Goal: Book appointment/travel/reservation

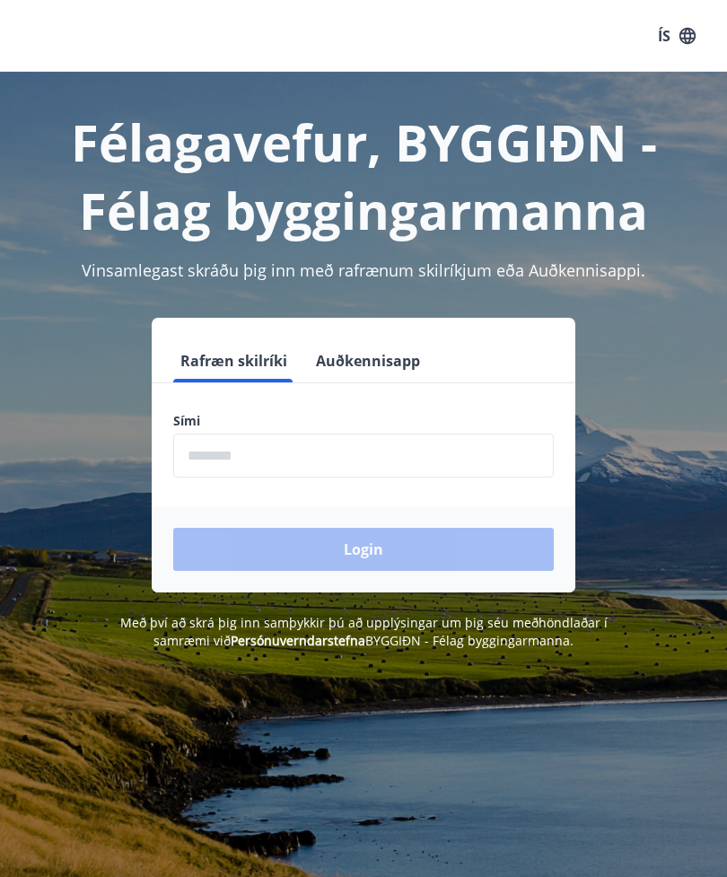
click at [388, 448] on input "phone" at bounding box center [363, 456] width 381 height 44
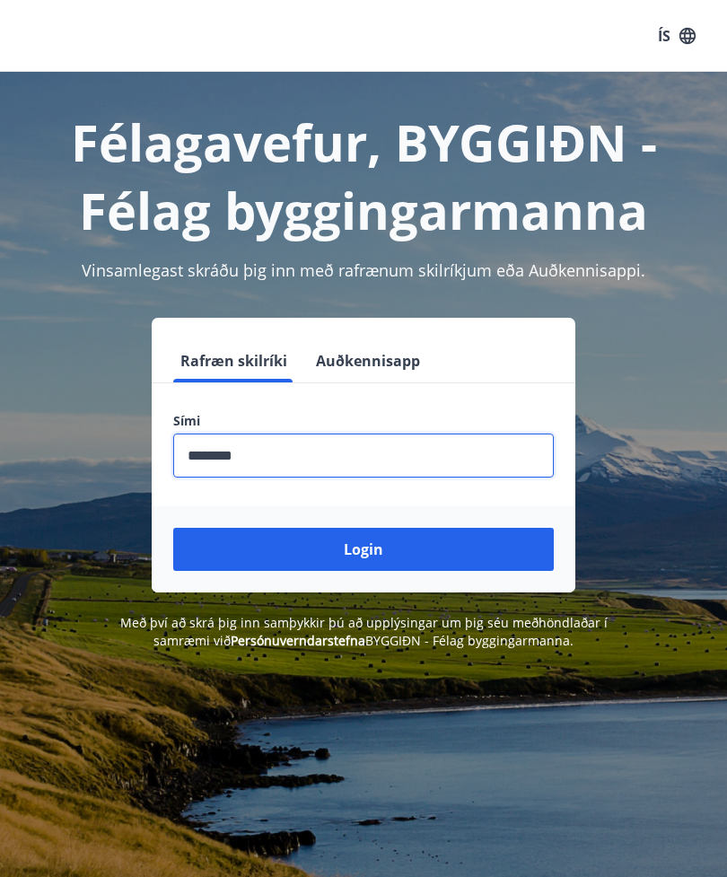
type input "********"
click at [399, 560] on button "Login" at bounding box center [363, 549] width 381 height 43
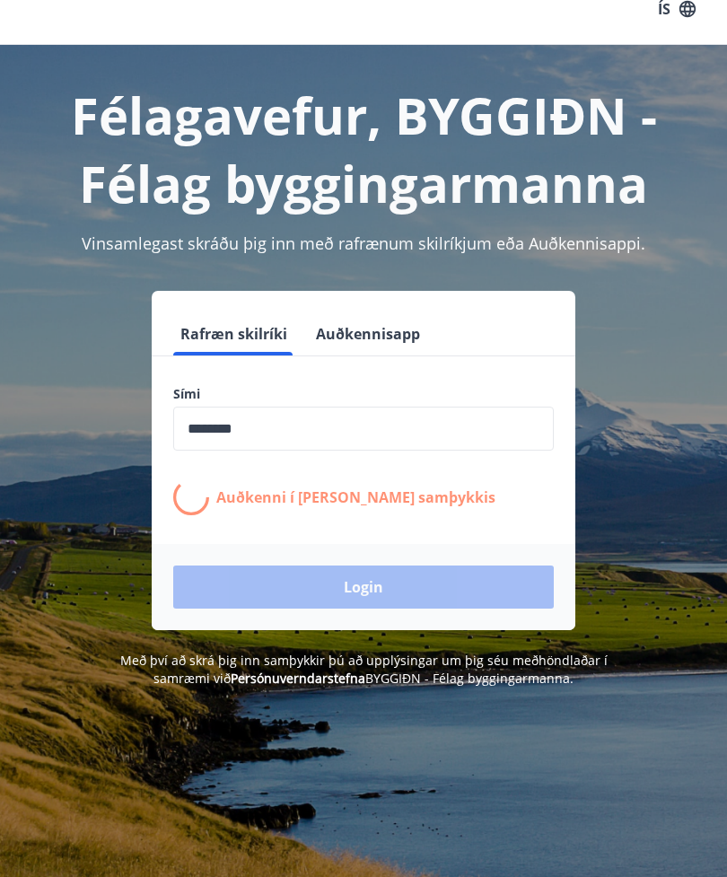
scroll to position [16, 0]
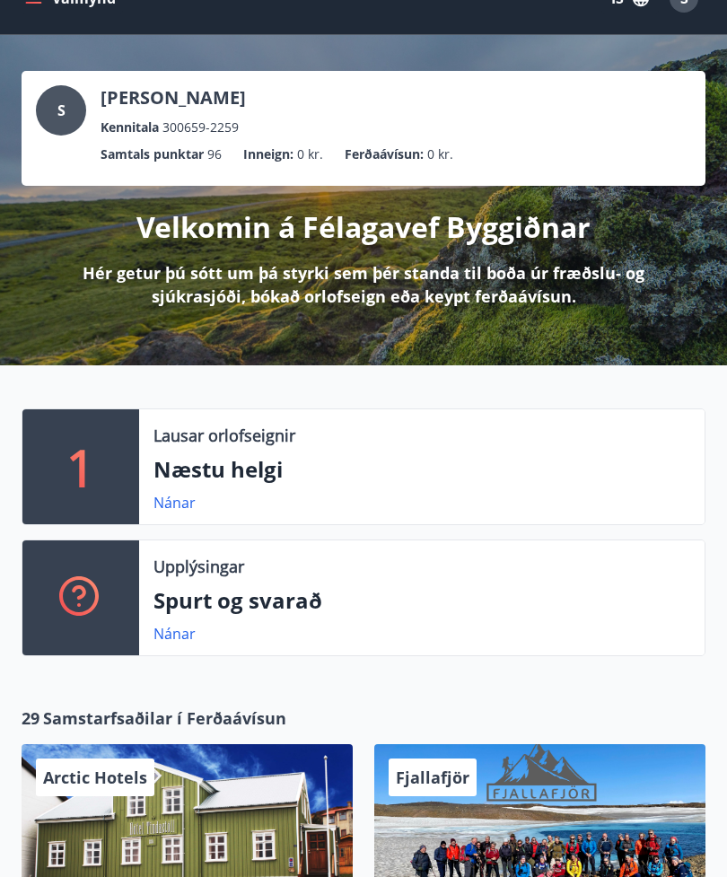
scroll to position [38, 0]
click at [190, 500] on link "Nánar" at bounding box center [175, 503] width 42 height 20
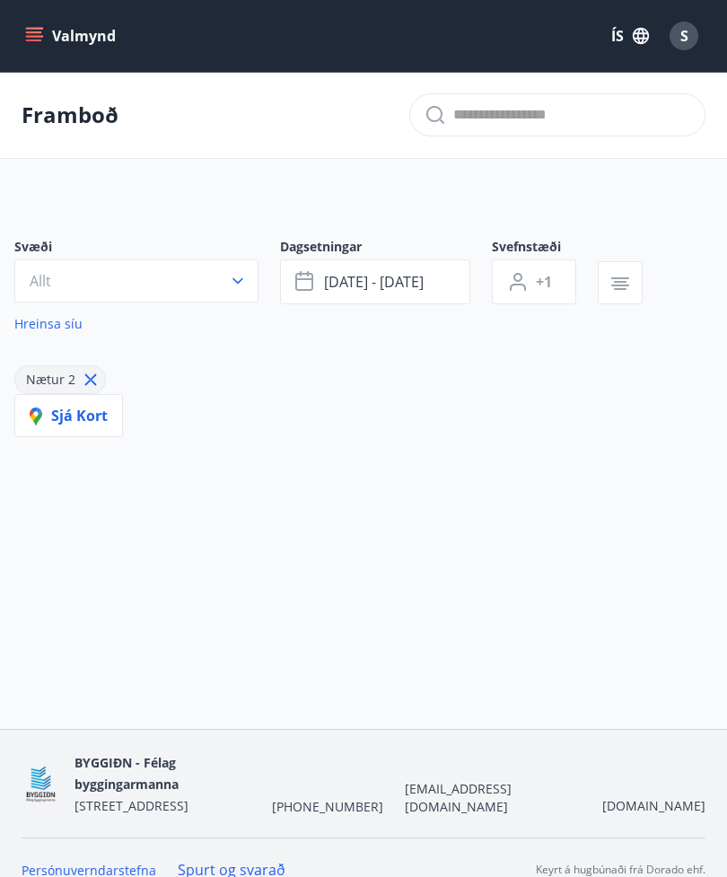
type input "*"
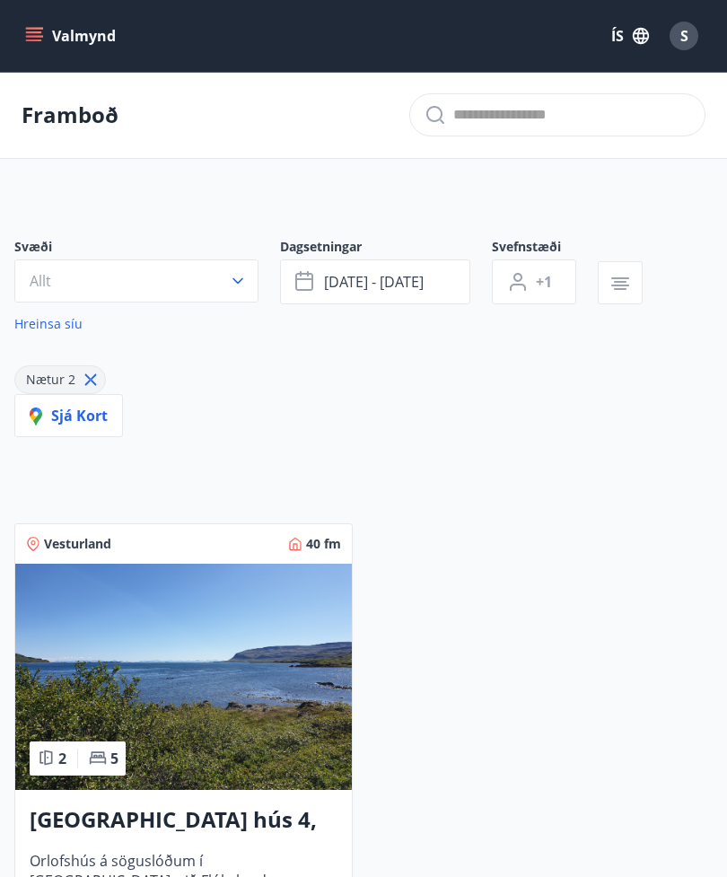
click at [310, 280] on icon "button" at bounding box center [304, 279] width 18 height 2
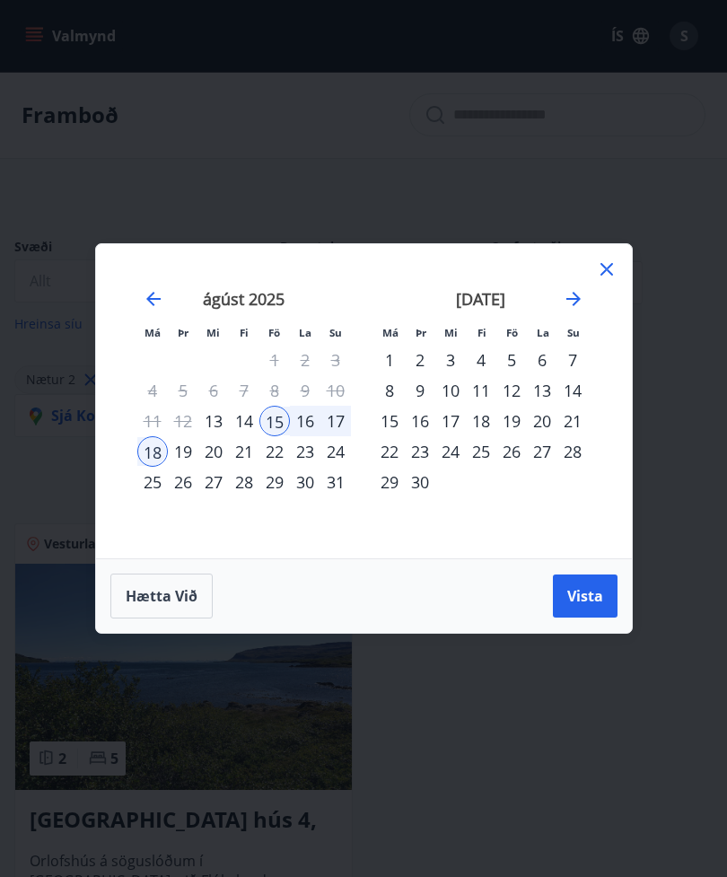
click at [616, 271] on icon at bounding box center [607, 270] width 22 height 22
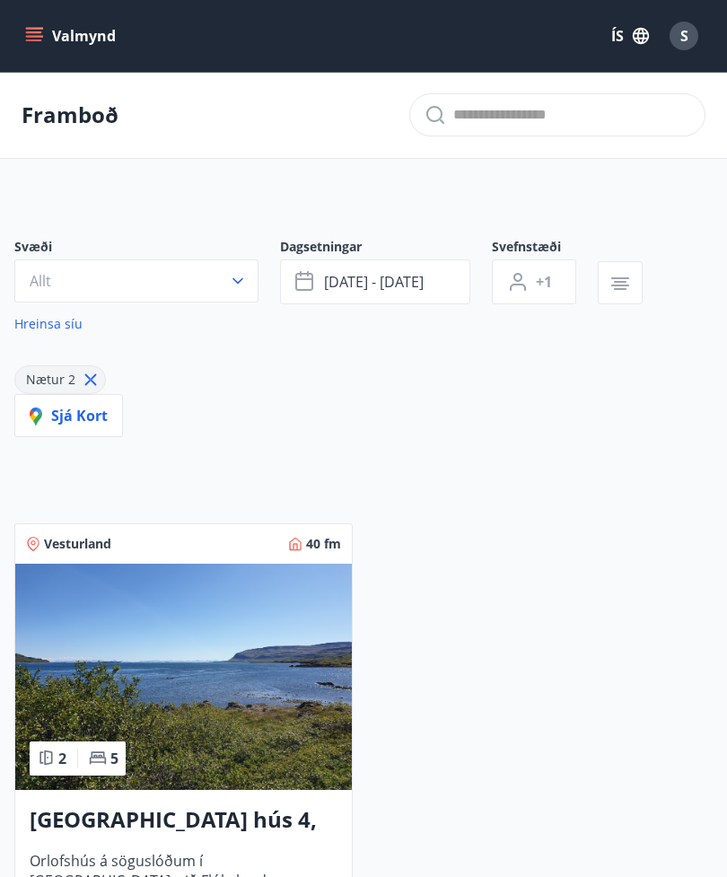
click at [36, 35] on icon "menu" at bounding box center [34, 36] width 18 height 18
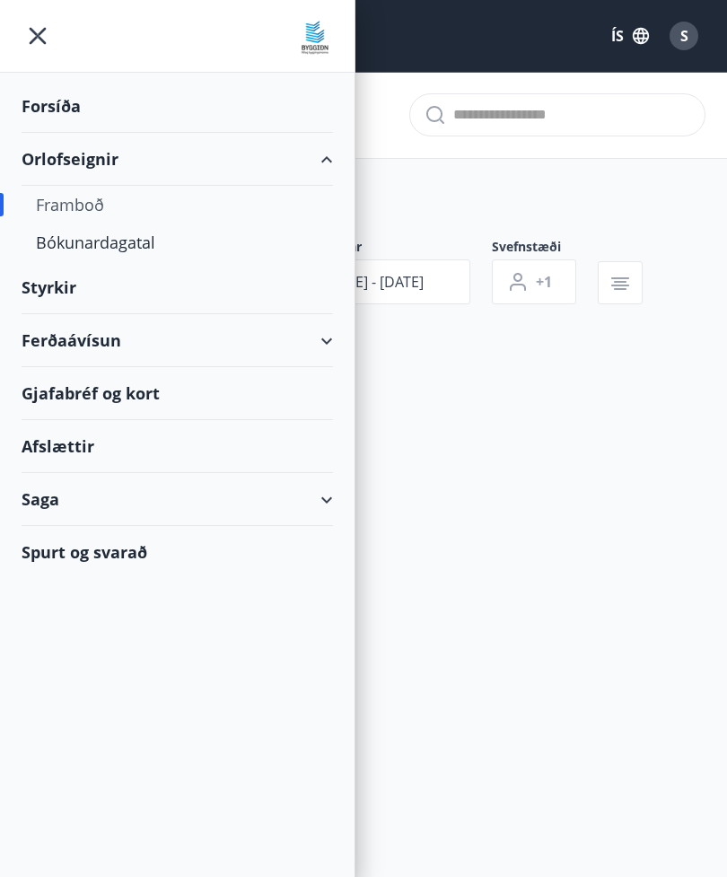
click at [144, 247] on div "Bókunardagatal" at bounding box center [177, 243] width 283 height 38
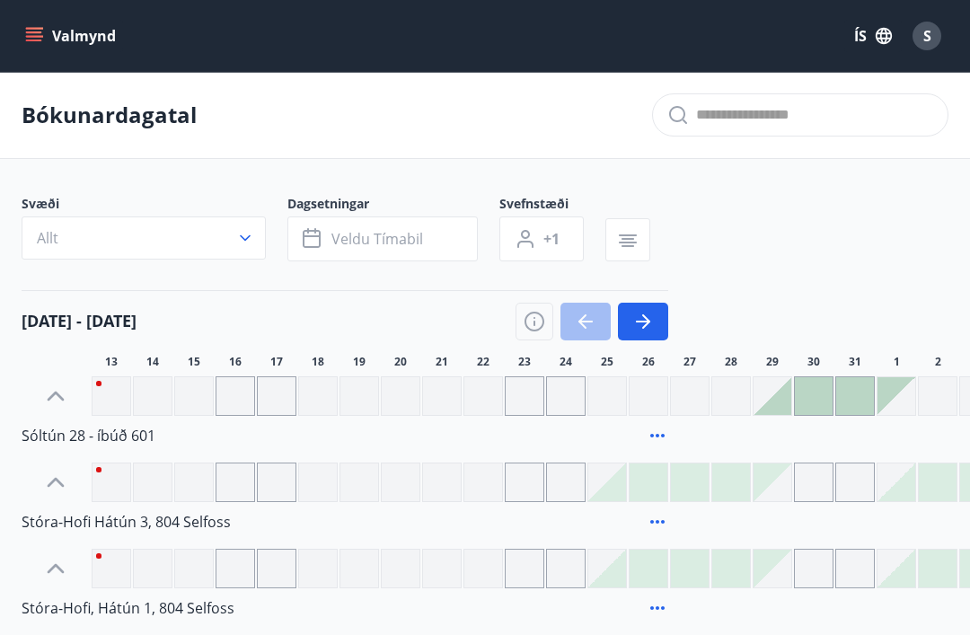
click at [562, 625] on div "Stóra-Hofi, Hátún 1, 804 Selfoss" at bounding box center [345, 608] width 647 height 40
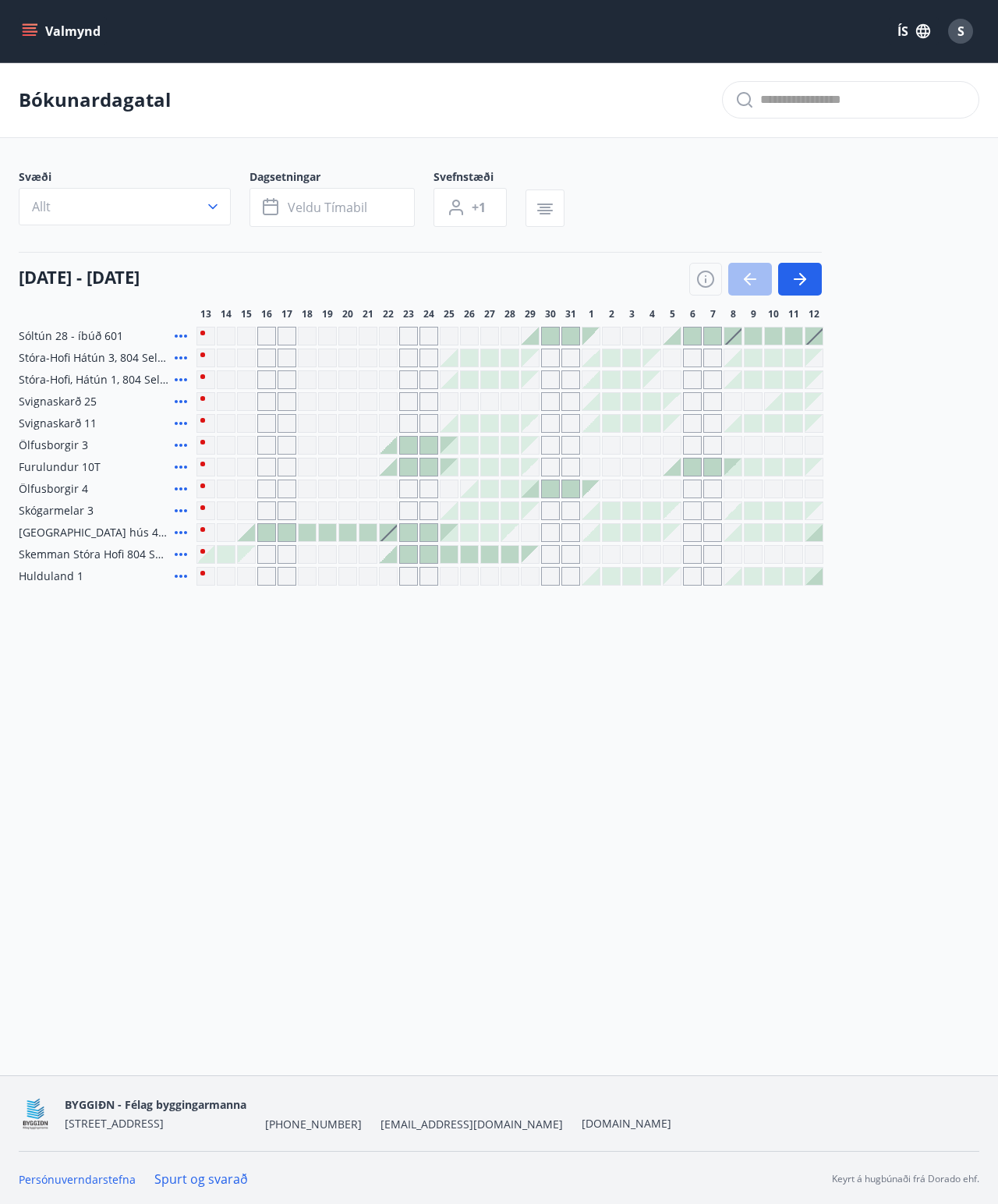
click at [111, 494] on div "Ölfusborgir 4" at bounding box center [105, 489] width 172 height 19
click at [77, 493] on span "Ölfusborgir 4" at bounding box center [54, 489] width 69 height 16
click at [187, 492] on icon at bounding box center [182, 489] width 19 height 19
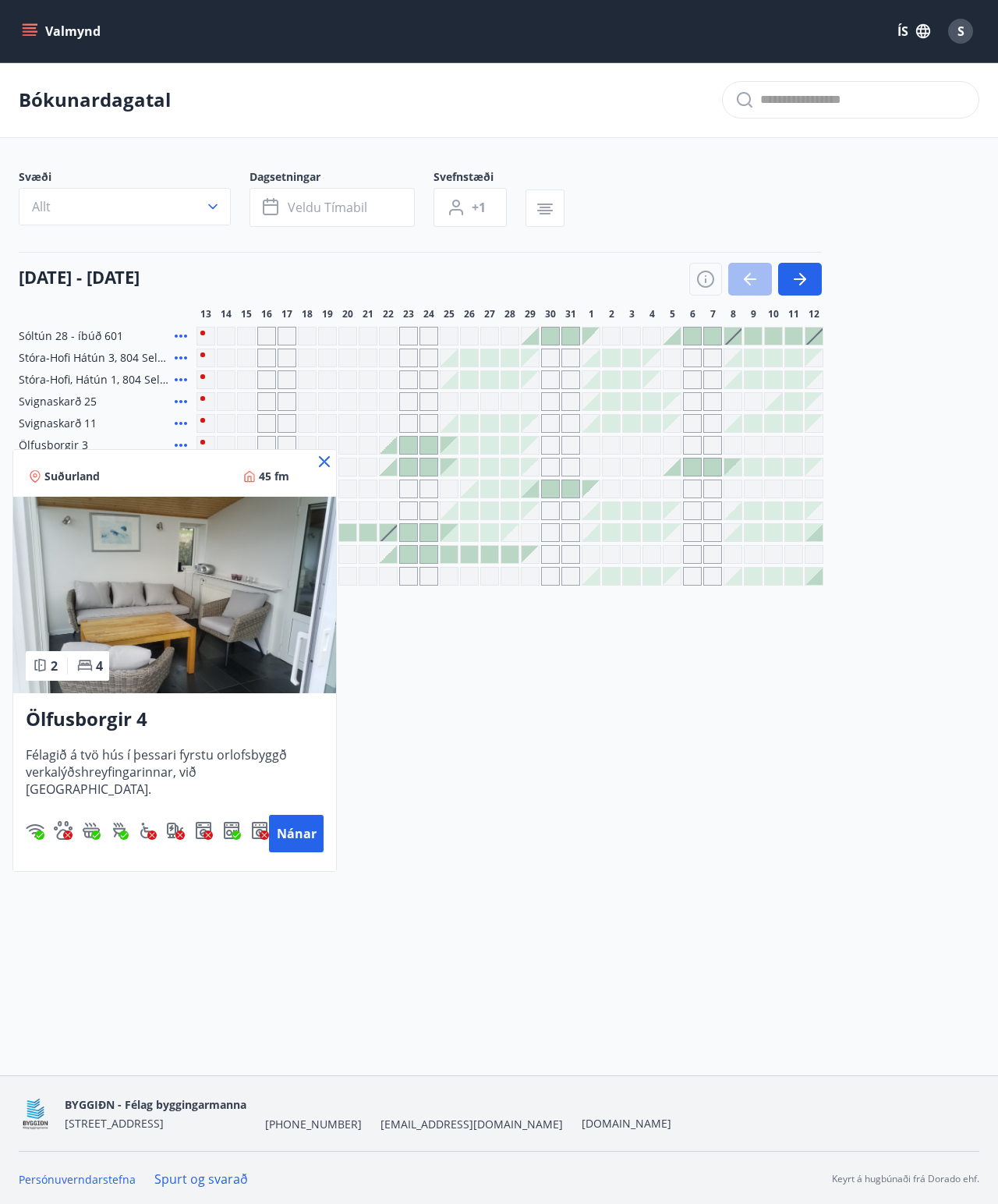
click at [305, 761] on button "Nánar" at bounding box center [296, 833] width 55 height 37
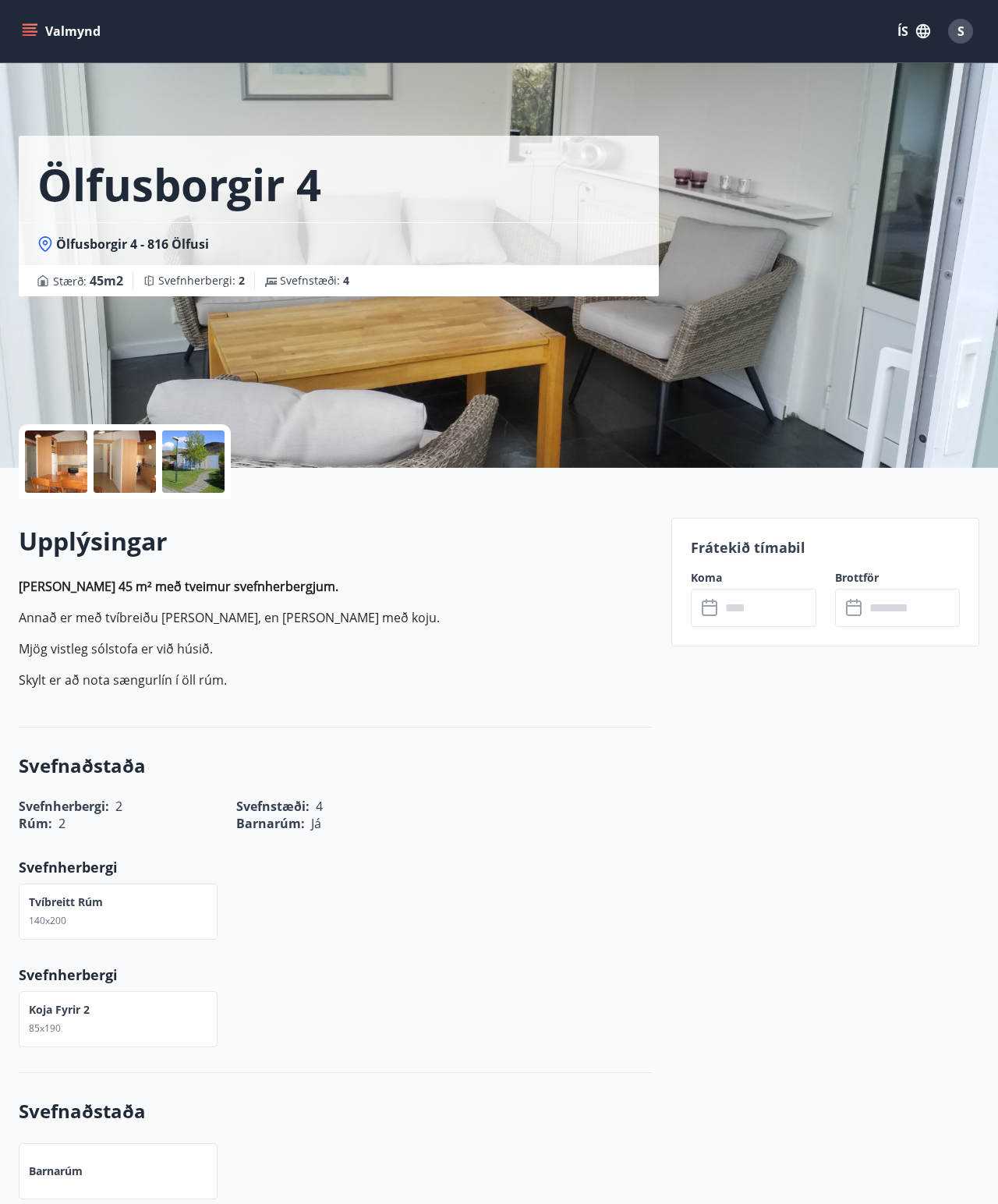
click at [631, 611] on input "text" at bounding box center [769, 608] width 96 height 38
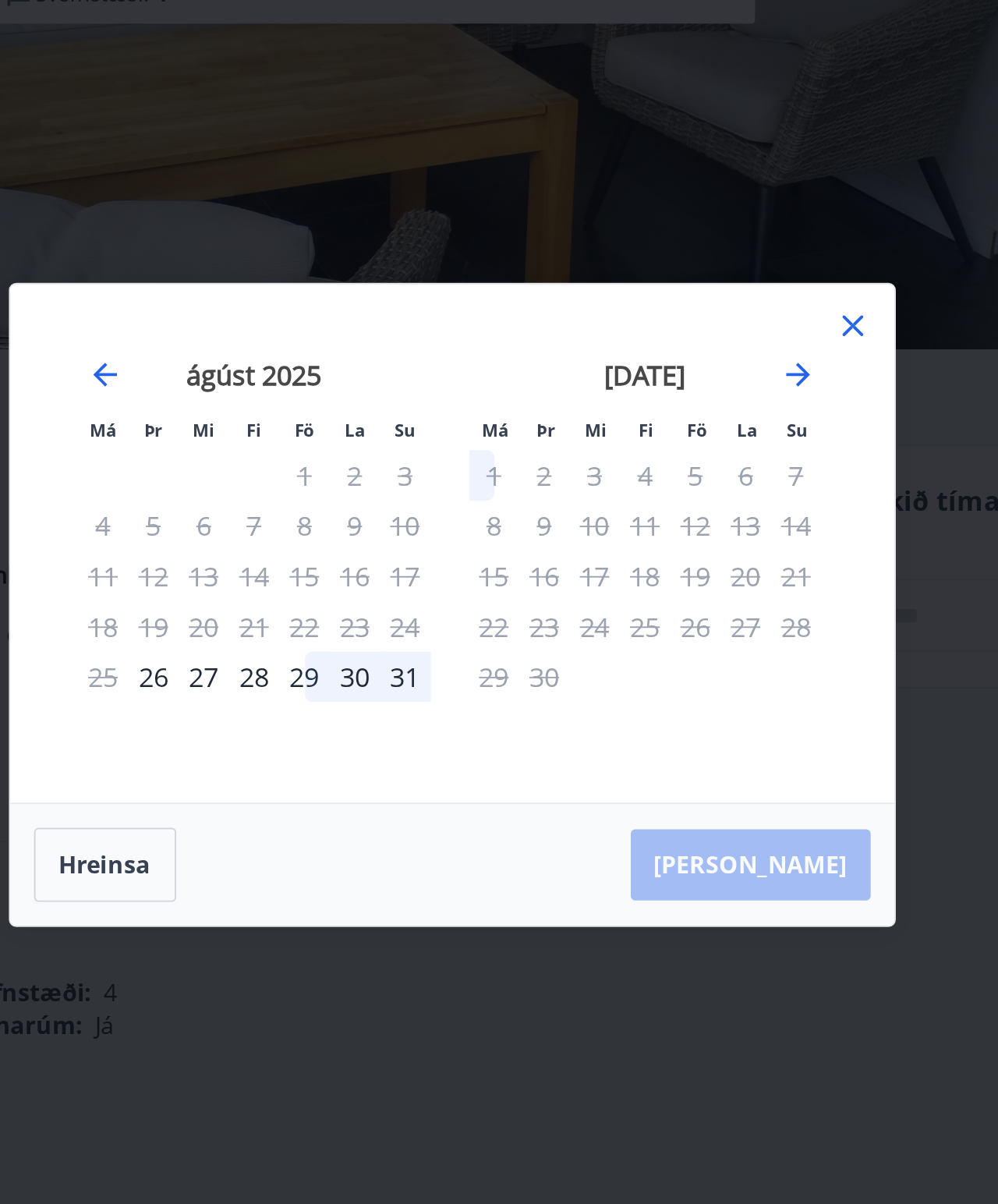
click at [329, 627] on div "26" at bounding box center [342, 640] width 27 height 27
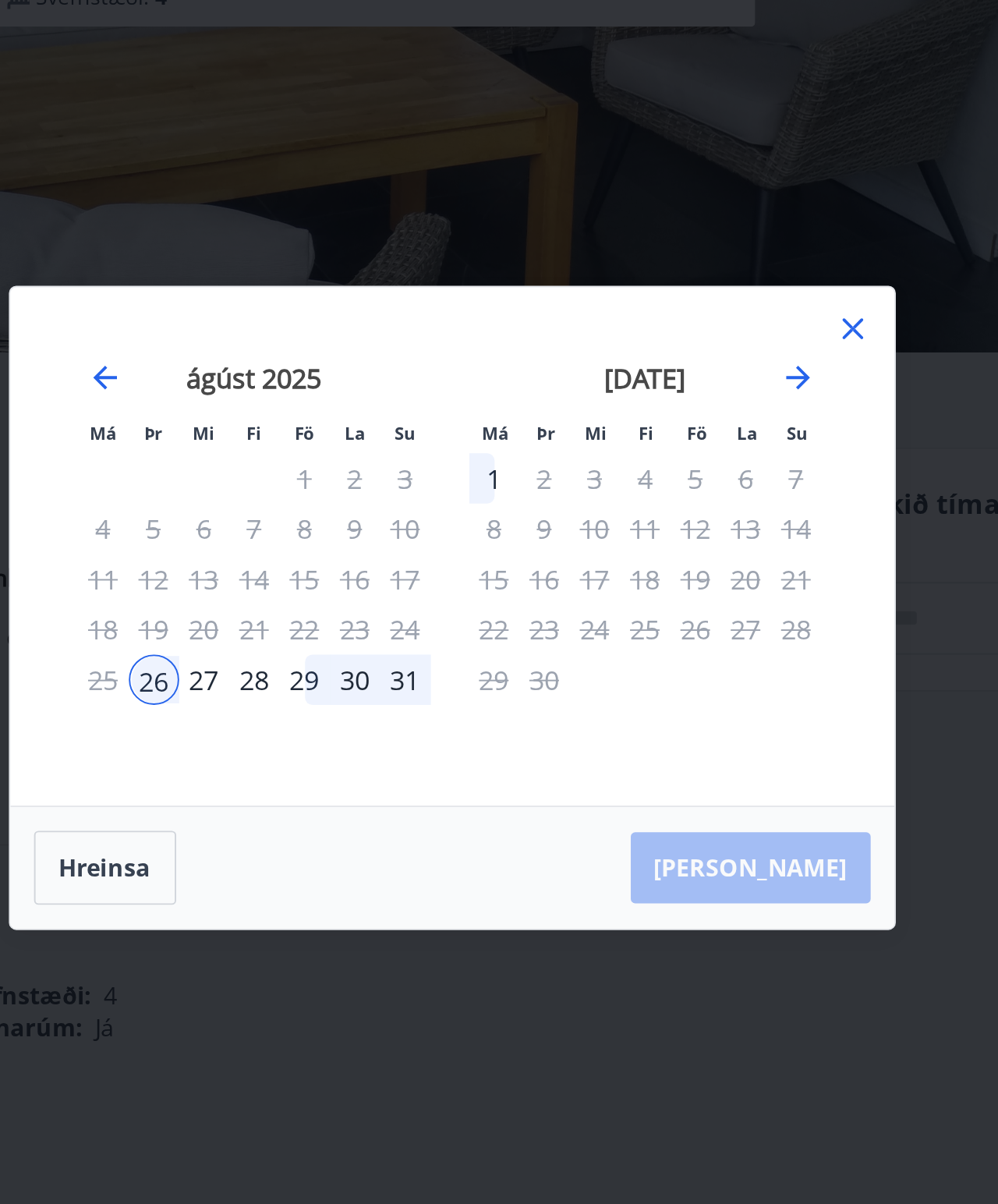
click at [631, 450] on icon at bounding box center [710, 455] width 11 height 11
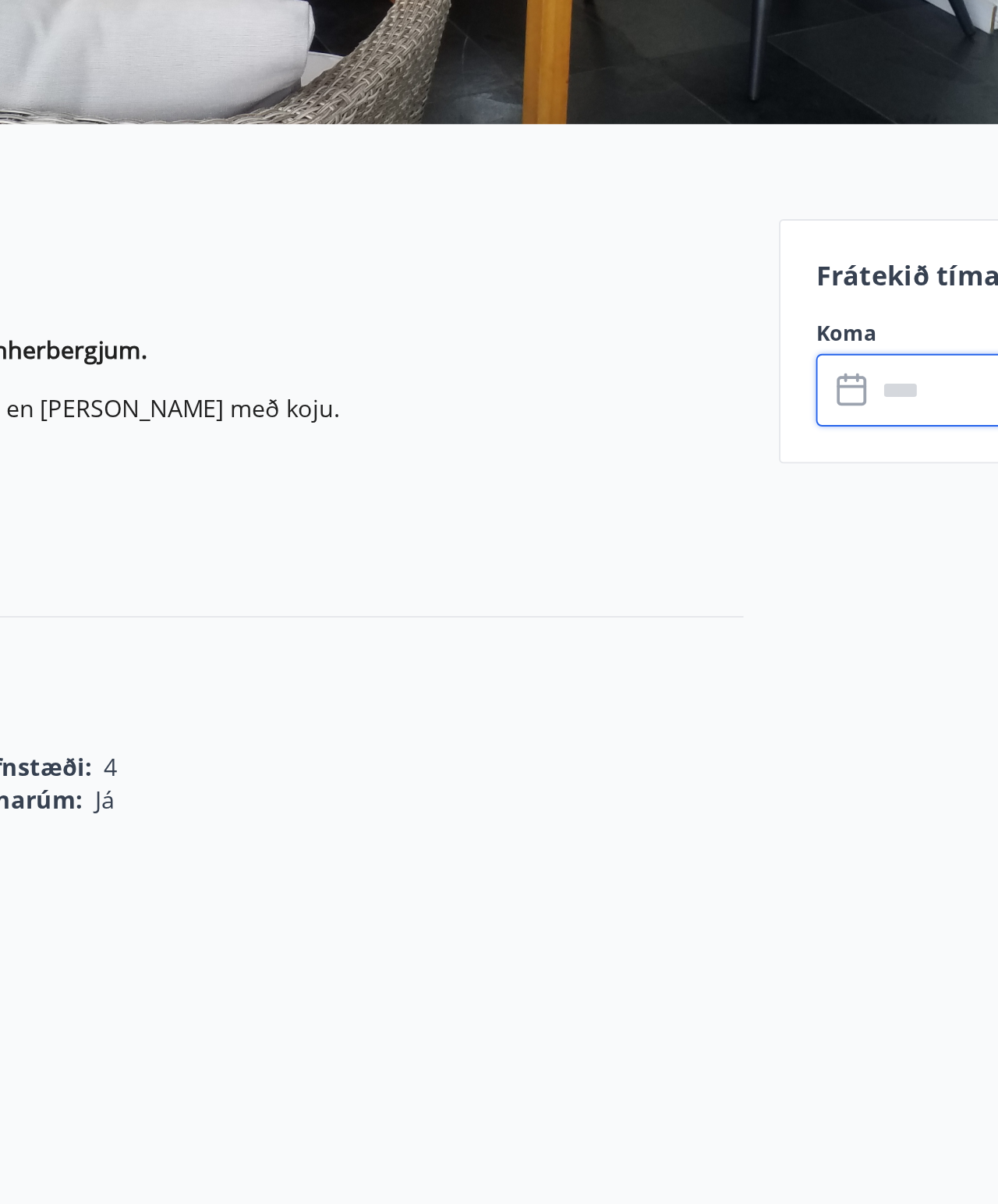
scroll to position [22, 0]
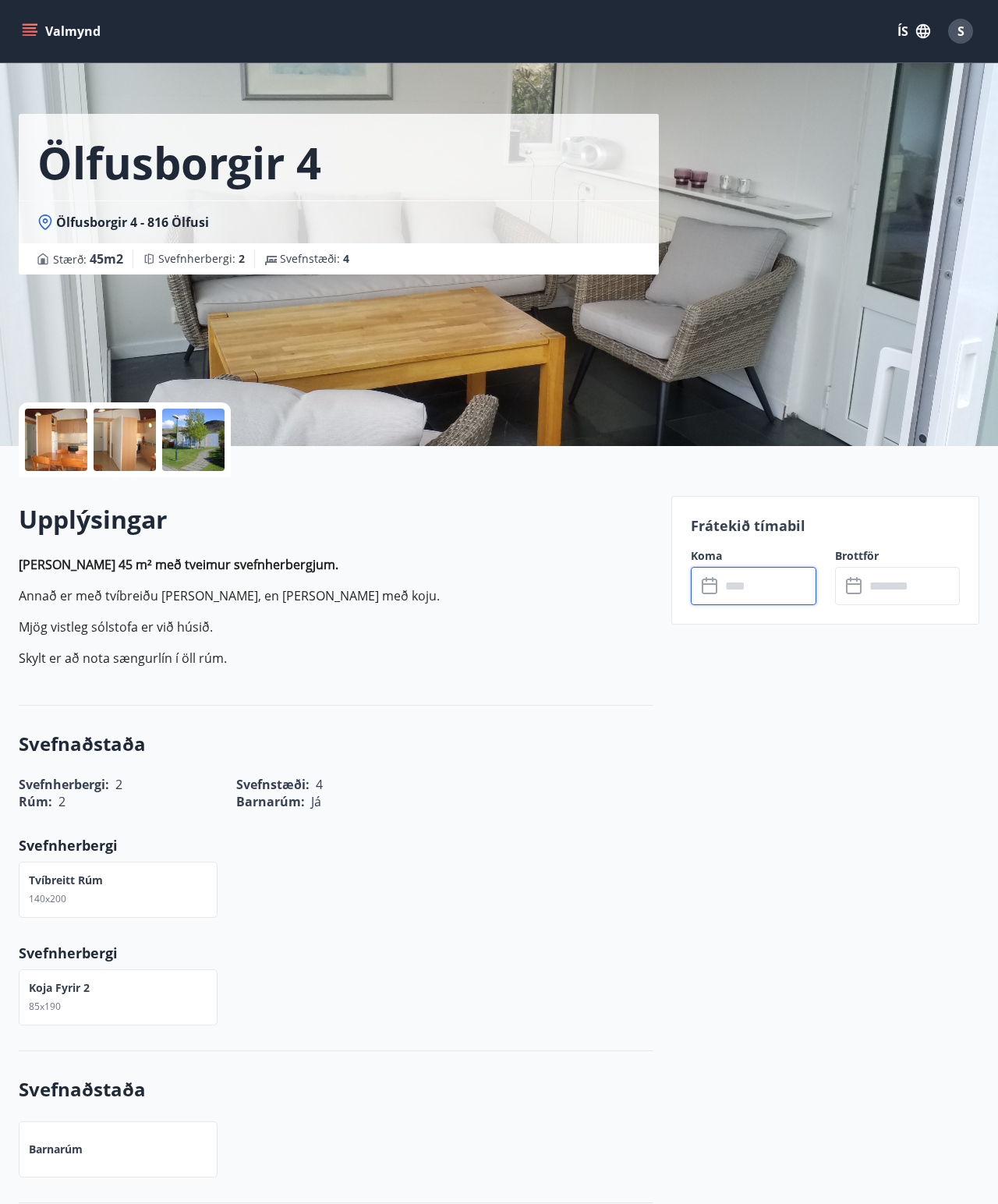
click at [631, 585] on input "text" at bounding box center [769, 586] width 96 height 38
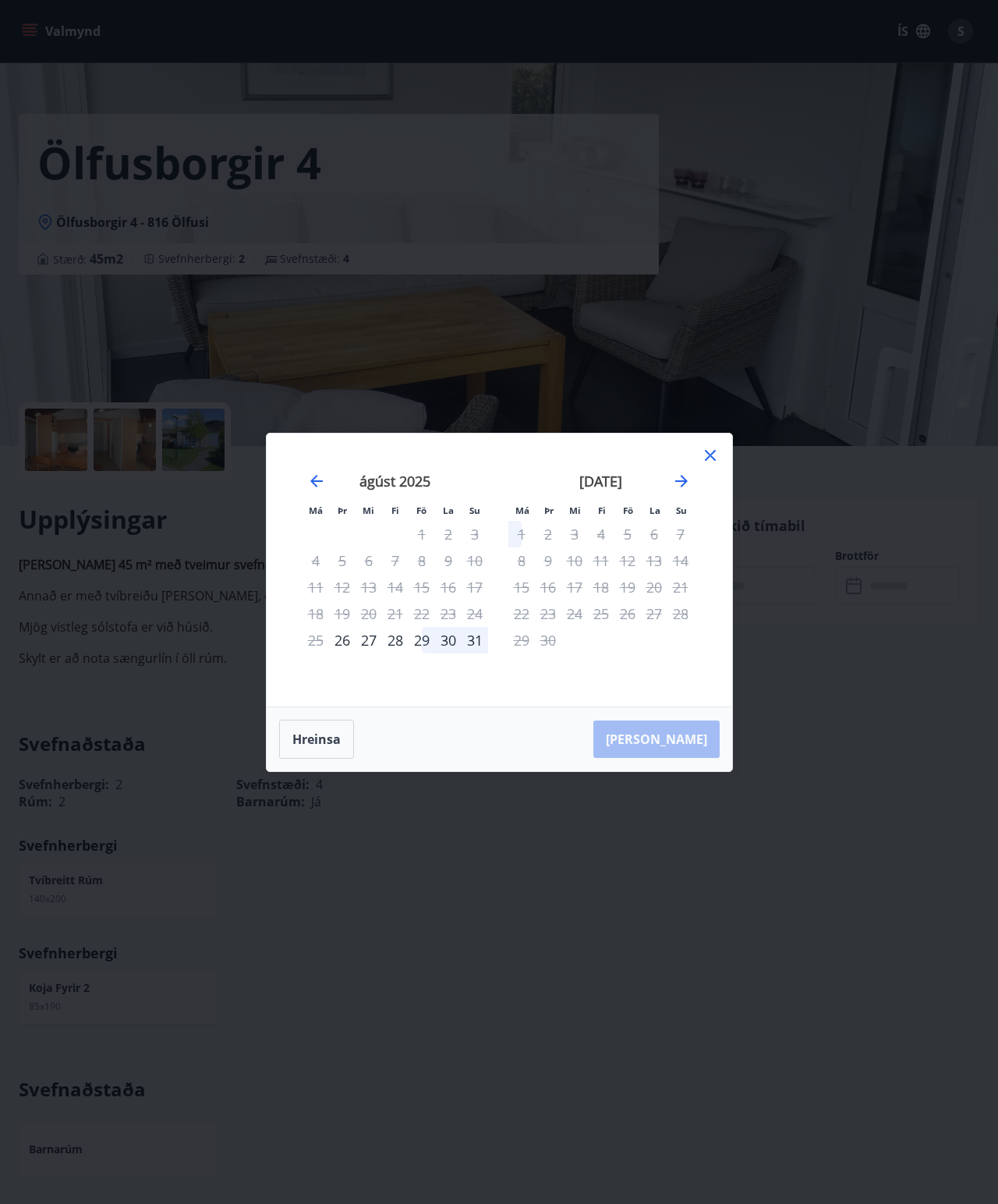
click at [349, 638] on div "26" at bounding box center [342, 640] width 27 height 27
click at [631, 720] on div "[PERSON_NAME]" at bounding box center [499, 739] width 466 height 64
click at [631, 444] on div "Má Þr Mi Fi Fö La Su Má Þr Mi Fi Fö La Su [DATE] 1 2 3 4 5 6 7 8 9 10 11 12 13 …" at bounding box center [499, 570] width 466 height 273
click at [631, 455] on icon at bounding box center [710, 455] width 11 height 11
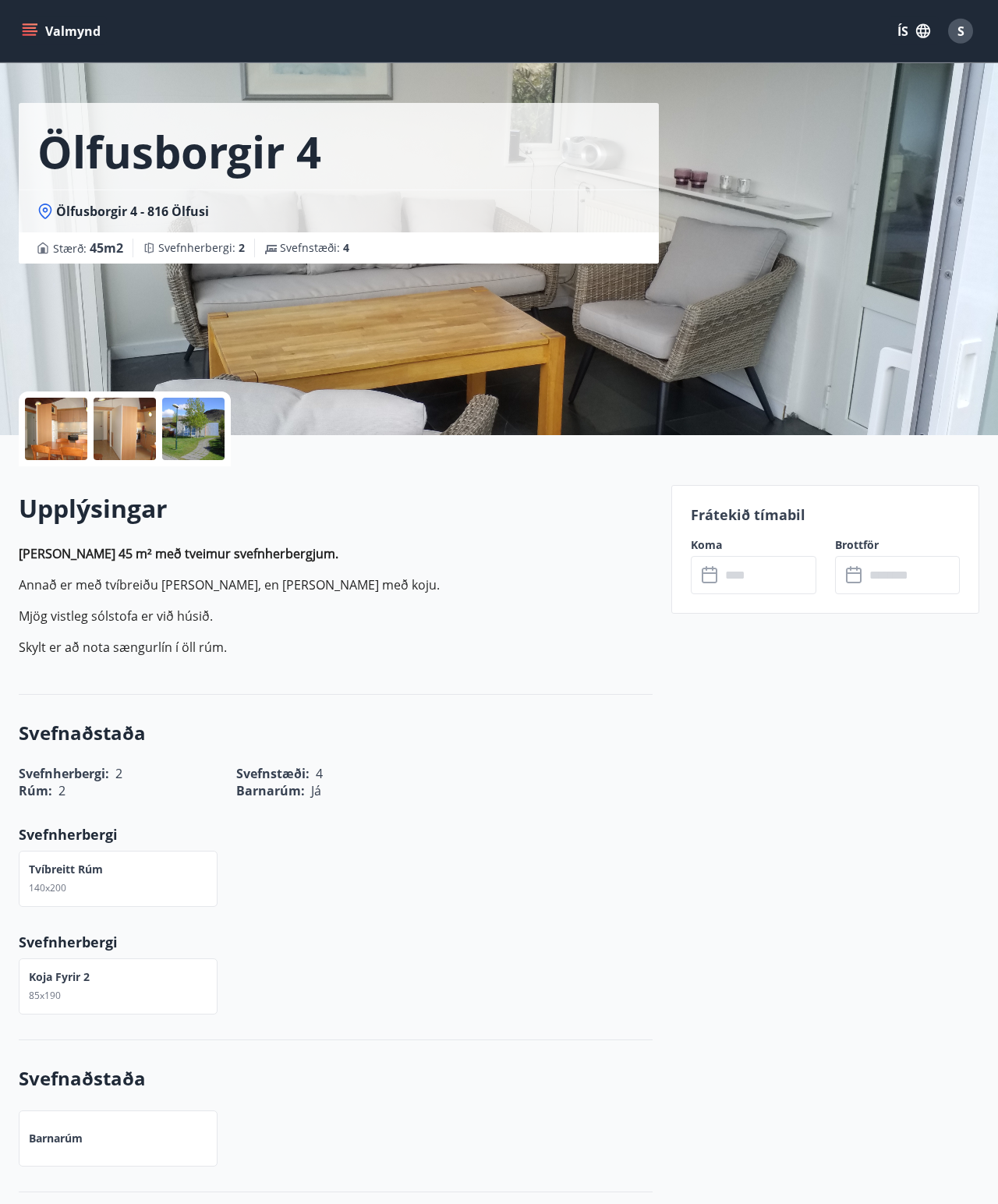
scroll to position [0, 0]
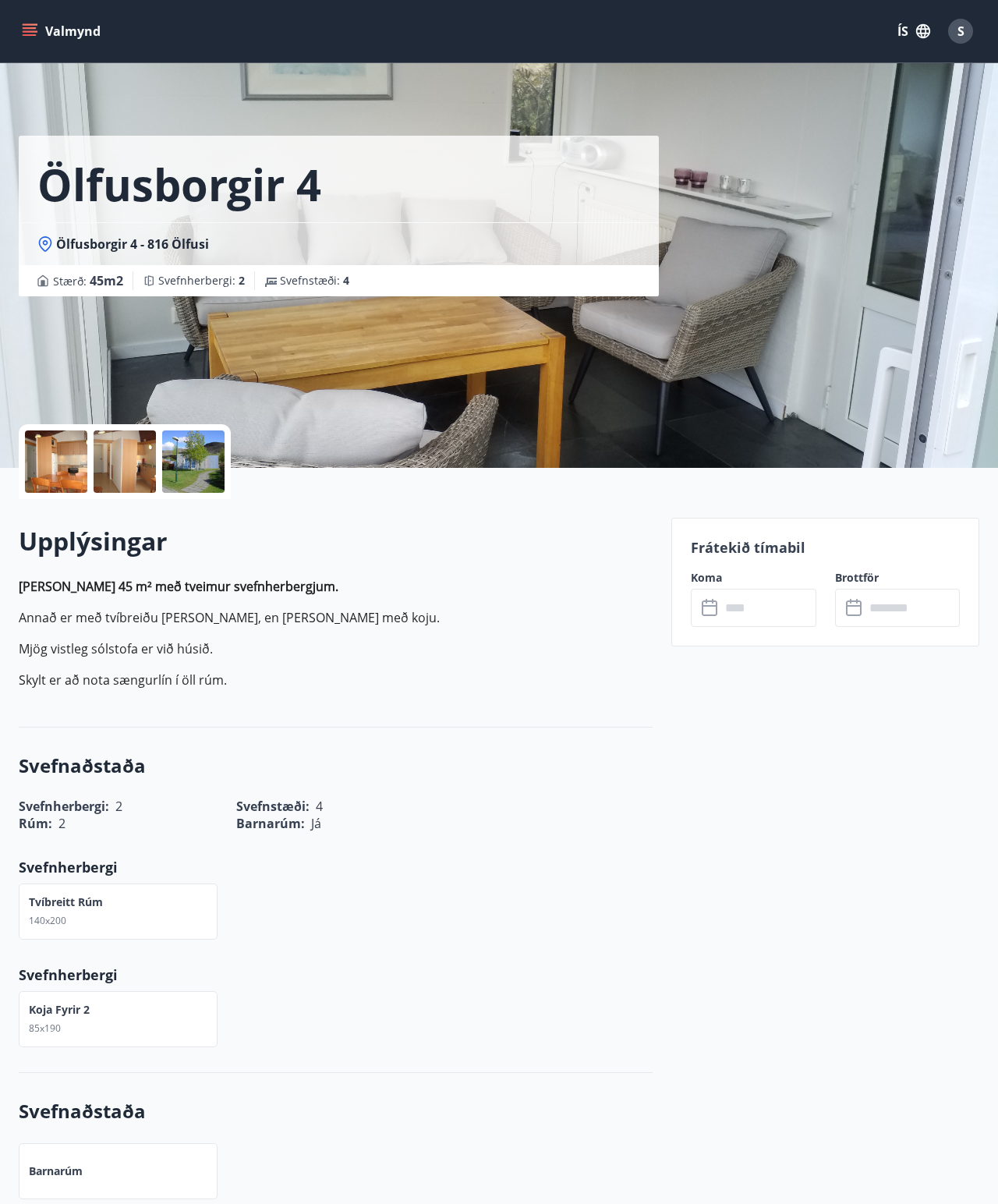
click at [631, 550] on p "Frátekið tímabil" at bounding box center [826, 547] width 269 height 20
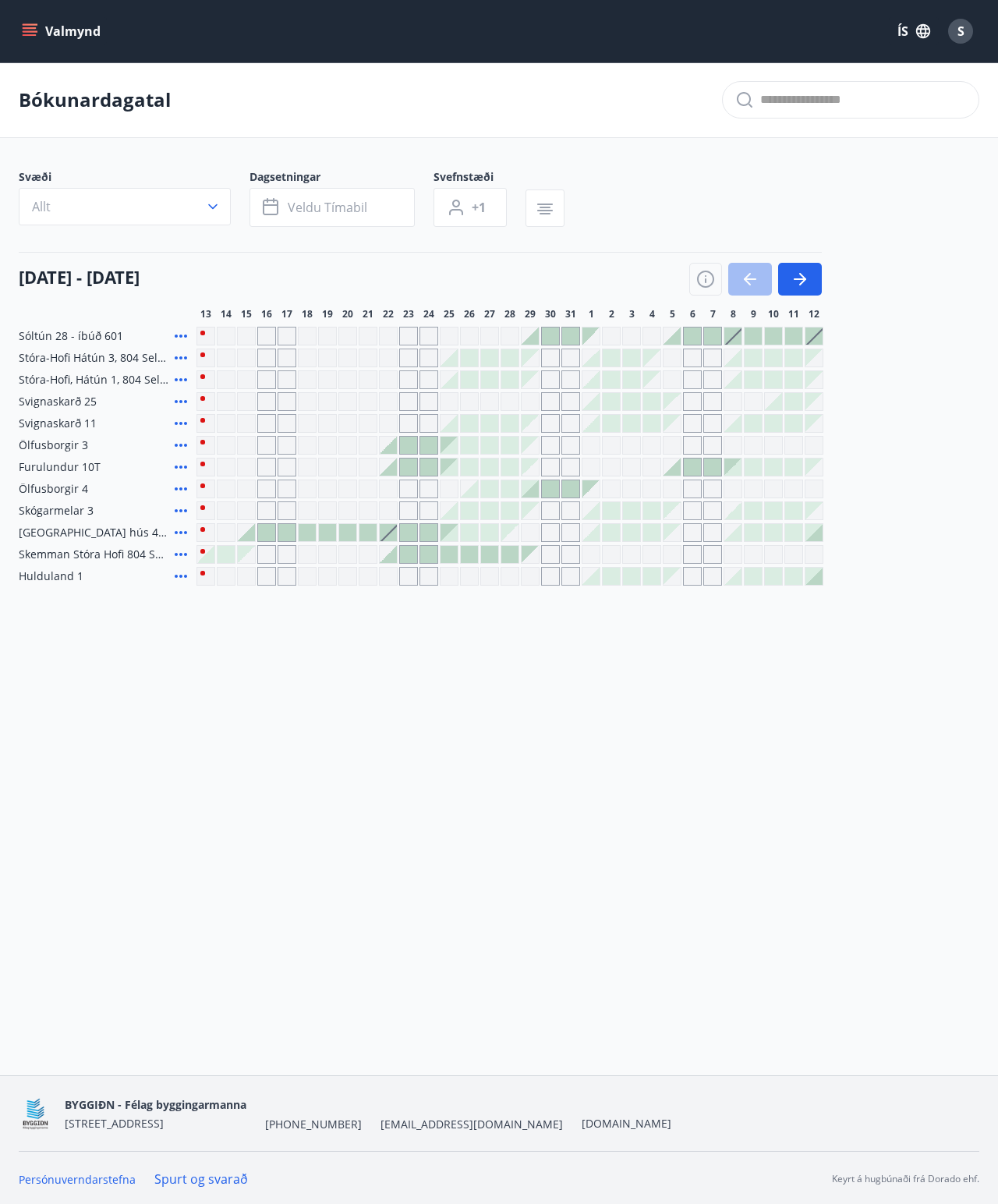
click at [290, 204] on span "Veldu tímabil" at bounding box center [327, 208] width 80 height 17
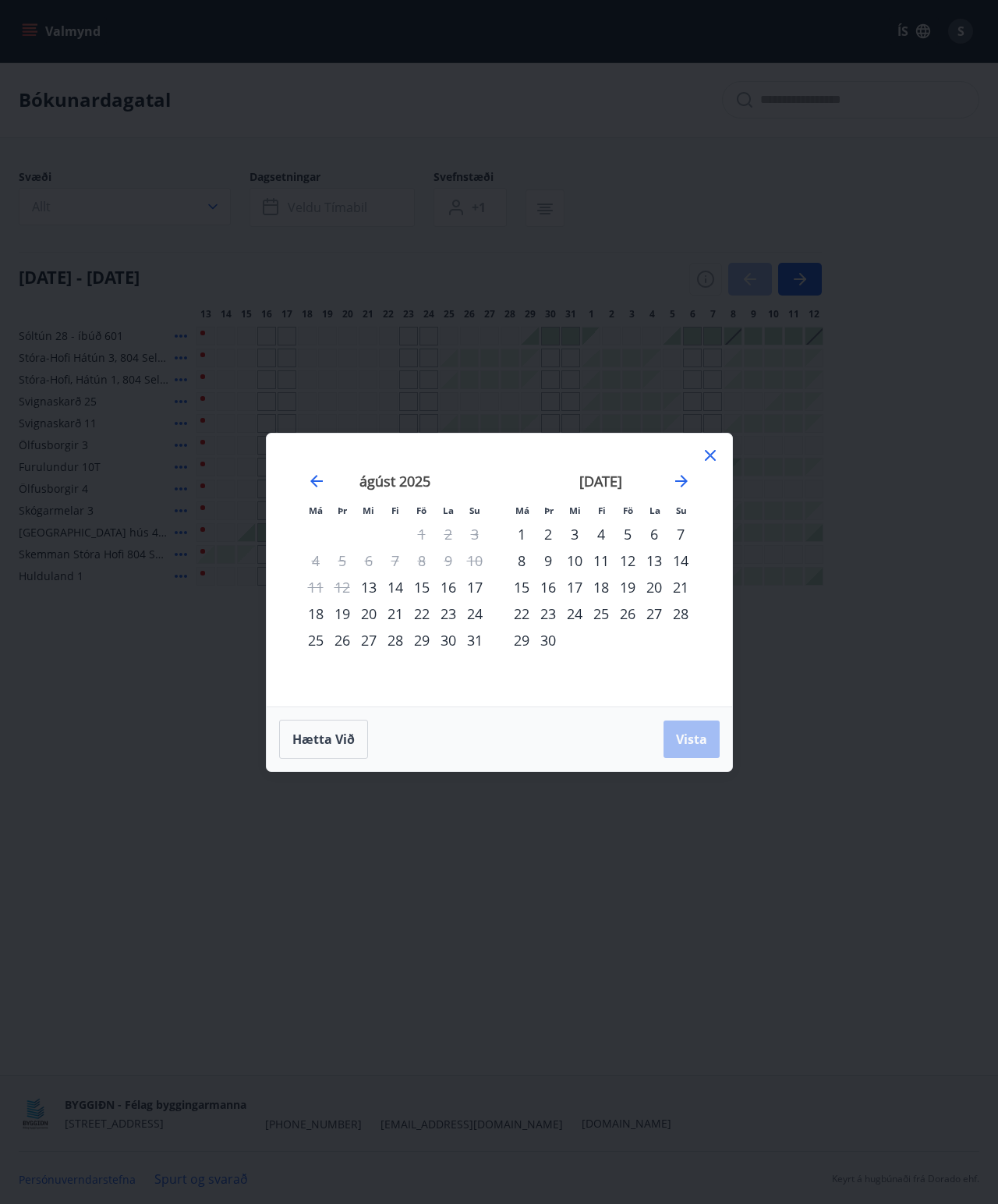
click at [319, 645] on div "25" at bounding box center [315, 640] width 27 height 27
click at [349, 731] on span "Hætta við" at bounding box center [324, 739] width 63 height 17
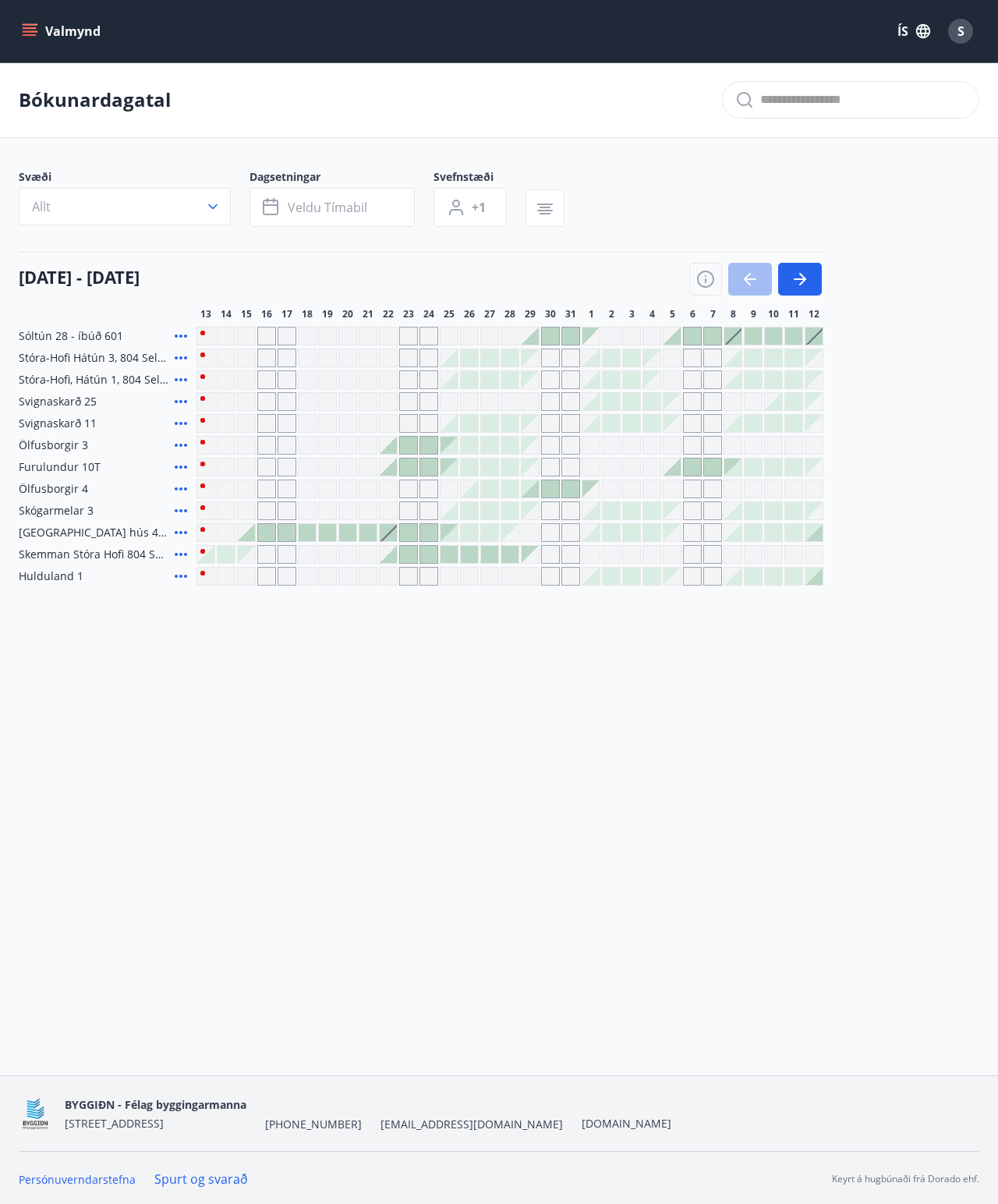
click at [109, 482] on div "Ölfusborgir 4" at bounding box center [105, 489] width 172 height 19
click at [281, 492] on div "Gráir dagar eru ekki bókanlegir" at bounding box center [288, 489] width 19 height 19
click at [565, 488] on div at bounding box center [571, 489] width 17 height 17
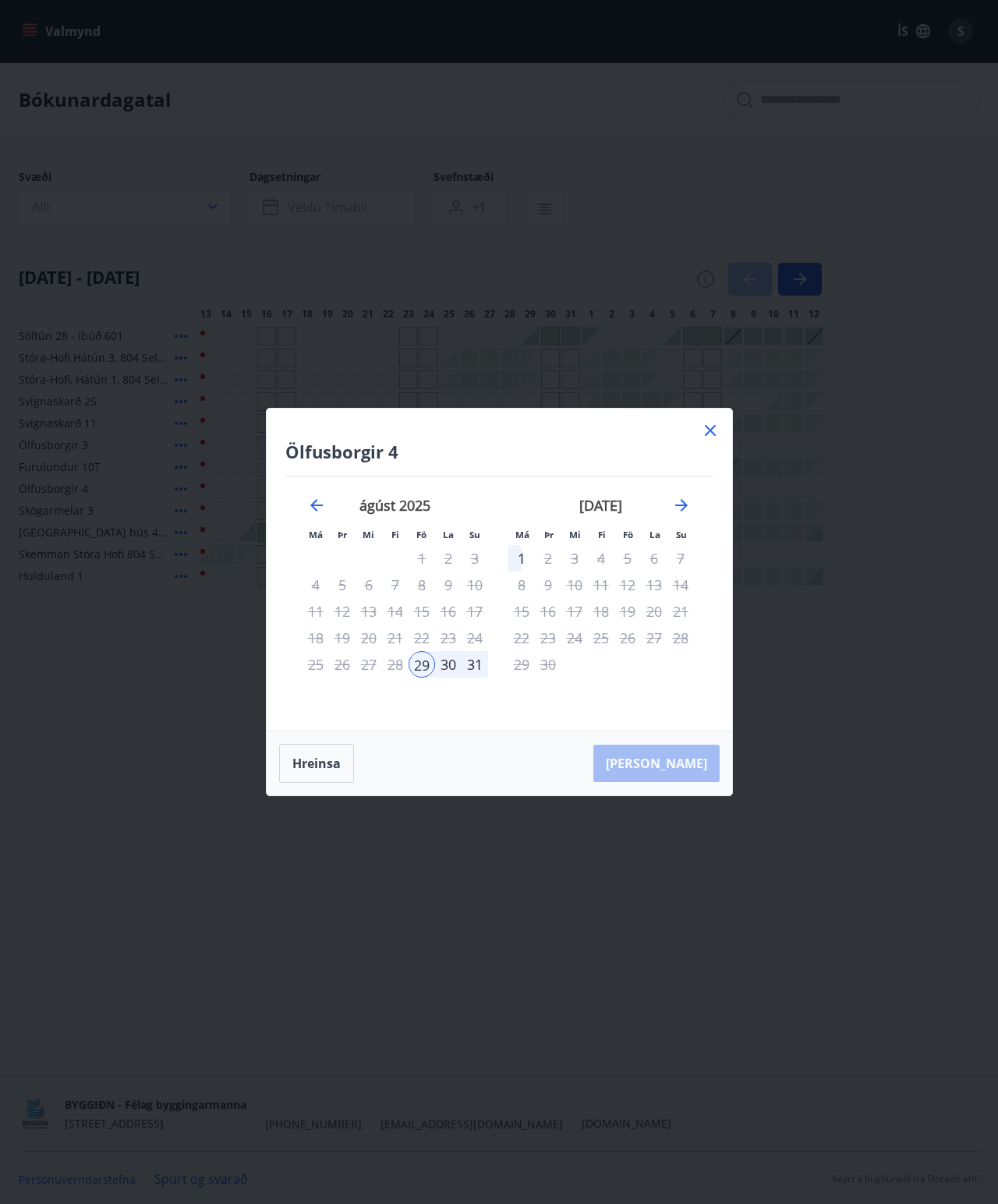
click at [631, 431] on icon at bounding box center [710, 431] width 19 height 19
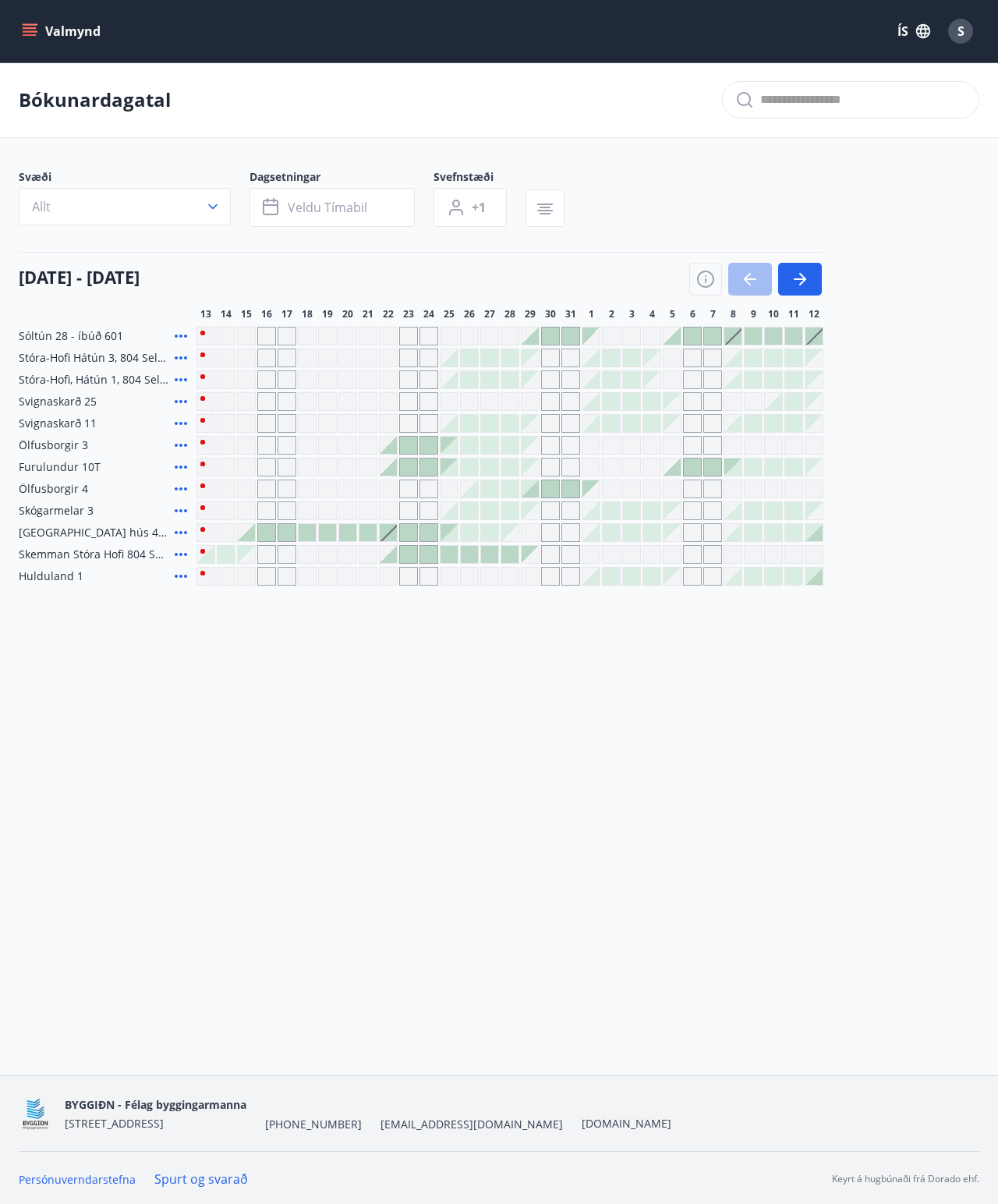
click at [631, 426] on div "Gráir dagar eru ekki bókanlegir" at bounding box center [713, 424] width 19 height 19
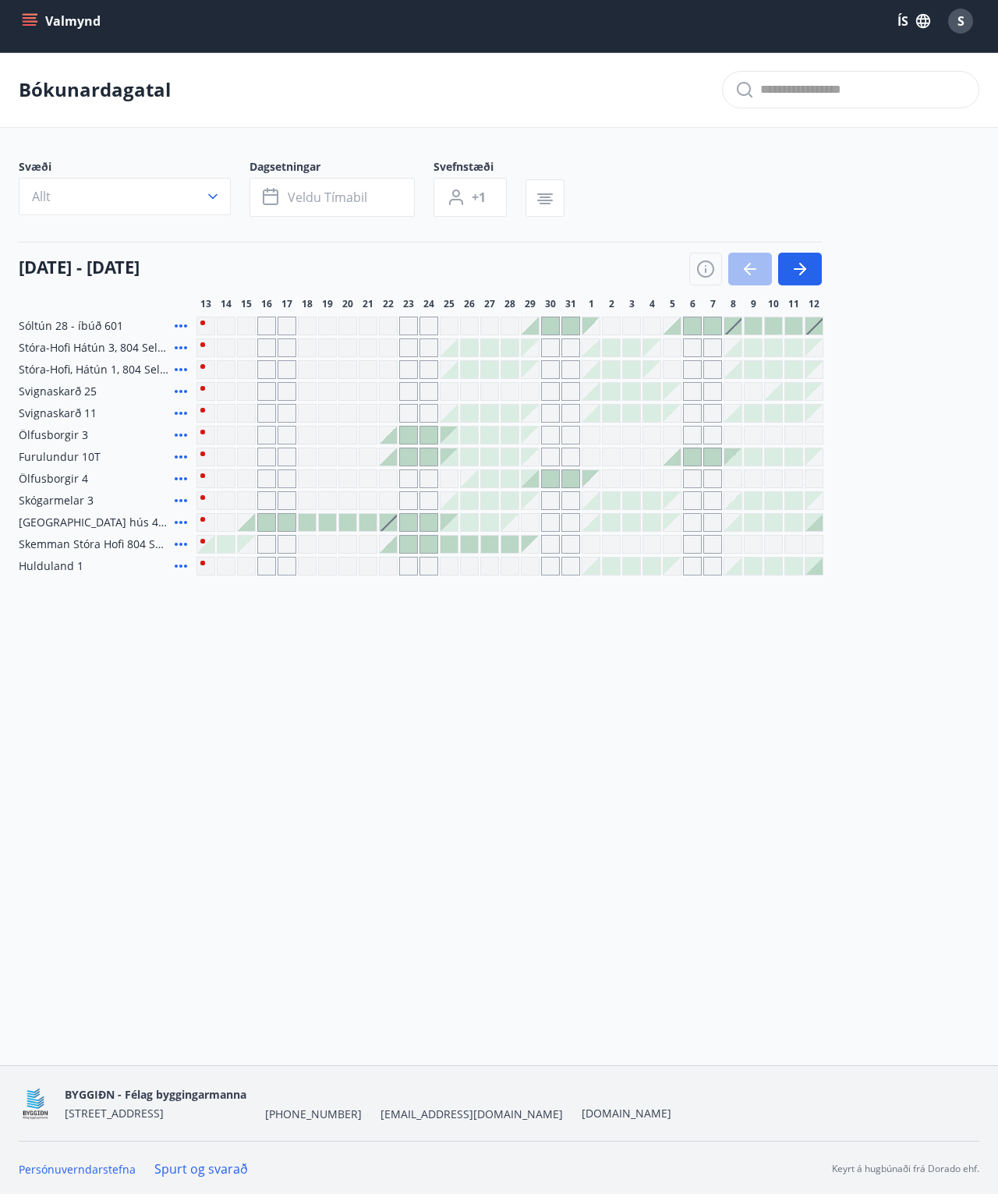
scroll to position [11, 0]
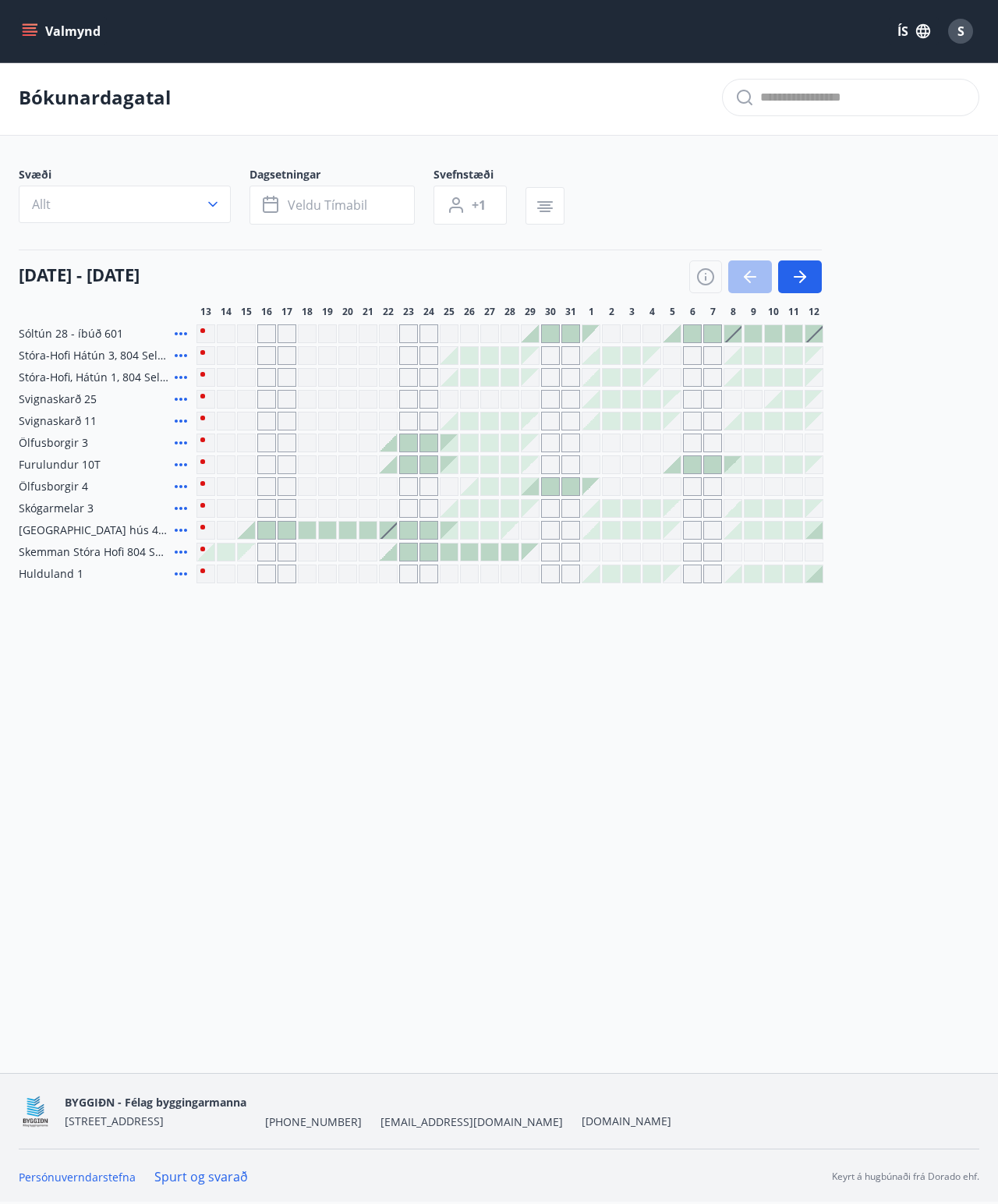
click at [103, 478] on div "Ölfusborgir 4" at bounding box center [105, 487] width 172 height 19
click at [342, 502] on div "Gráir dagar eru ekki bókanlegir" at bounding box center [348, 509] width 19 height 19
click at [421, 478] on div "Gráir dagar eru ekki bókanlegir" at bounding box center [429, 487] width 19 height 19
click at [495, 484] on div at bounding box center [490, 486] width 17 height 17
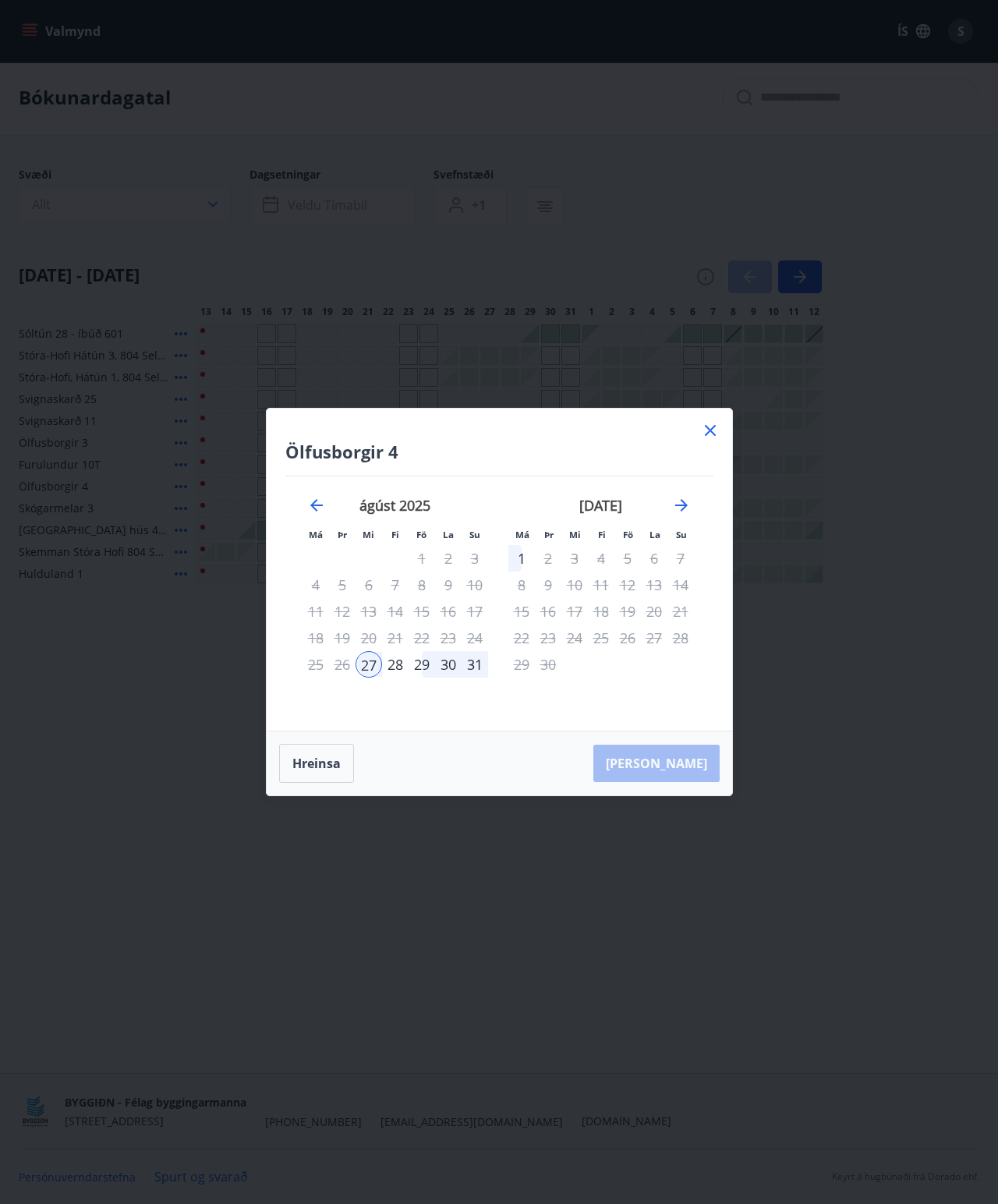
click at [631, 757] on div "[PERSON_NAME]" at bounding box center [499, 764] width 466 height 64
click at [631, 760] on div "[PERSON_NAME]" at bounding box center [499, 764] width 466 height 64
click at [379, 654] on div "27" at bounding box center [368, 665] width 27 height 27
click at [631, 761] on div "[PERSON_NAME]" at bounding box center [499, 764] width 466 height 64
click at [307, 761] on button "Hreinsa" at bounding box center [316, 764] width 75 height 39
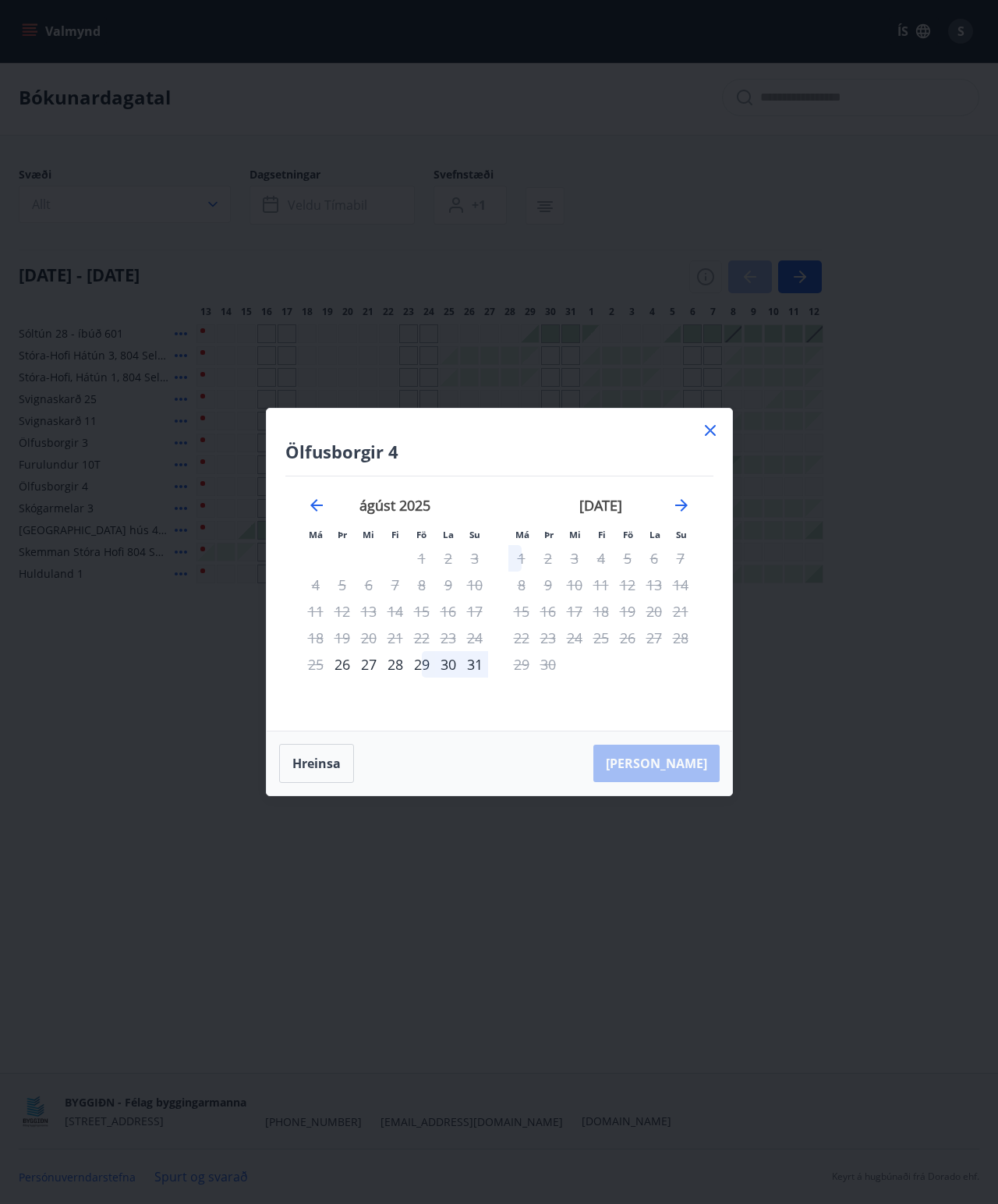
click at [631, 432] on div "Ölfusborgir 4 Má Þr Mi Fi Fö La Su Má Þr Mi Fi Fö La Su [DATE] 1 2 3 4 5 6 7 8 …" at bounding box center [499, 570] width 466 height 322
click at [631, 432] on icon at bounding box center [710, 431] width 19 height 19
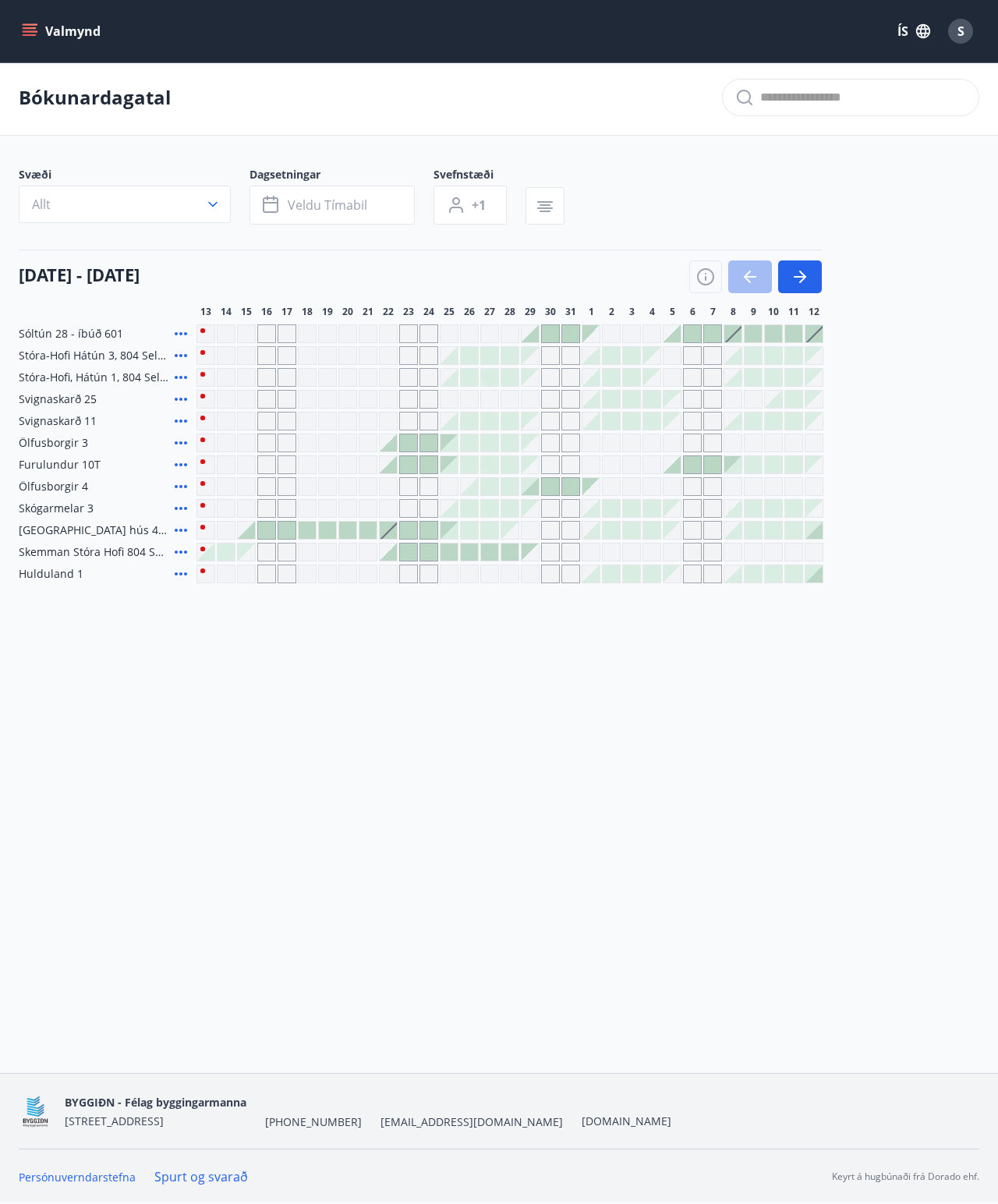
click at [322, 761] on div "Valmynd ÍS S Bókunardagatal Svæði Allt Dagsetningar Veldu tímabil Svefnstæði +1…" at bounding box center [499, 535] width 998 height 1075
click at [476, 478] on div at bounding box center [470, 486] width 17 height 17
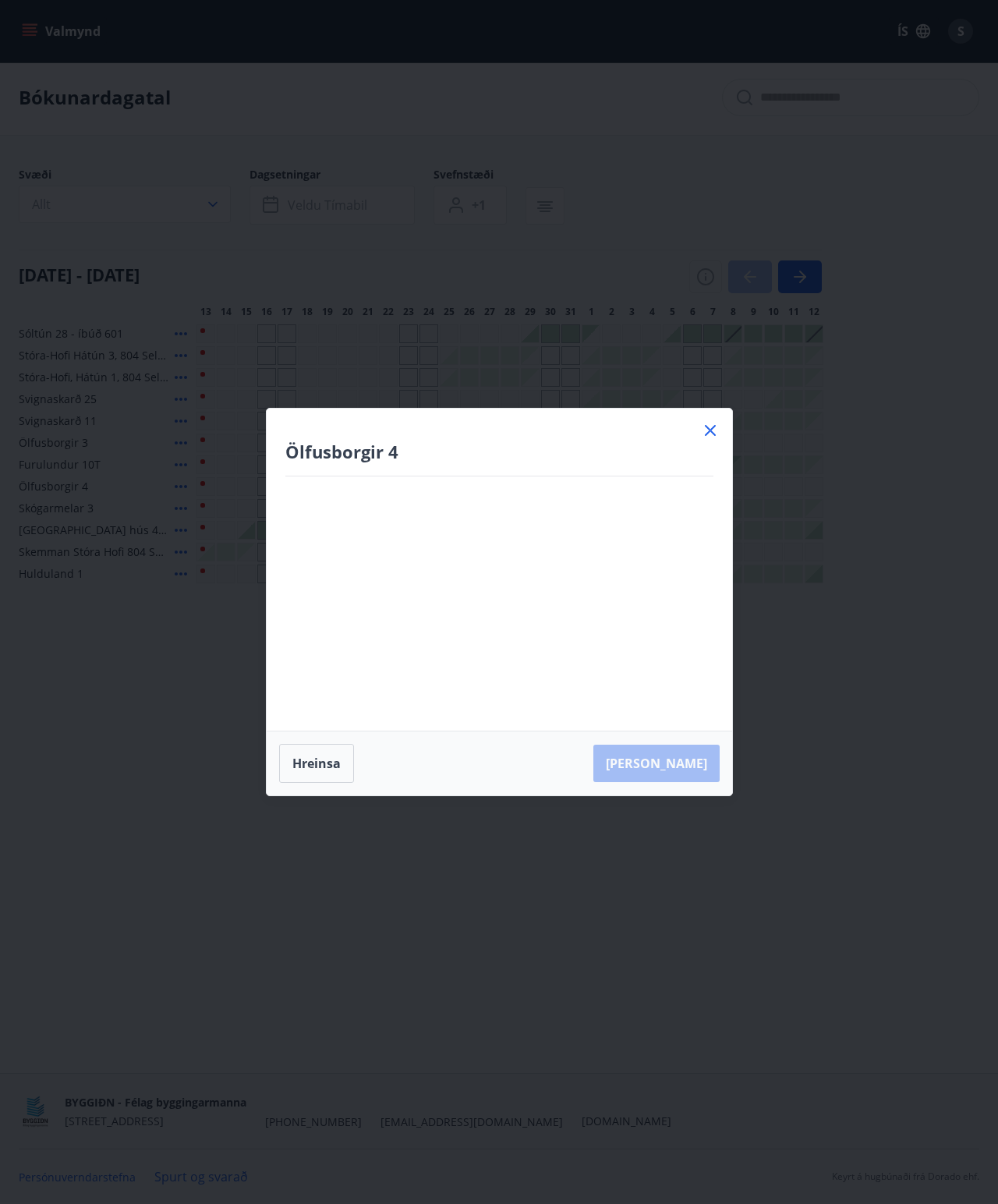
click at [473, 461] on h4 "Ölfusborgir 4" at bounding box center [499, 451] width 428 height 23
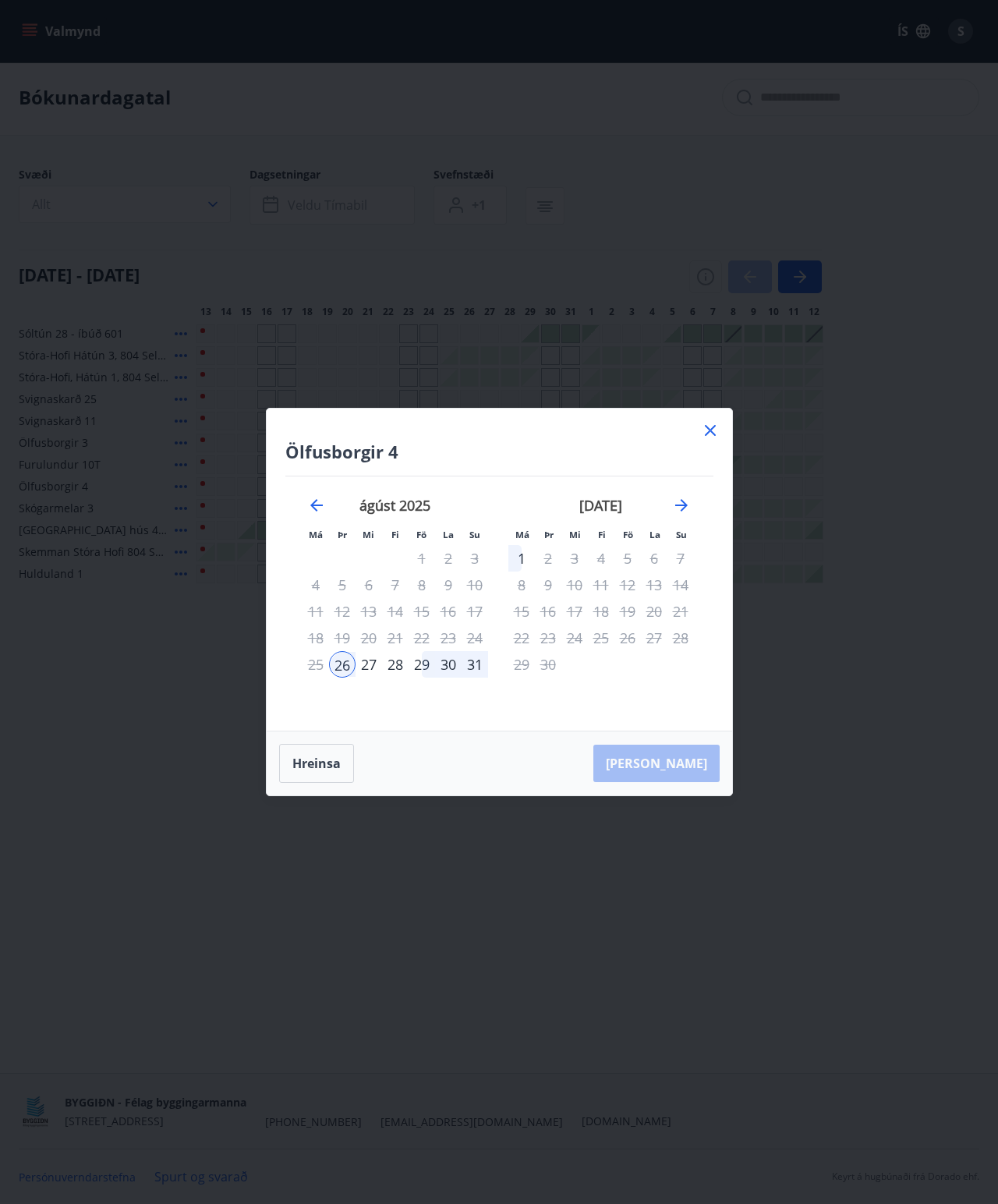
click at [631, 423] on icon at bounding box center [710, 431] width 19 height 19
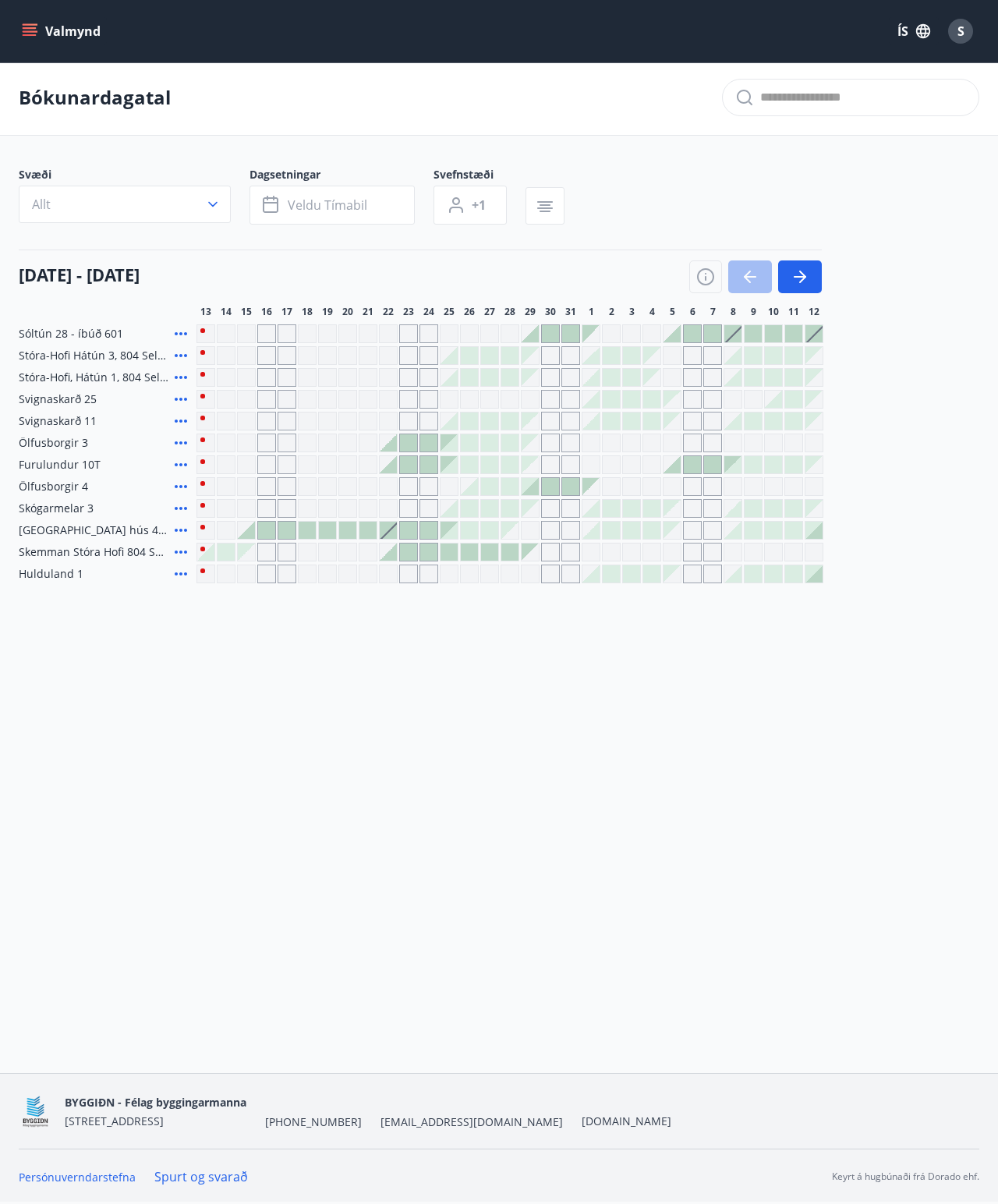
click at [631, 433] on div "Gráir dagar eru ekki bókanlegir" at bounding box center [713, 443] width 19 height 19
click at [368, 522] on div at bounding box center [368, 531] width 17 height 17
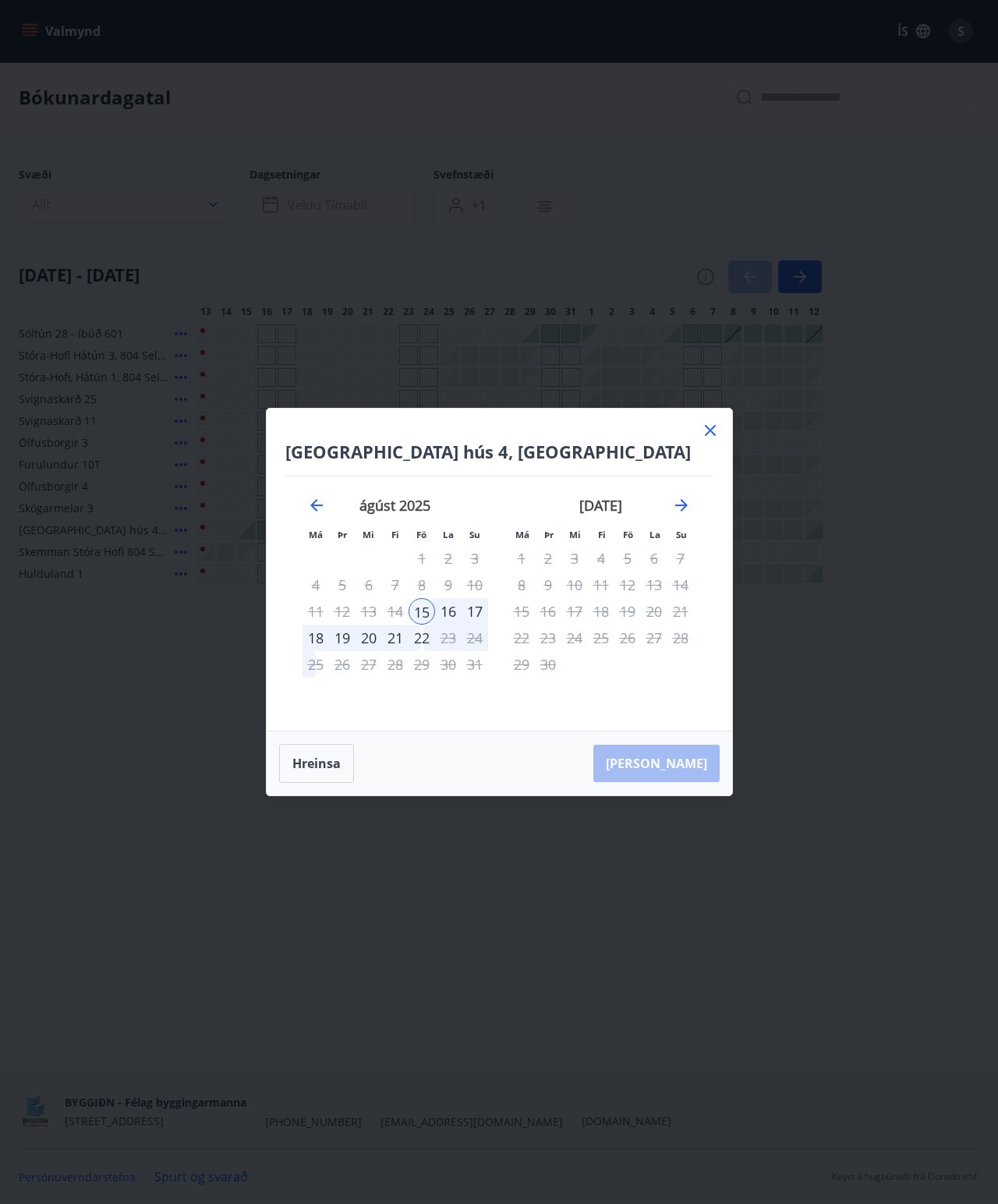
click at [631, 428] on icon at bounding box center [710, 431] width 19 height 19
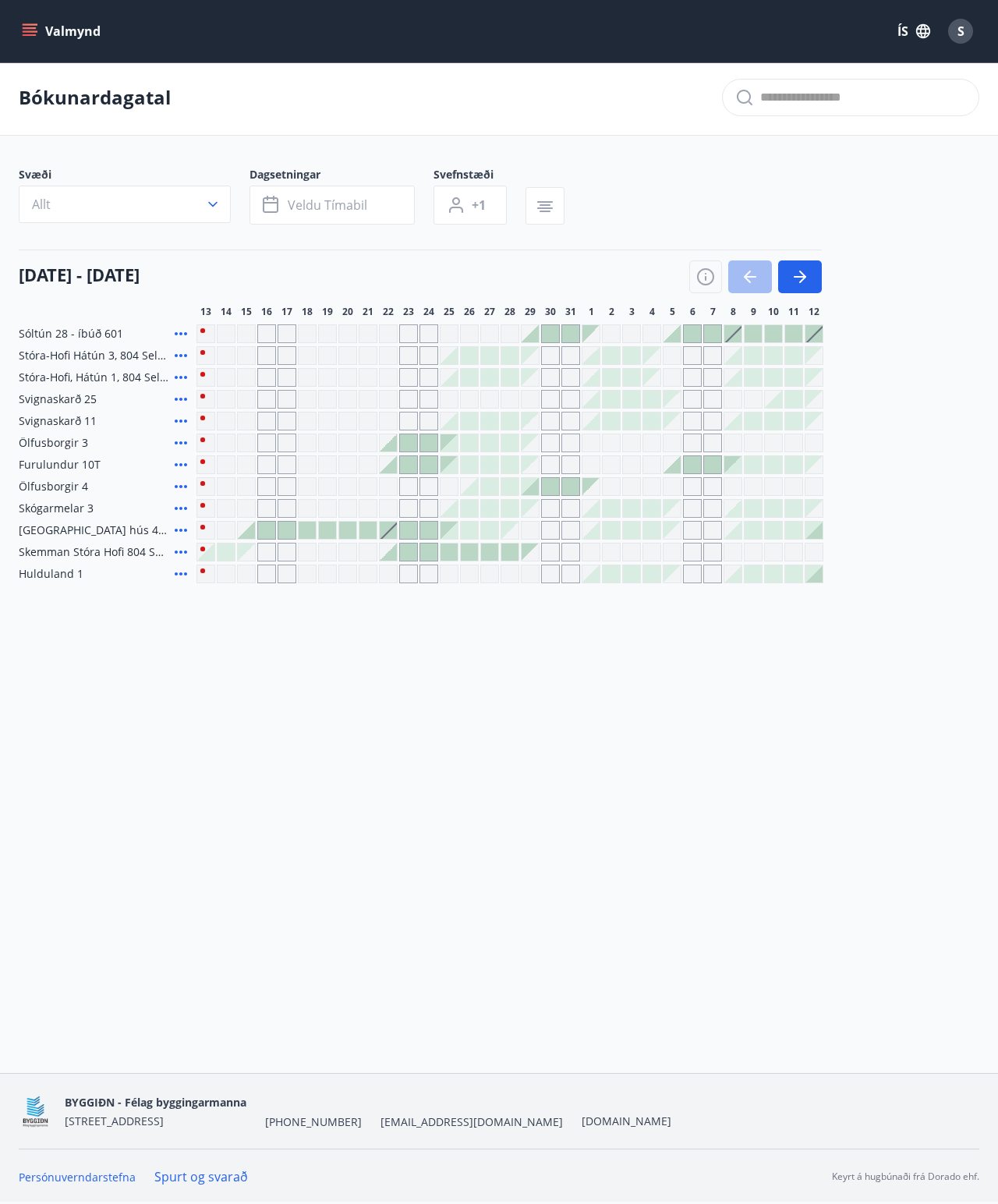
click at [631, 433] on div "Gráir dagar eru ekki bókanlegir" at bounding box center [713, 443] width 19 height 19
click at [401, 434] on div at bounding box center [409, 443] width 17 height 17
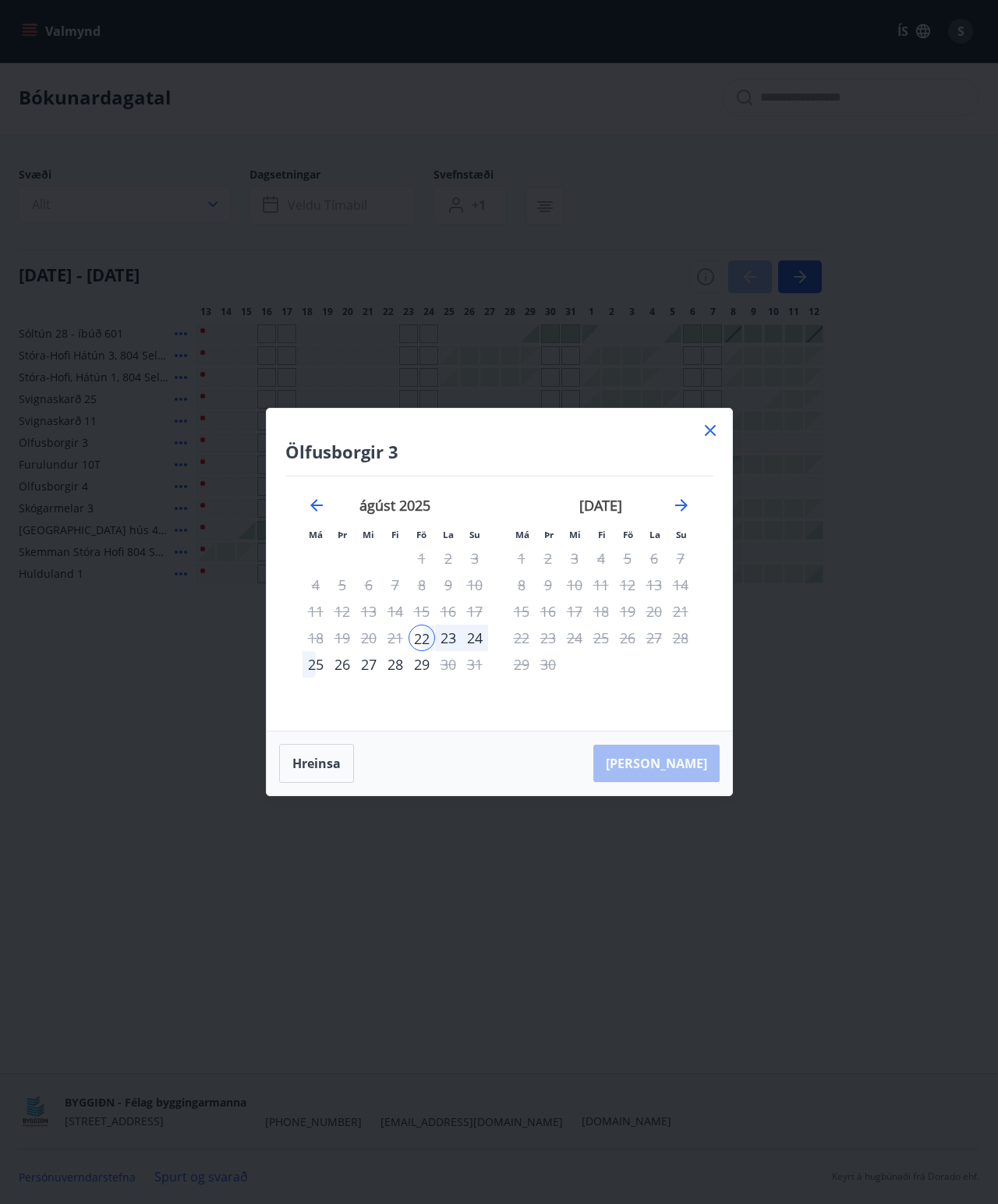
click at [631, 424] on icon at bounding box center [710, 431] width 19 height 19
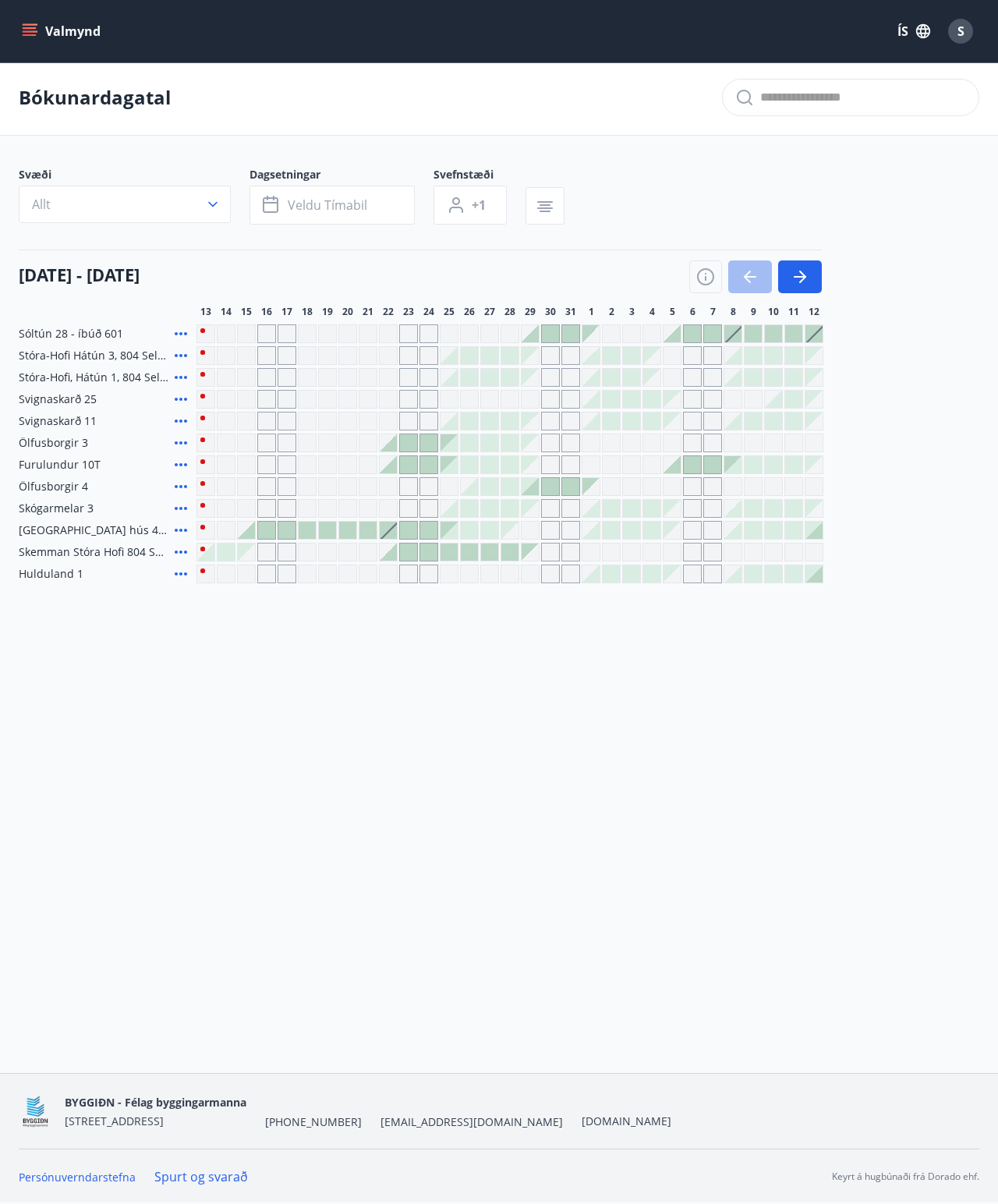
click at [471, 478] on div at bounding box center [470, 486] width 17 height 17
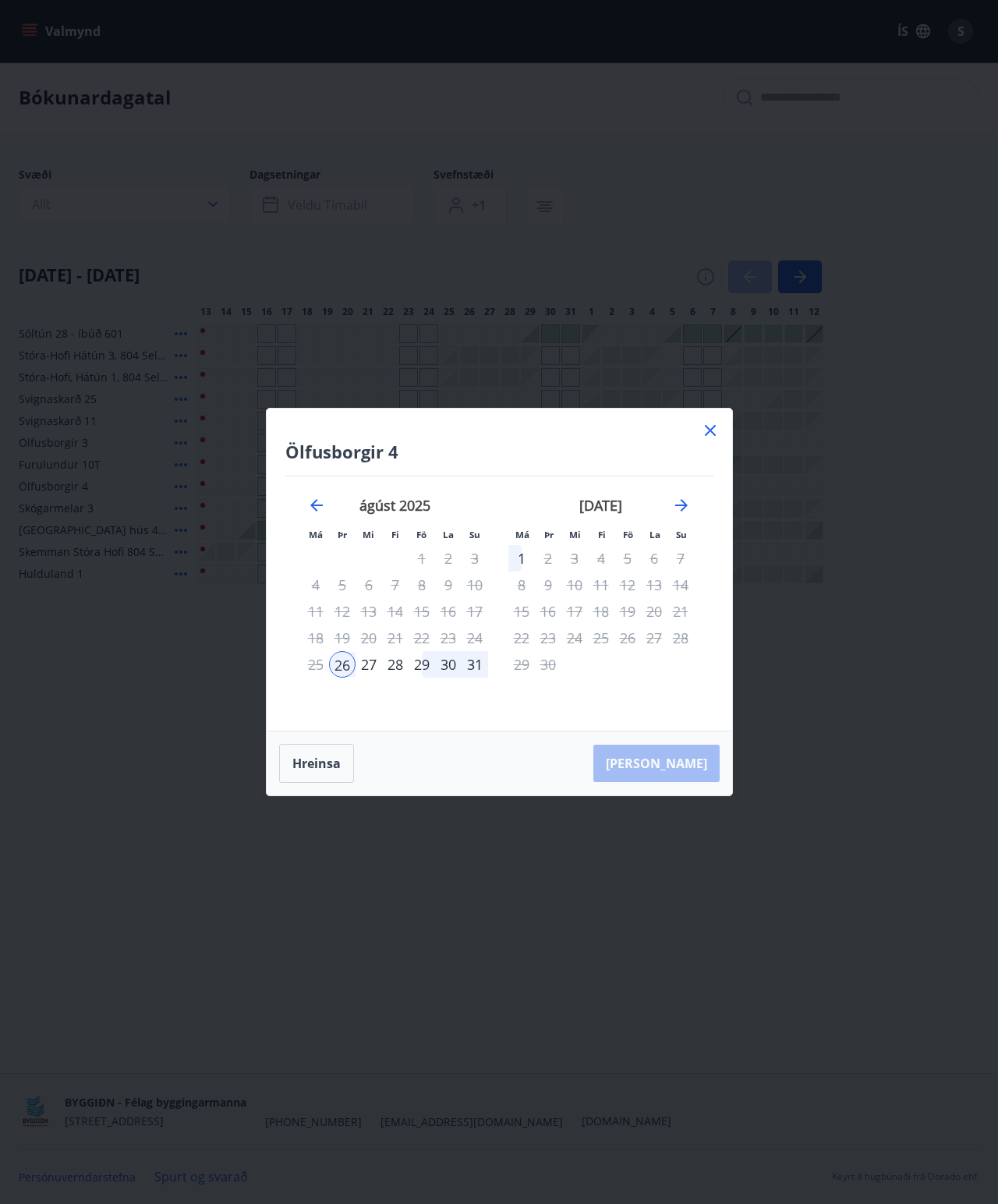
click at [526, 556] on div "1" at bounding box center [521, 559] width 27 height 27
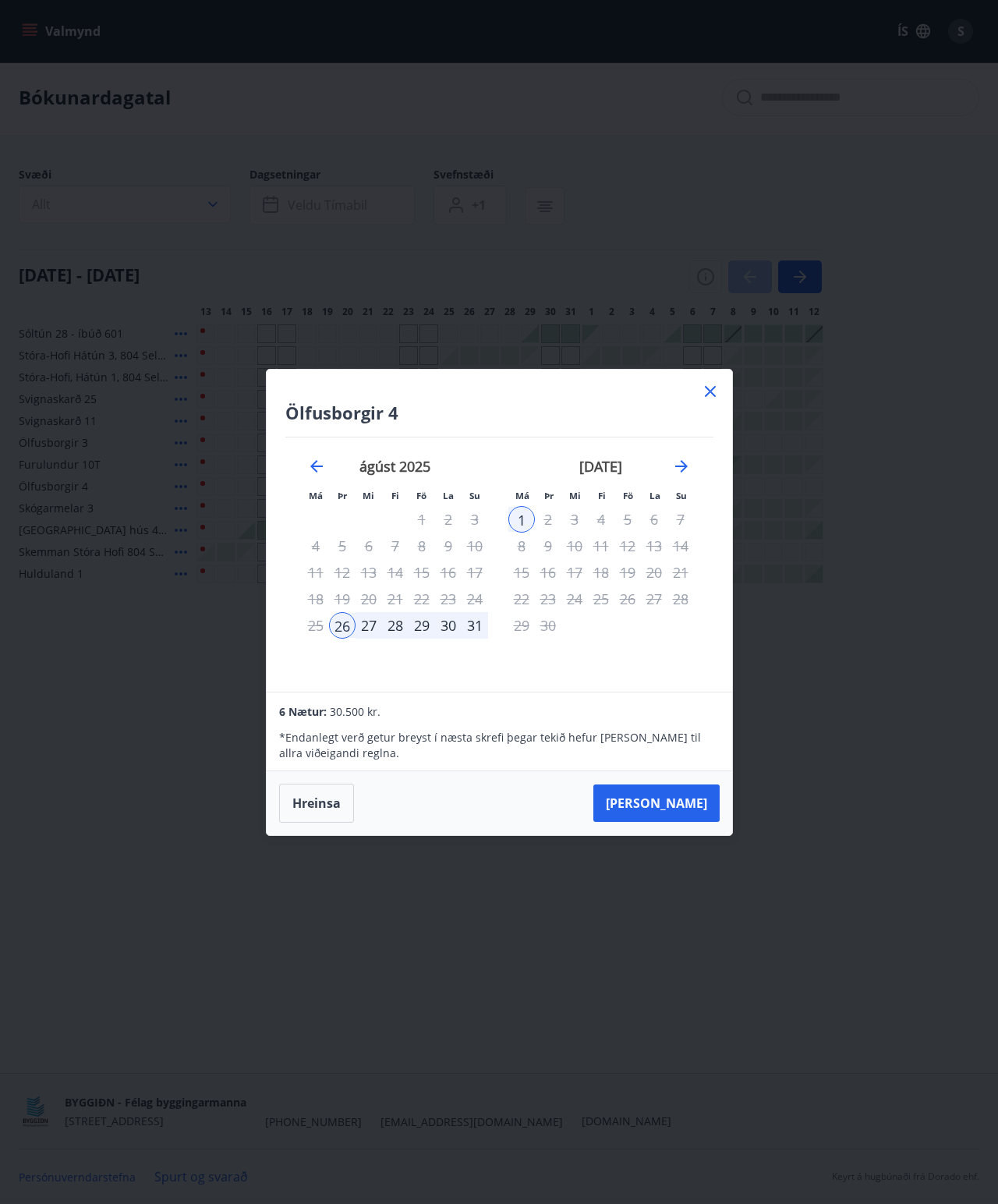
click at [631, 761] on button "[PERSON_NAME]" at bounding box center [656, 803] width 126 height 37
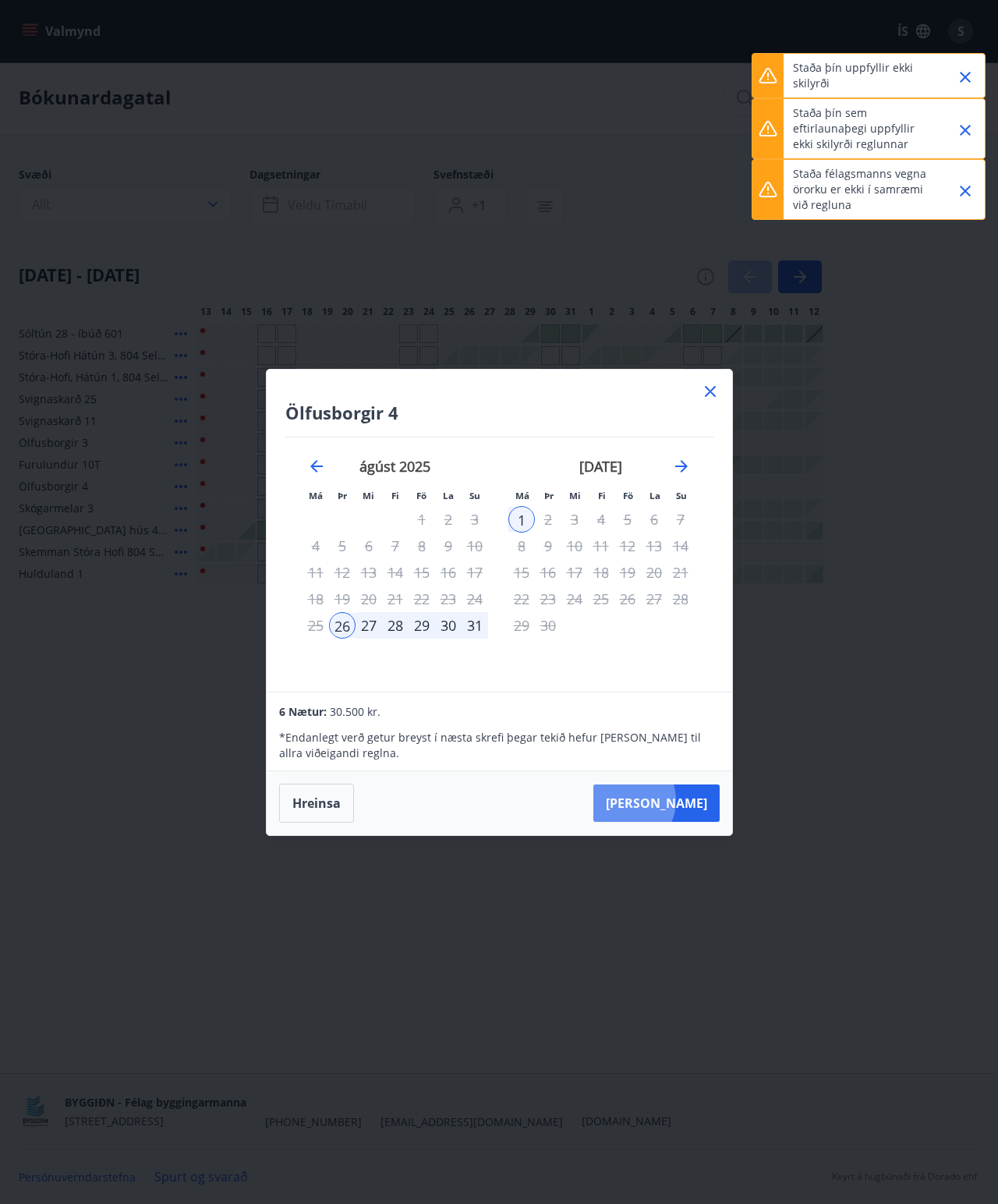
click at [631, 761] on button "[PERSON_NAME]" at bounding box center [656, 803] width 126 height 37
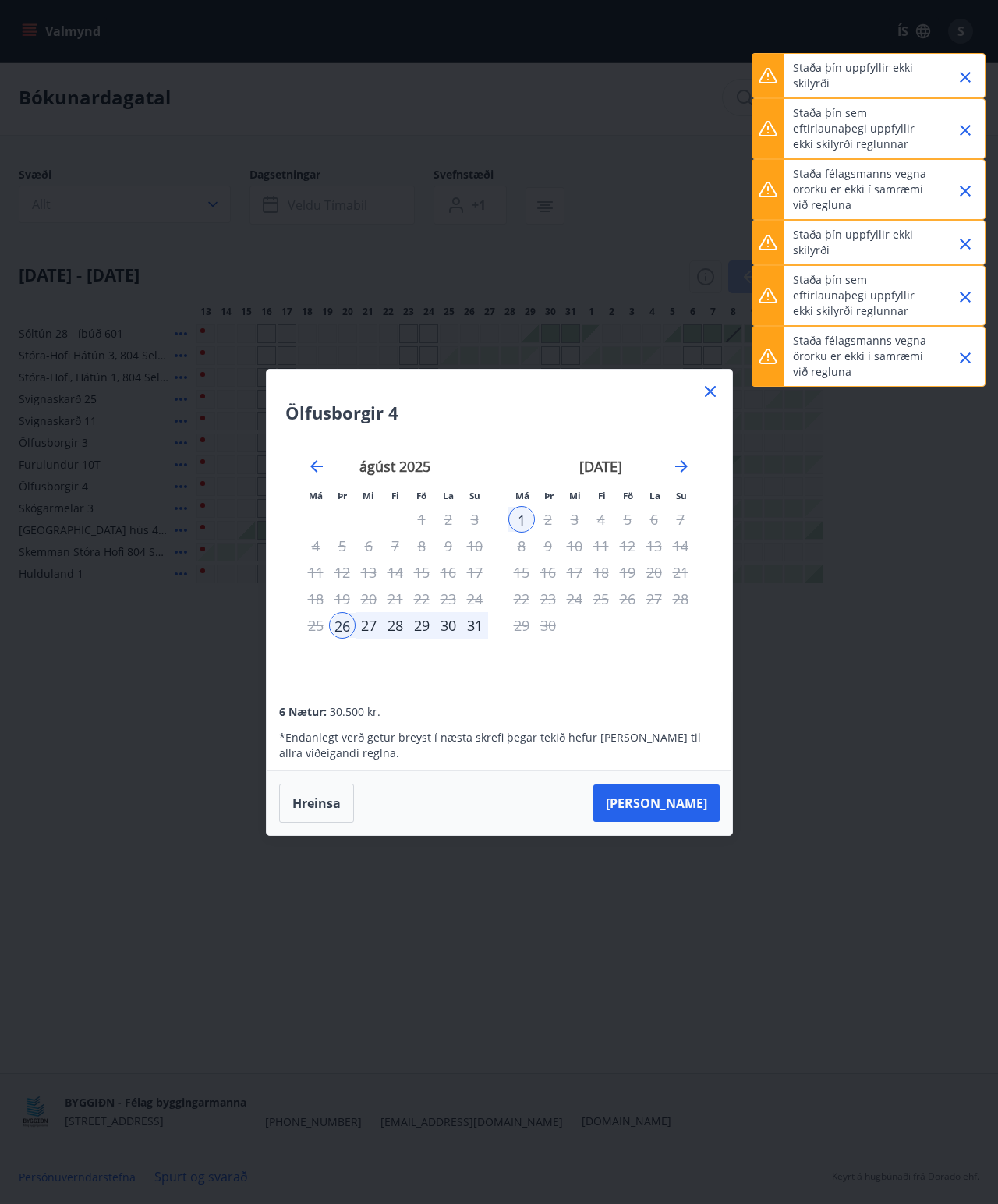
click at [631, 384] on icon at bounding box center [710, 392] width 19 height 19
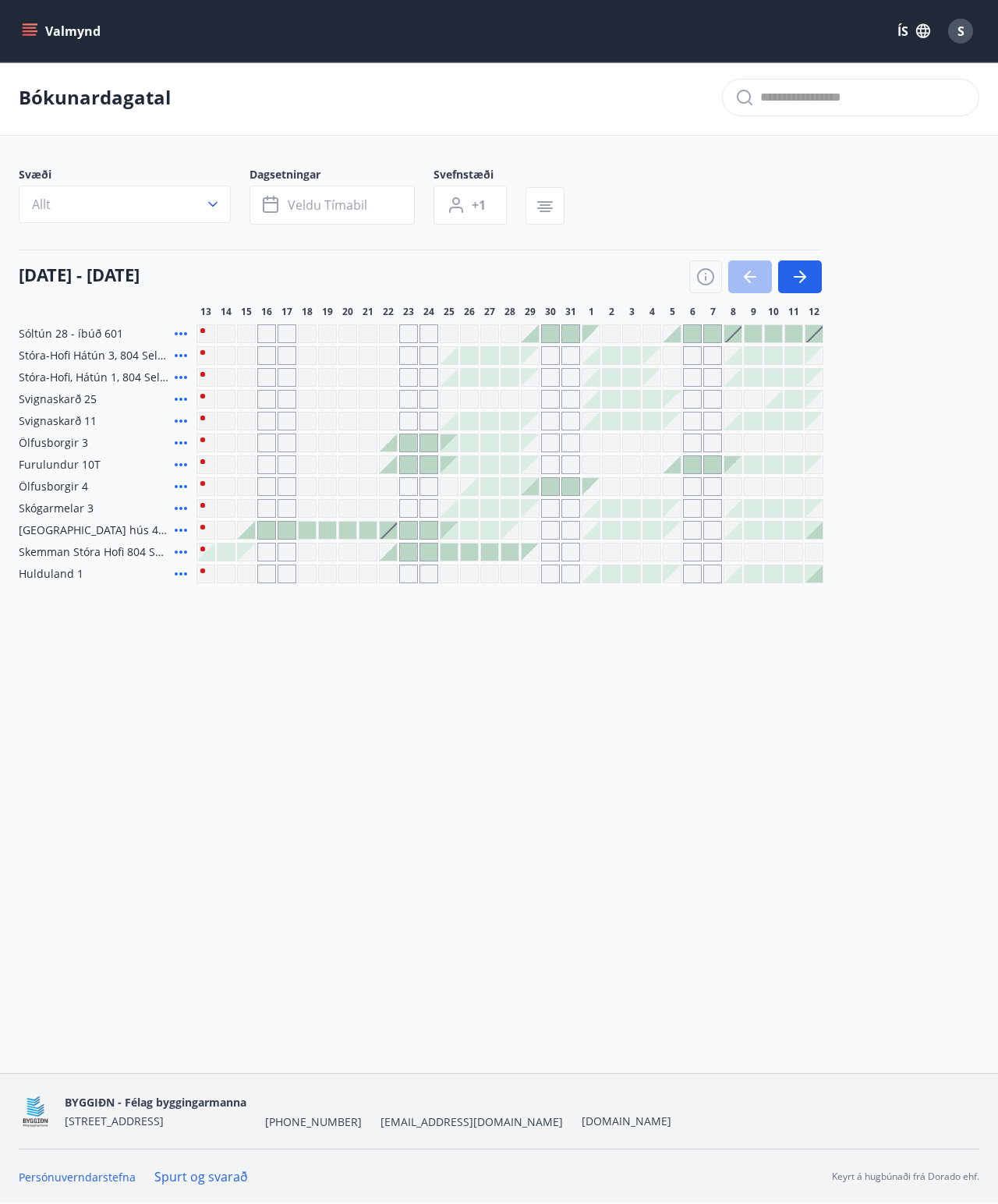
scroll to position [10, 0]
click at [631, 271] on button "button" at bounding box center [800, 277] width 43 height 33
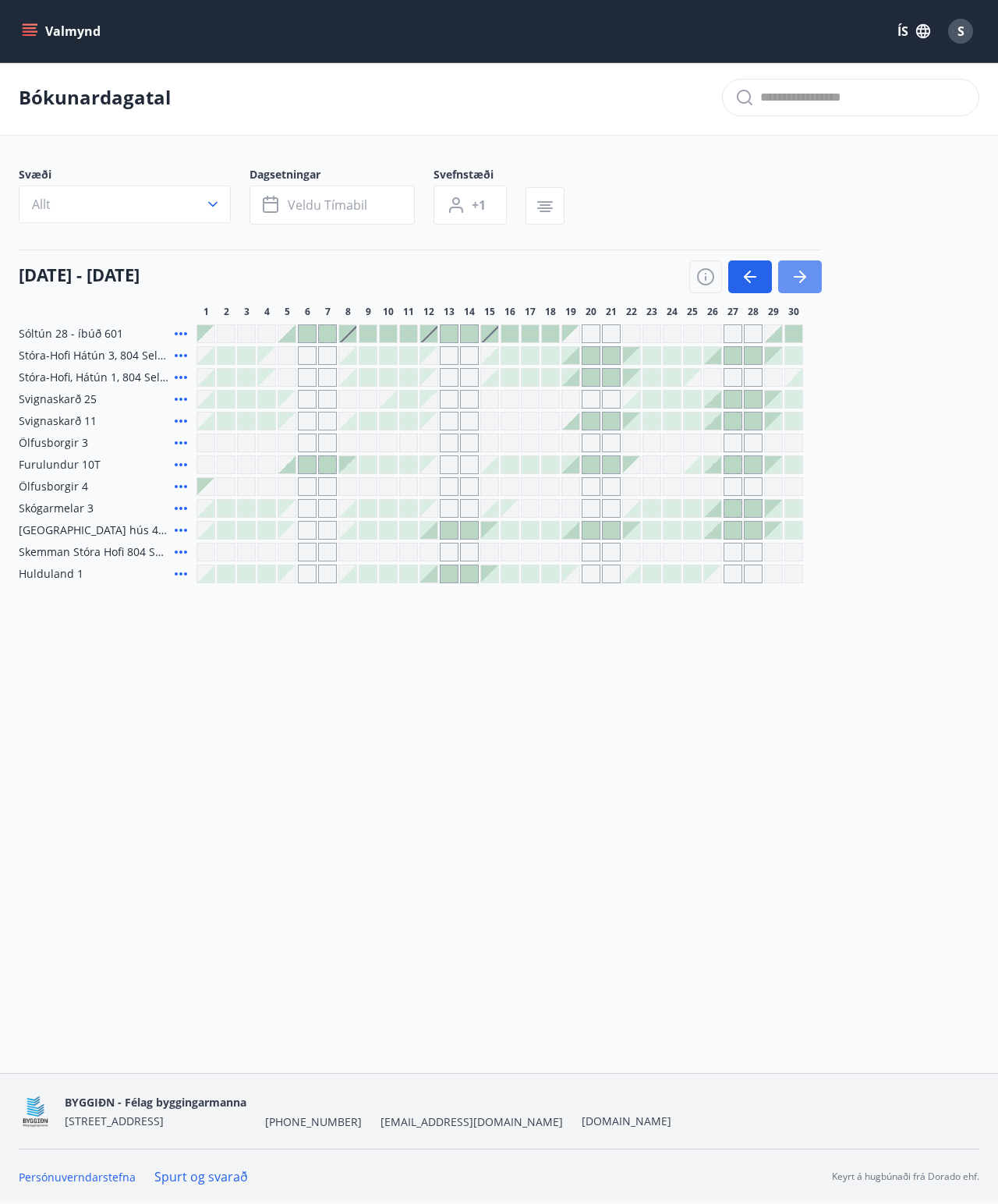
click at [631, 276] on icon "button" at bounding box center [800, 277] width 12 height 2
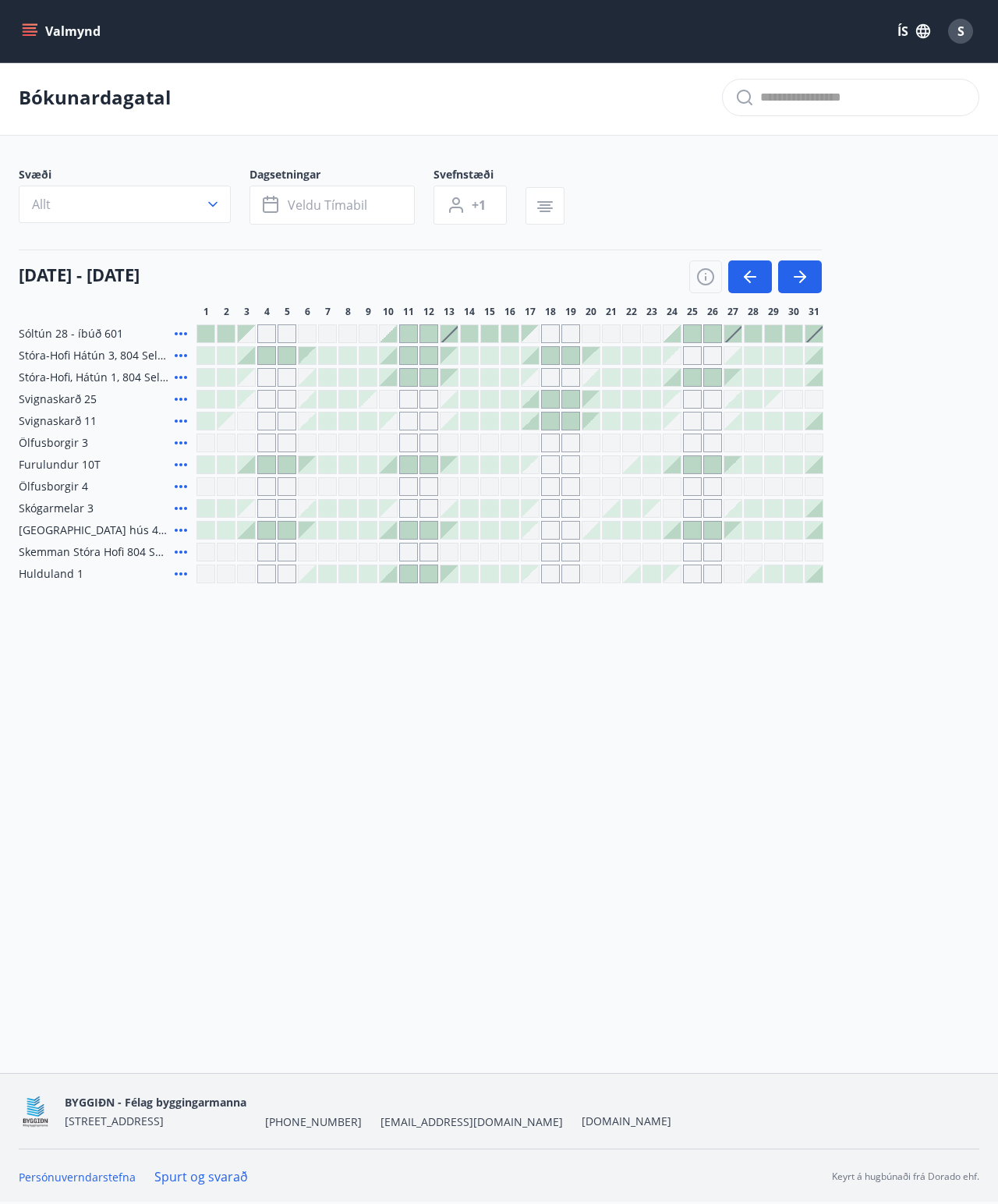
click at [17, 45] on div "Valmynd ÍS S" at bounding box center [499, 31] width 998 height 63
click at [631, 761] on div "BYGGIÐN - Félag byggingarmanna [STREET_ADDRESS] [PHONE_NUMBER] [EMAIL_ADDRESS][…" at bounding box center [499, 1139] width 998 height 130
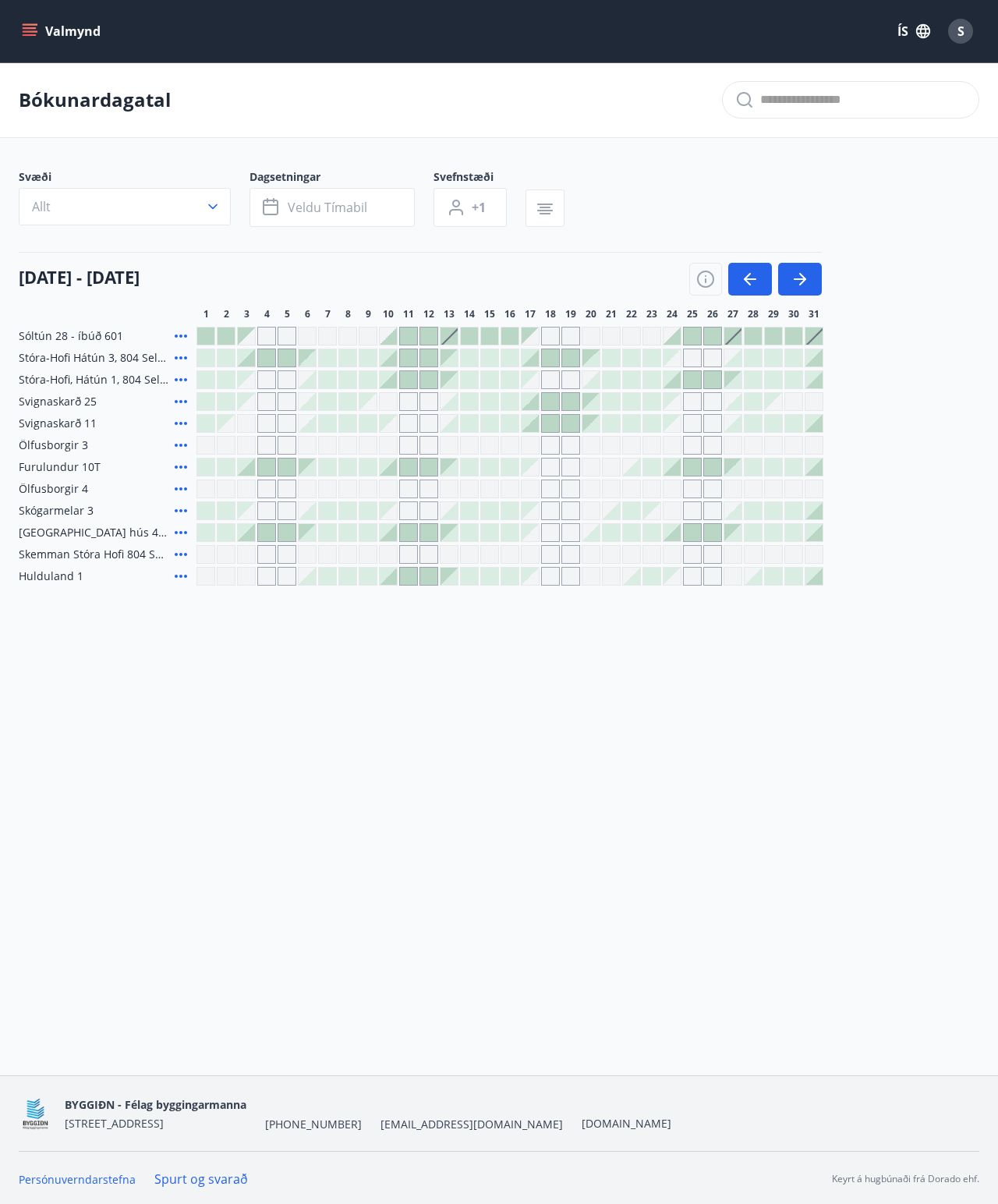
click at [631, 279] on icon "button" at bounding box center [750, 280] width 12 height 2
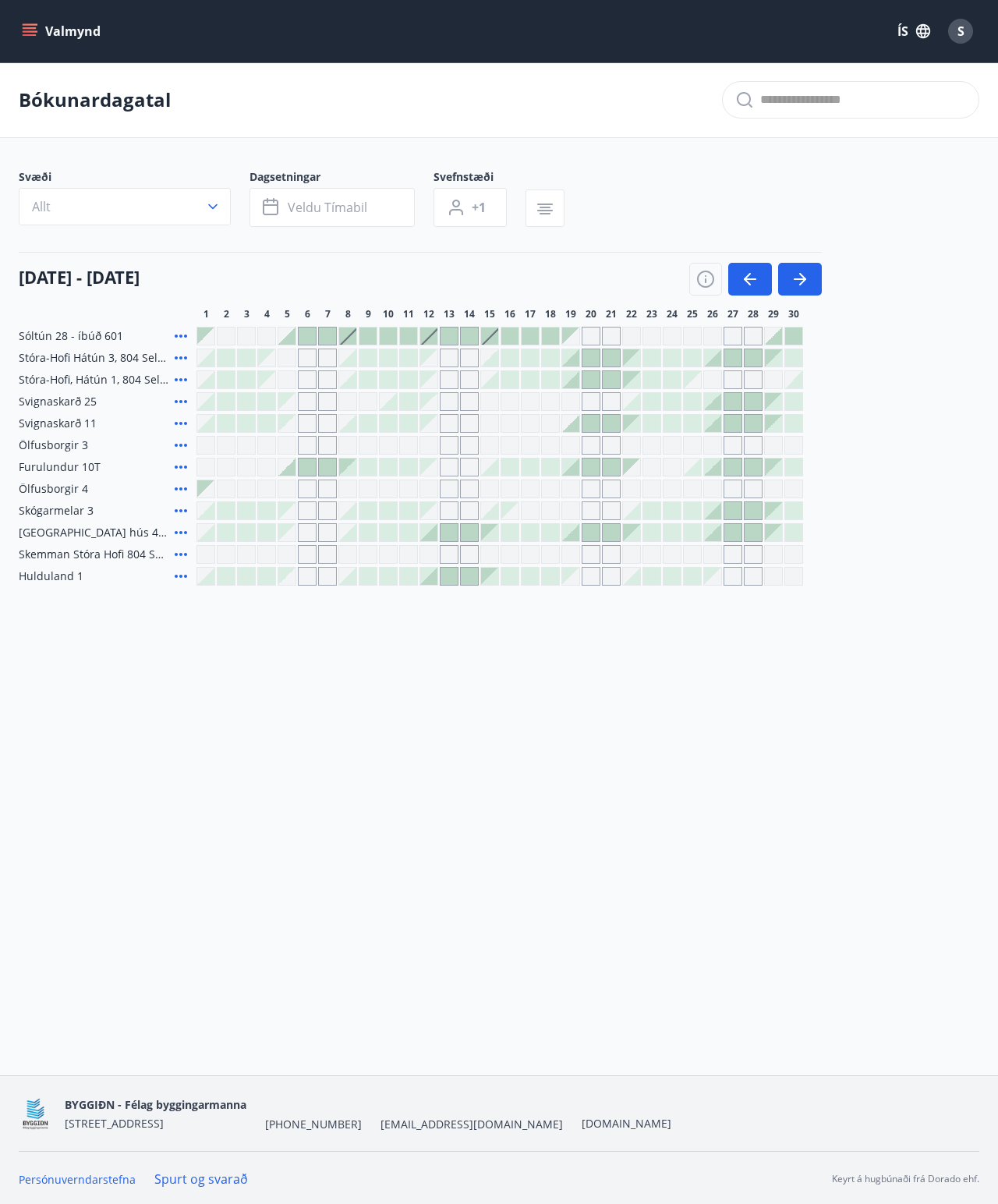
click at [631, 279] on icon "button" at bounding box center [750, 280] width 12 height 2
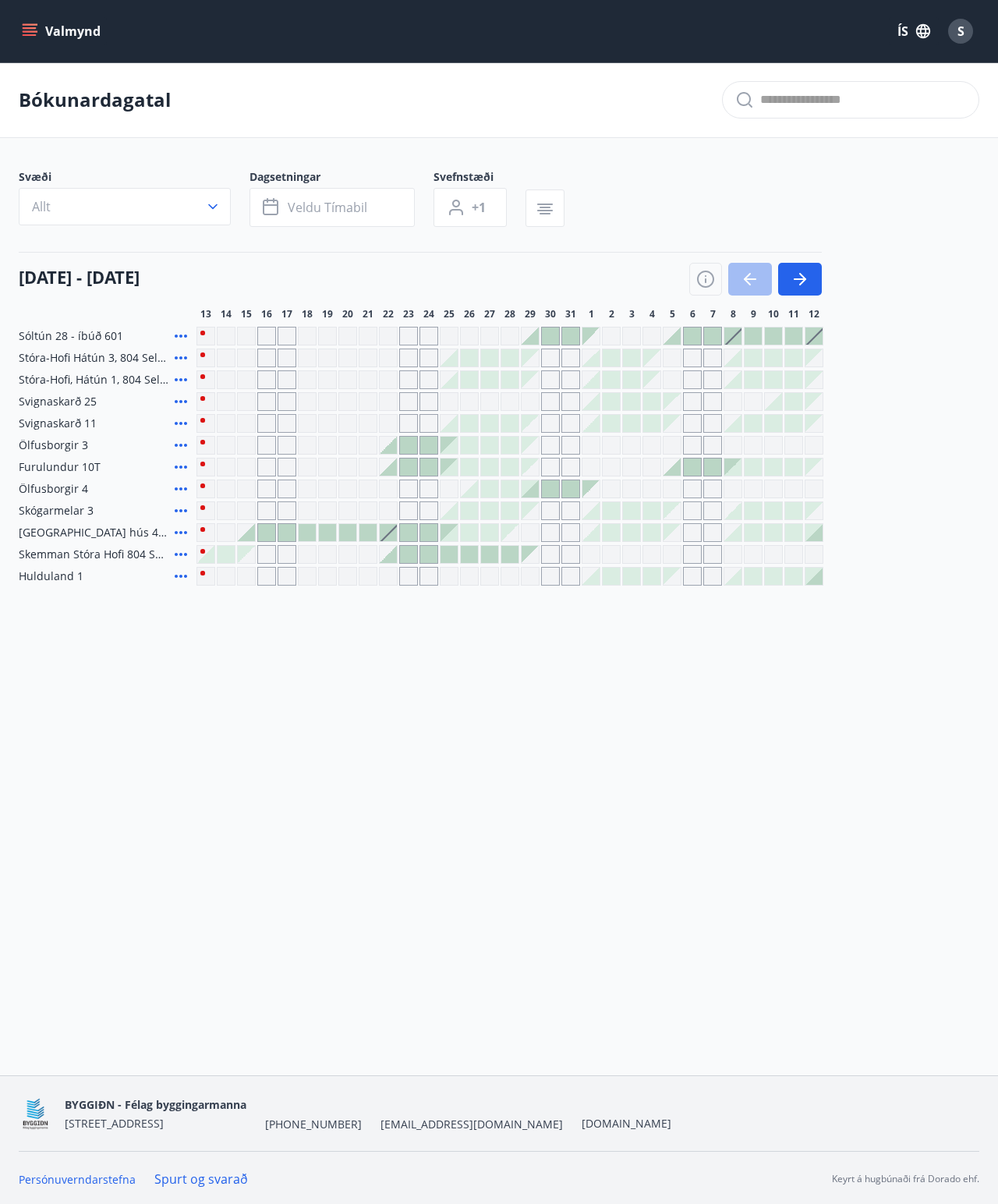
click at [474, 492] on div at bounding box center [470, 489] width 17 height 17
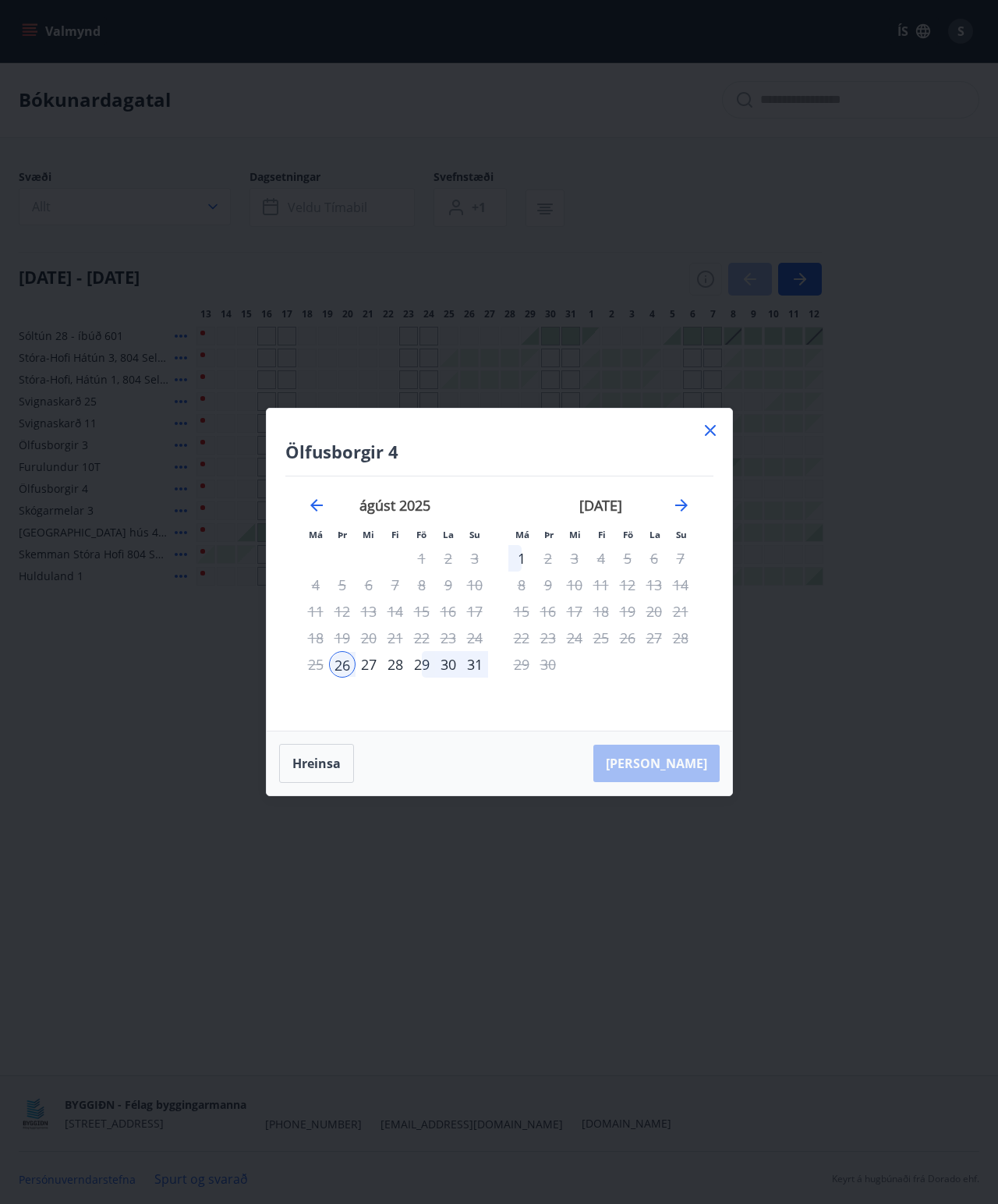
click at [424, 661] on div "29" at bounding box center [422, 665] width 27 height 27
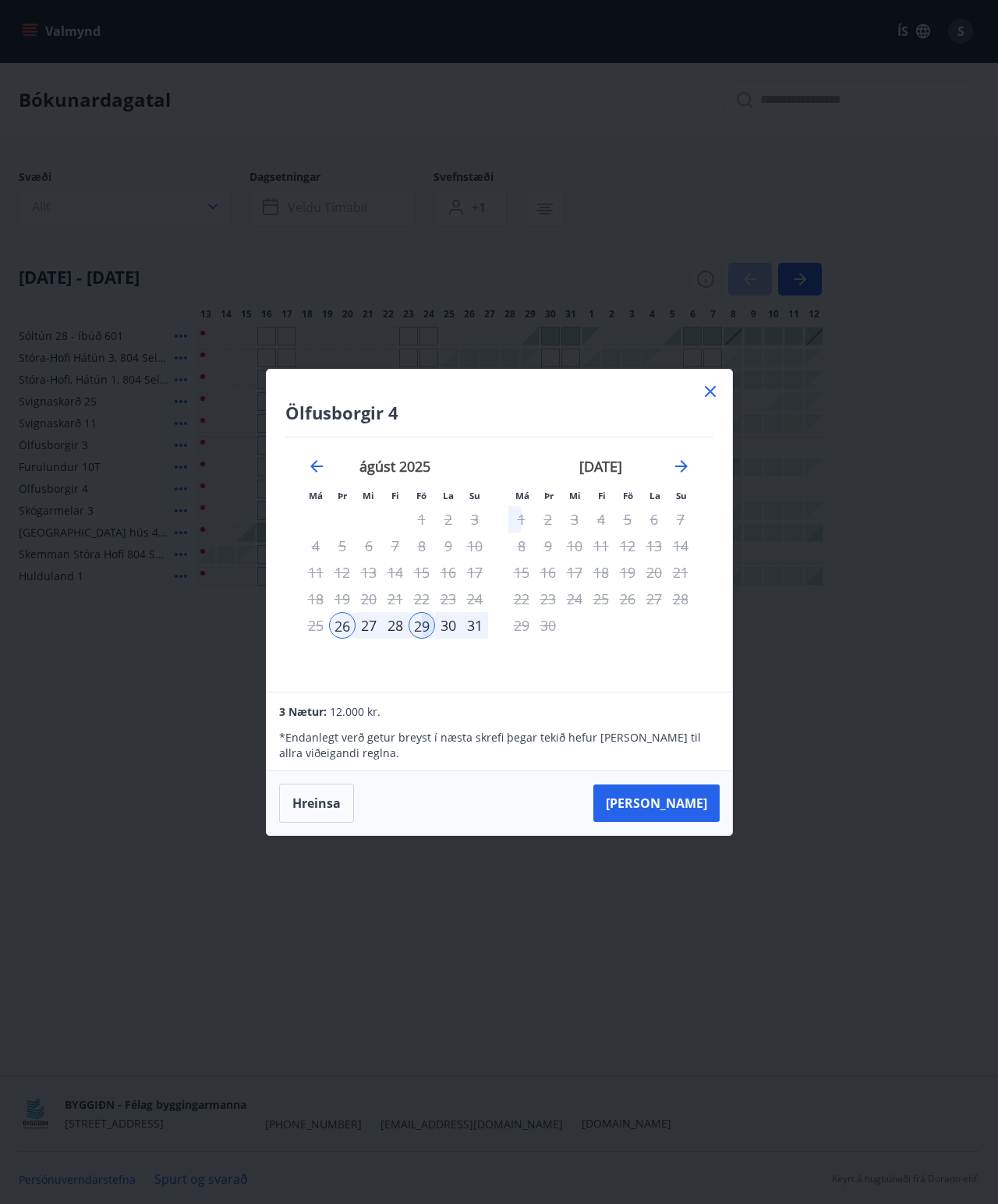
click at [631, 761] on button "[PERSON_NAME]" at bounding box center [656, 803] width 126 height 37
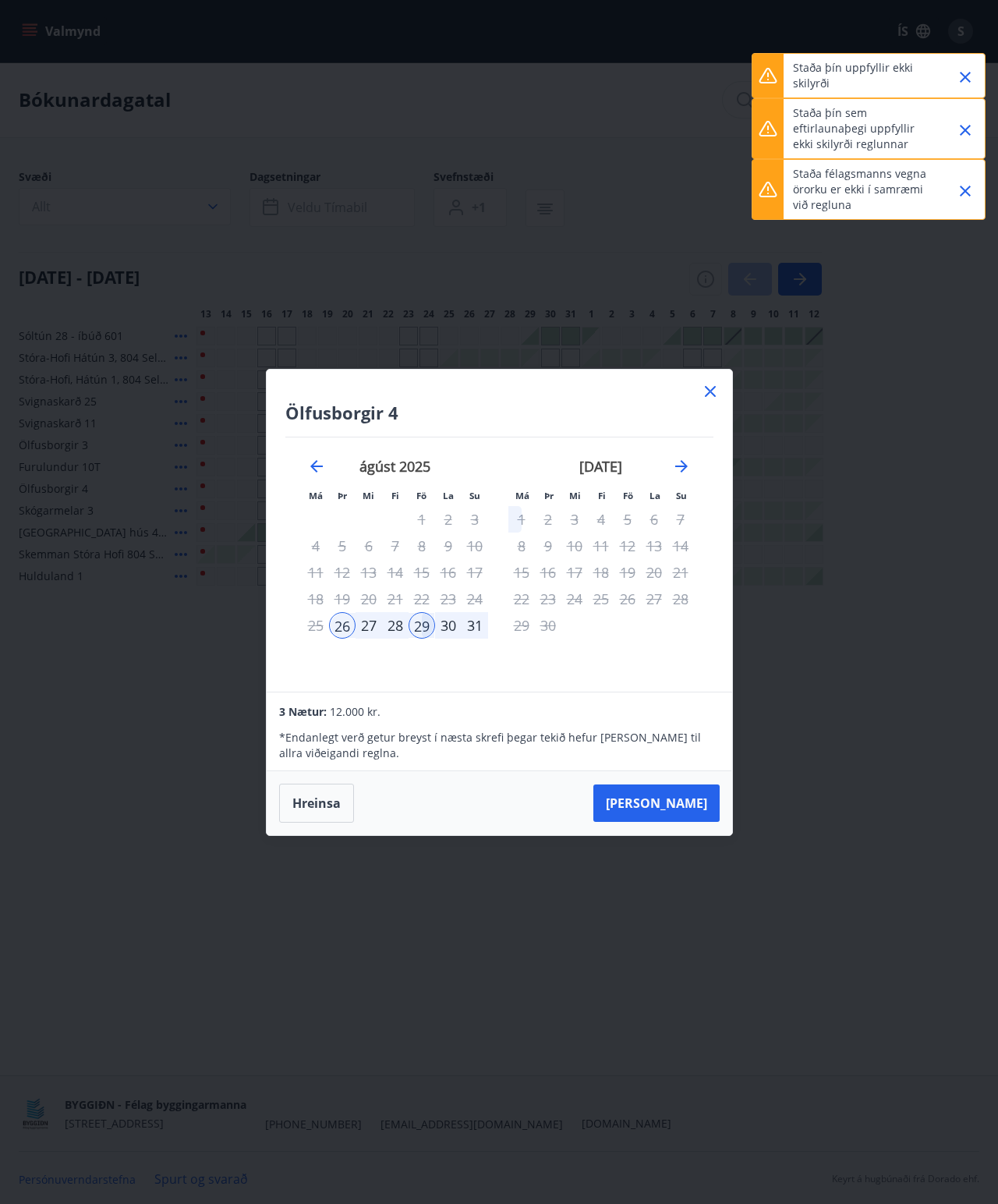
click at [631, 141] on div "Staða þín sem eftirlaunaþegi uppfyllir ekki skilyrði reglunnar" at bounding box center [869, 129] width 234 height 61
click at [631, 128] on p "Staða þín sem eftirlaunaþegi uppfyllir ekki skilyrði reglunnar" at bounding box center [862, 129] width 137 height 47
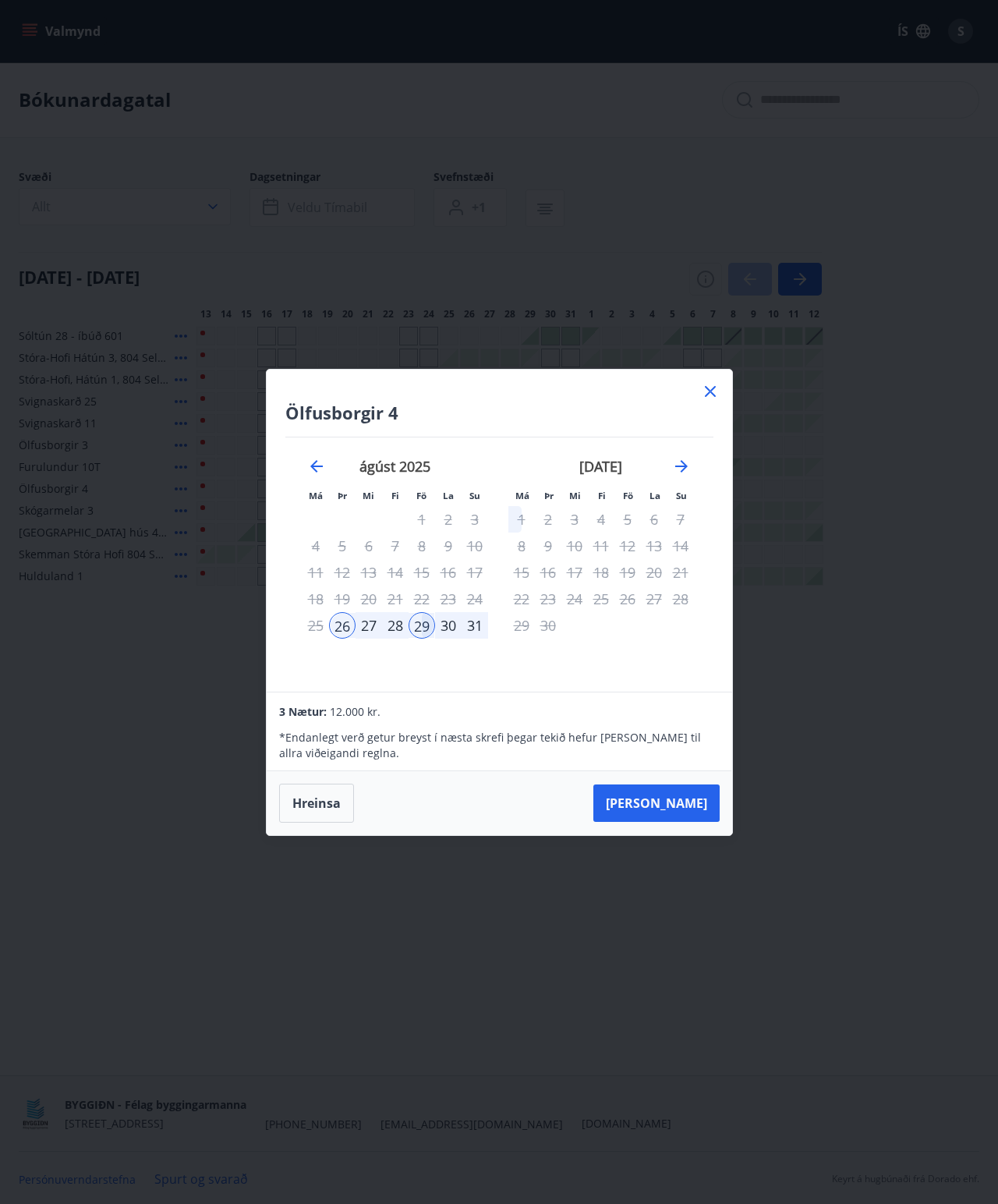
click at [631, 384] on div "Ölfusborgir 4 Má Þr Mi Fi Fö La Su Má Þr Mi Fi Fö La Su [DATE] 1 2 3 4 5 6 7 8 …" at bounding box center [499, 531] width 466 height 322
click at [631, 382] on div "Ölfusborgir 4 Má Þr Mi Fi Fö La Su Má Þr Mi Fi Fö La Su [DATE] 1 2 3 4 5 6 7 8 …" at bounding box center [499, 531] width 466 height 322
click at [631, 391] on icon at bounding box center [710, 392] width 19 height 19
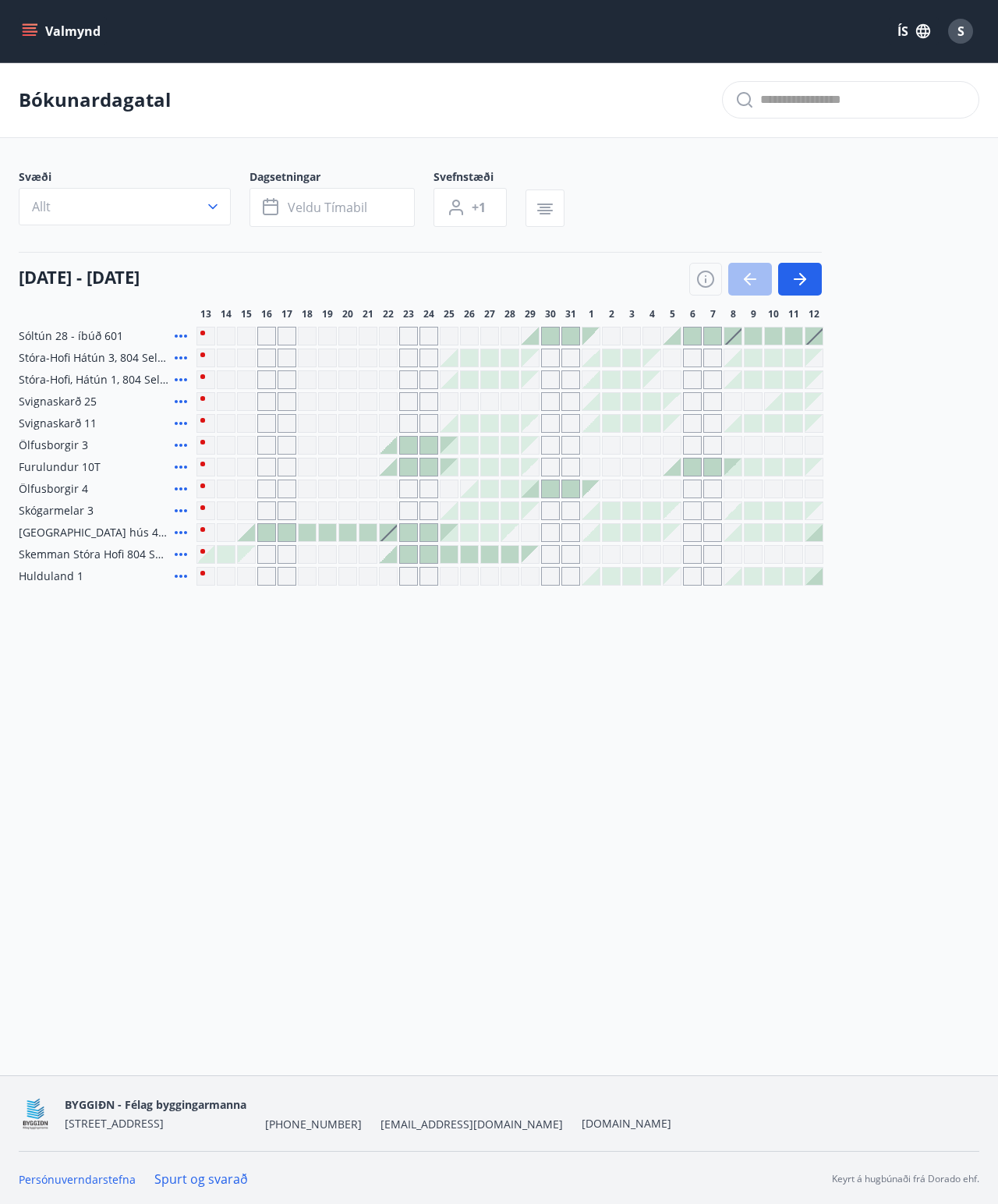
click at [631, 395] on div "Gráir dagar eru ekki bókanlegir" at bounding box center [713, 402] width 19 height 19
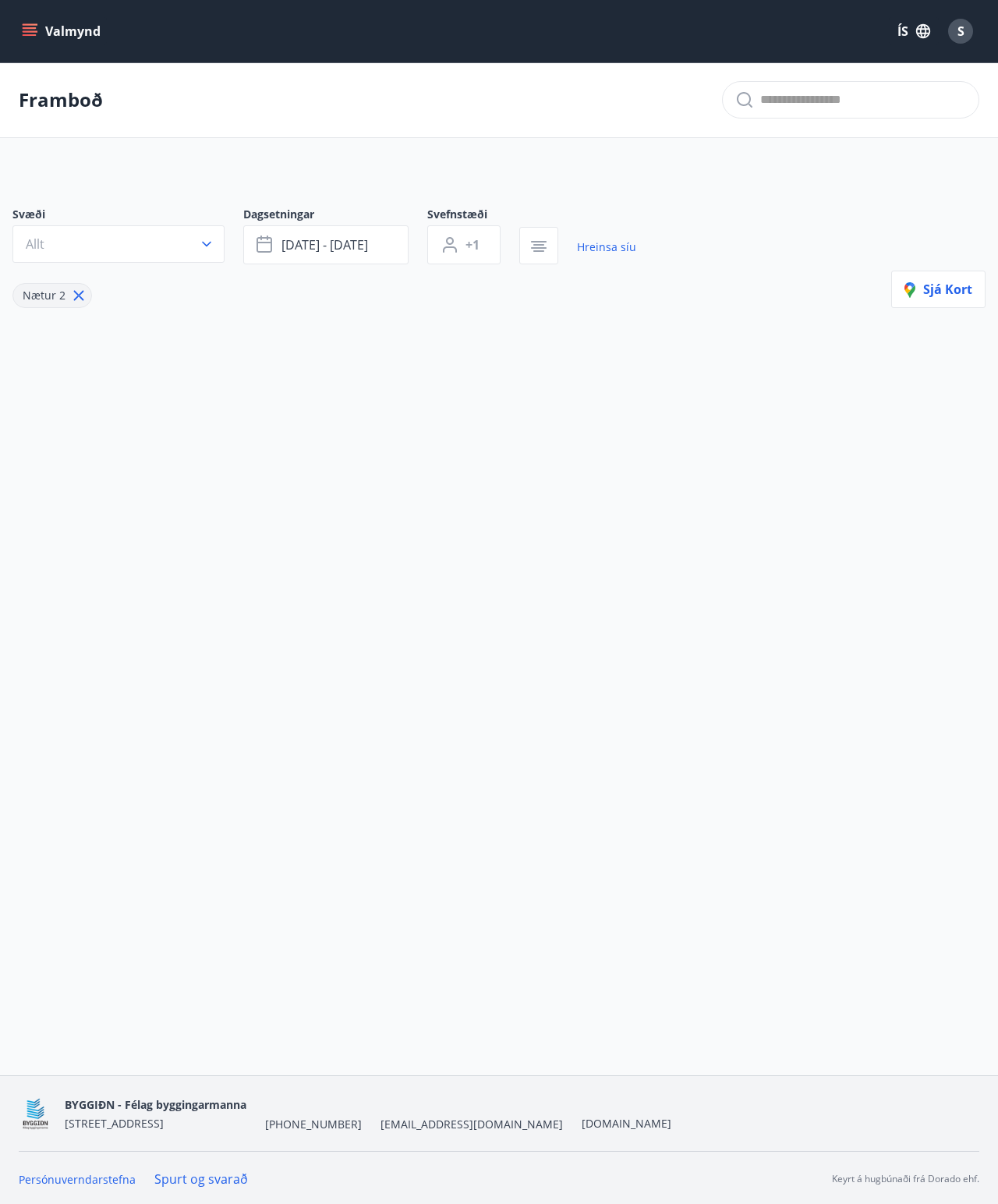
type input "*"
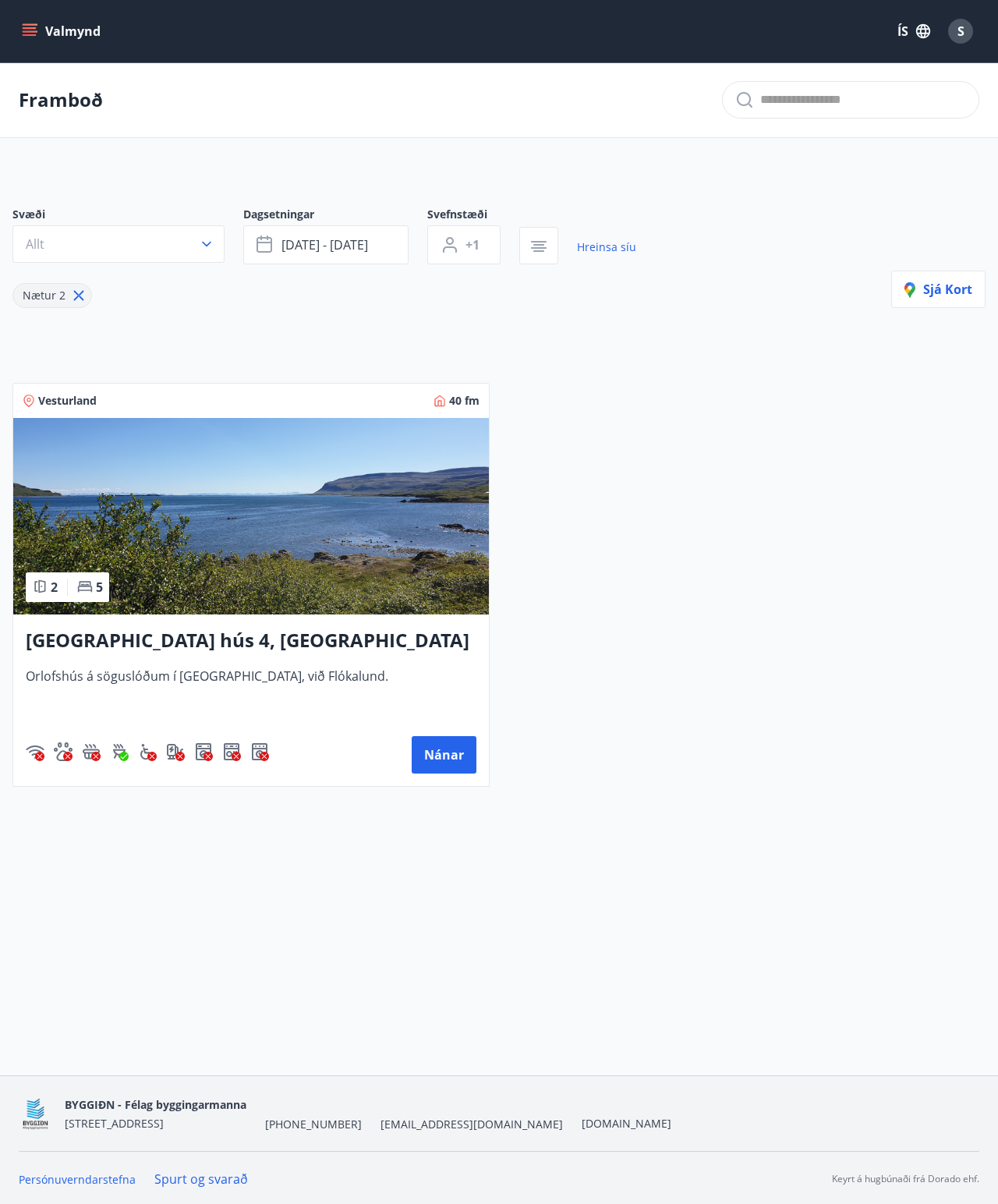
click at [43, 39] on button "Valmynd" at bounding box center [63, 31] width 88 height 28
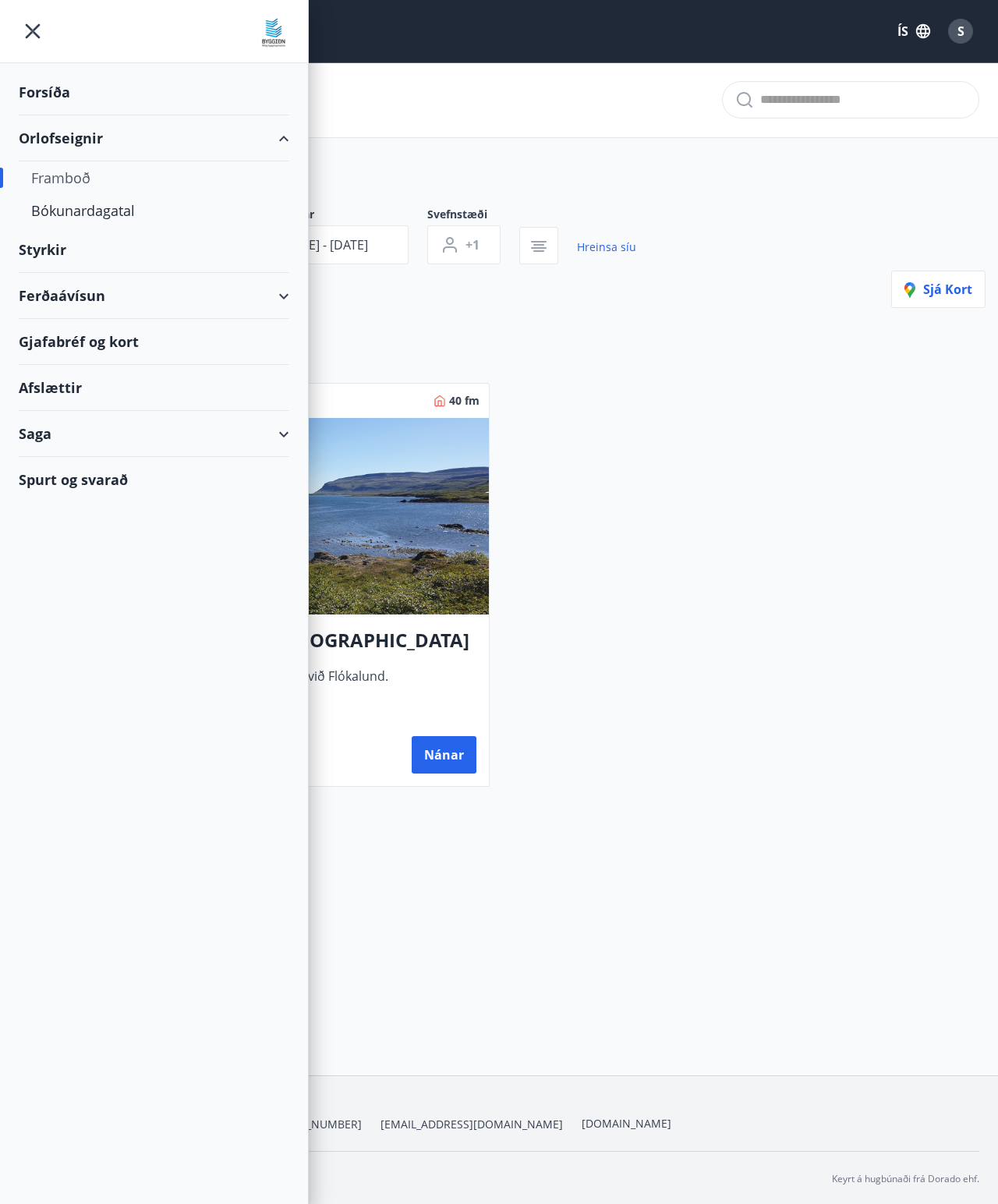
click at [134, 478] on div "Spurt og svarað" at bounding box center [155, 480] width 271 height 45
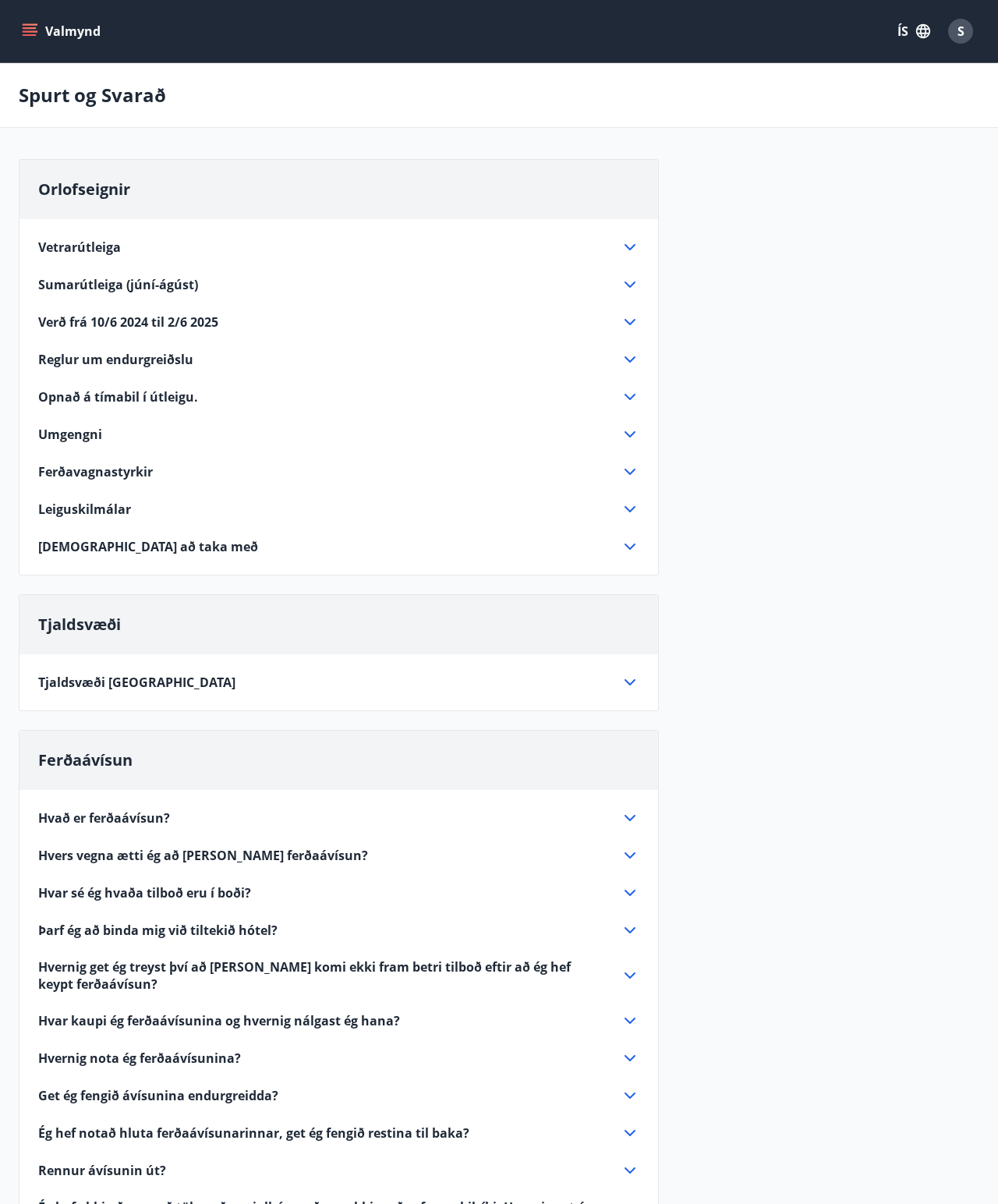
click at [631, 470] on icon at bounding box center [631, 472] width 19 height 19
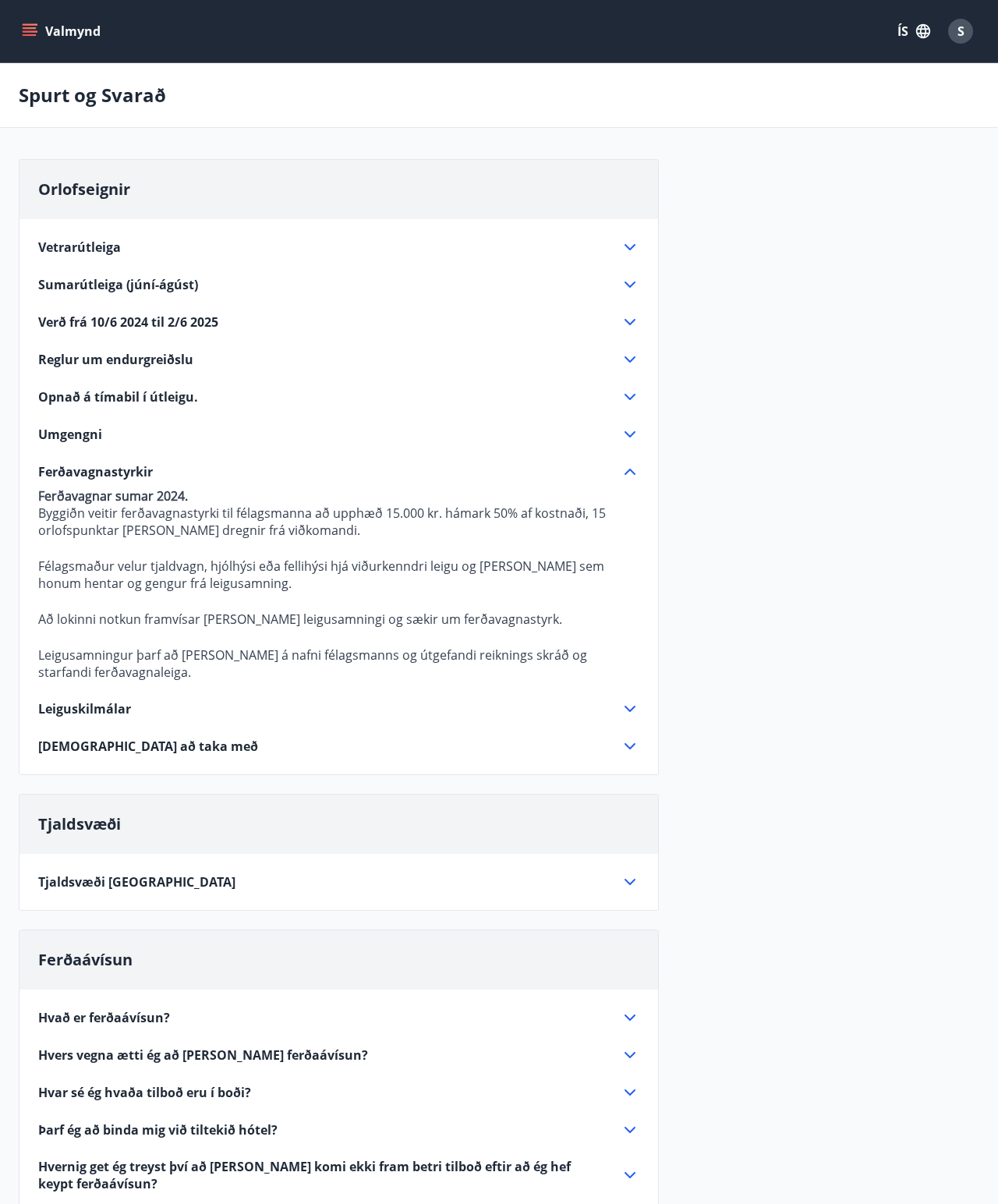
click at [22, 43] on button "Valmynd" at bounding box center [63, 31] width 88 height 28
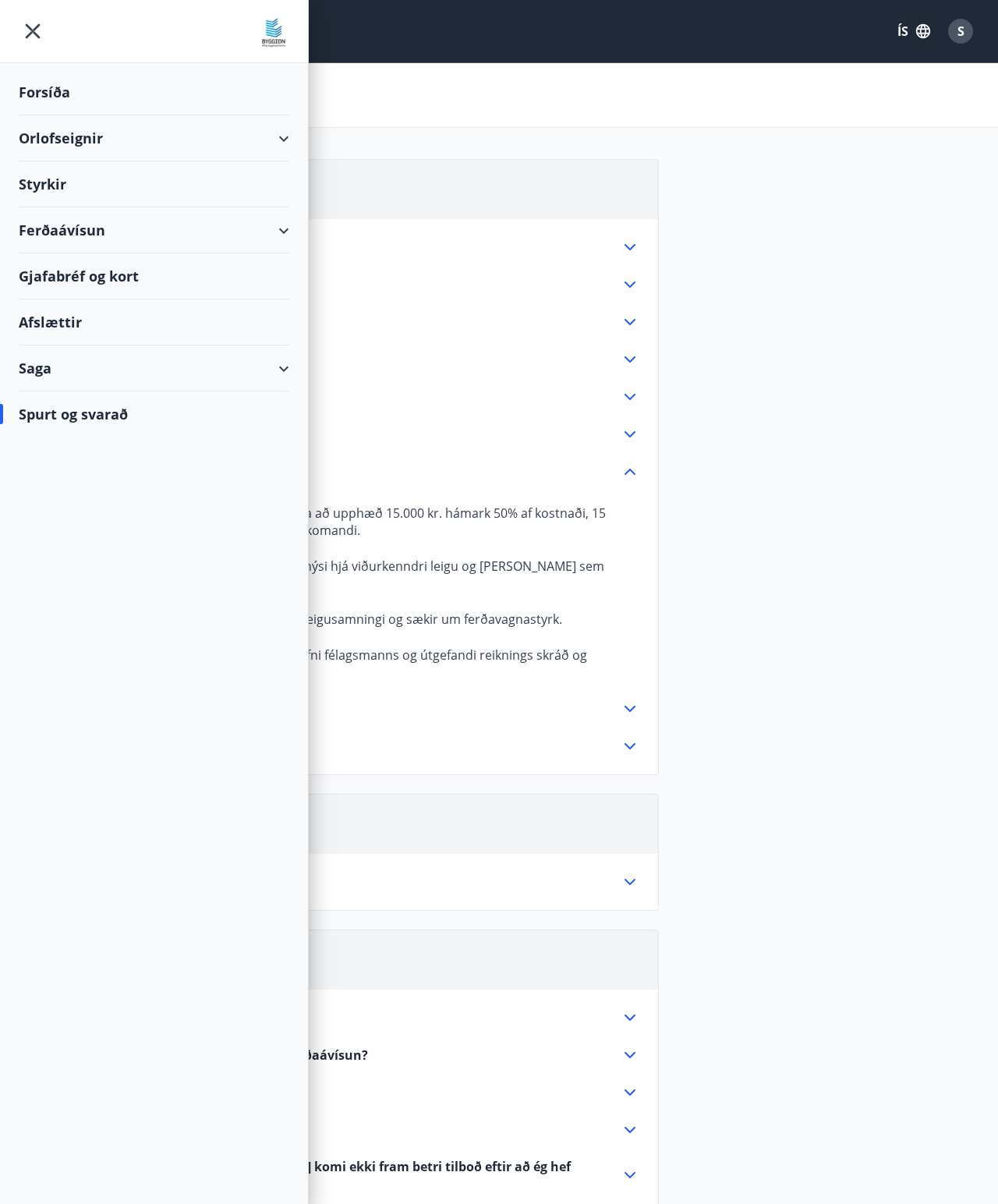
click at [40, 141] on div "Orlofseignir" at bounding box center [155, 138] width 271 height 46
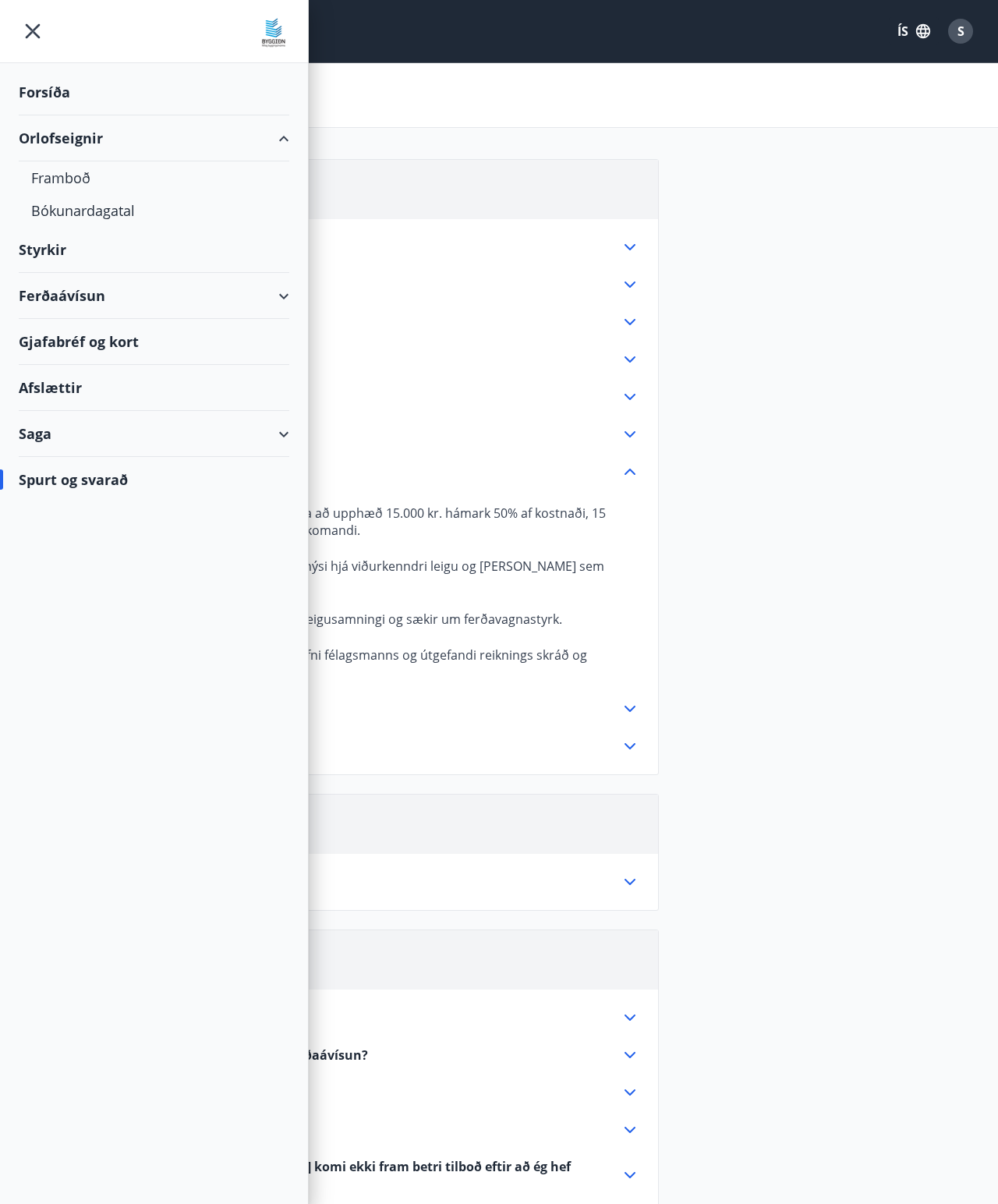
click at [86, 173] on div "Framboð" at bounding box center [154, 178] width 246 height 33
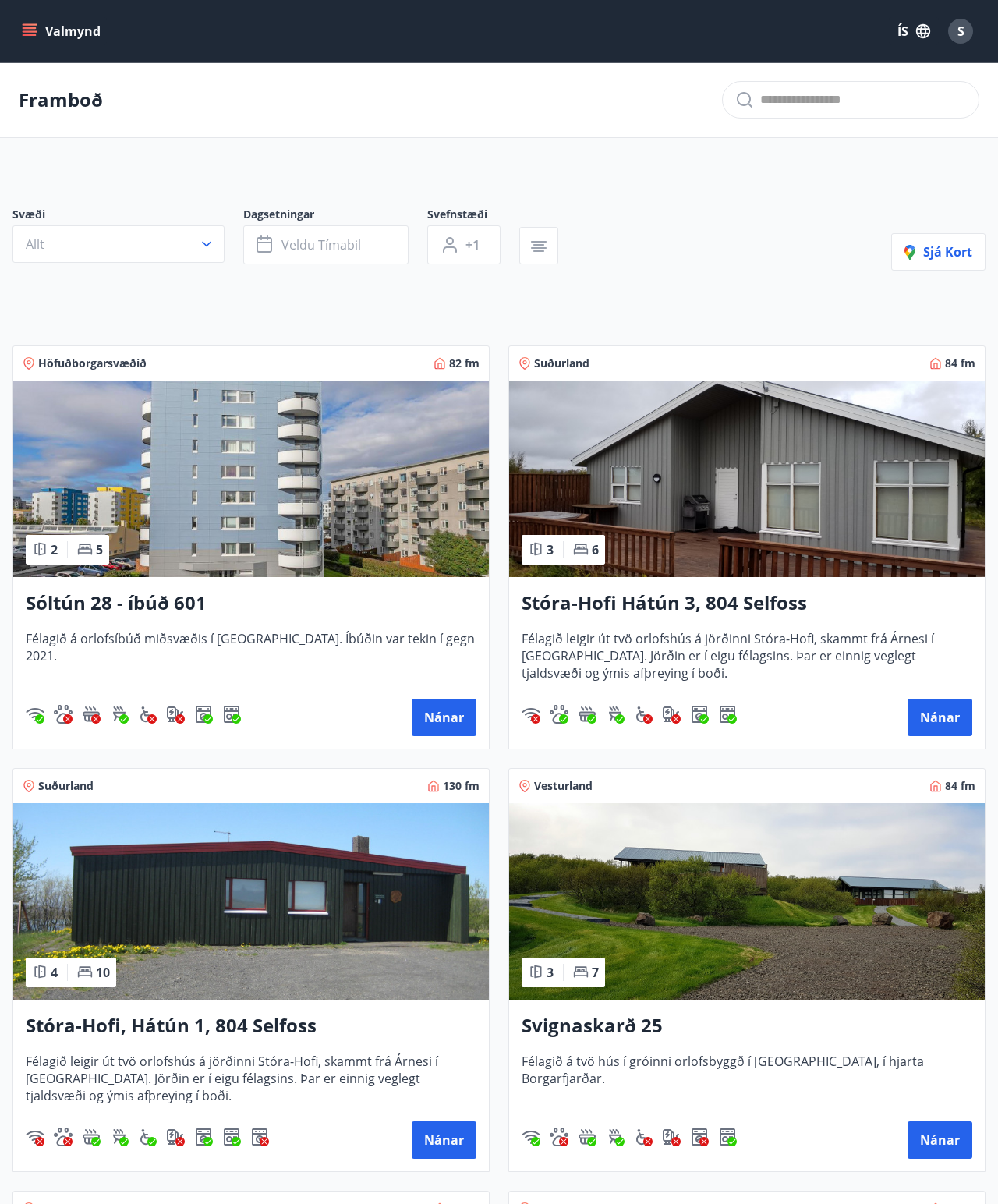
click at [50, 34] on button "Valmynd" at bounding box center [63, 31] width 88 height 28
click at [631, 33] on div "S" at bounding box center [961, 31] width 25 height 25
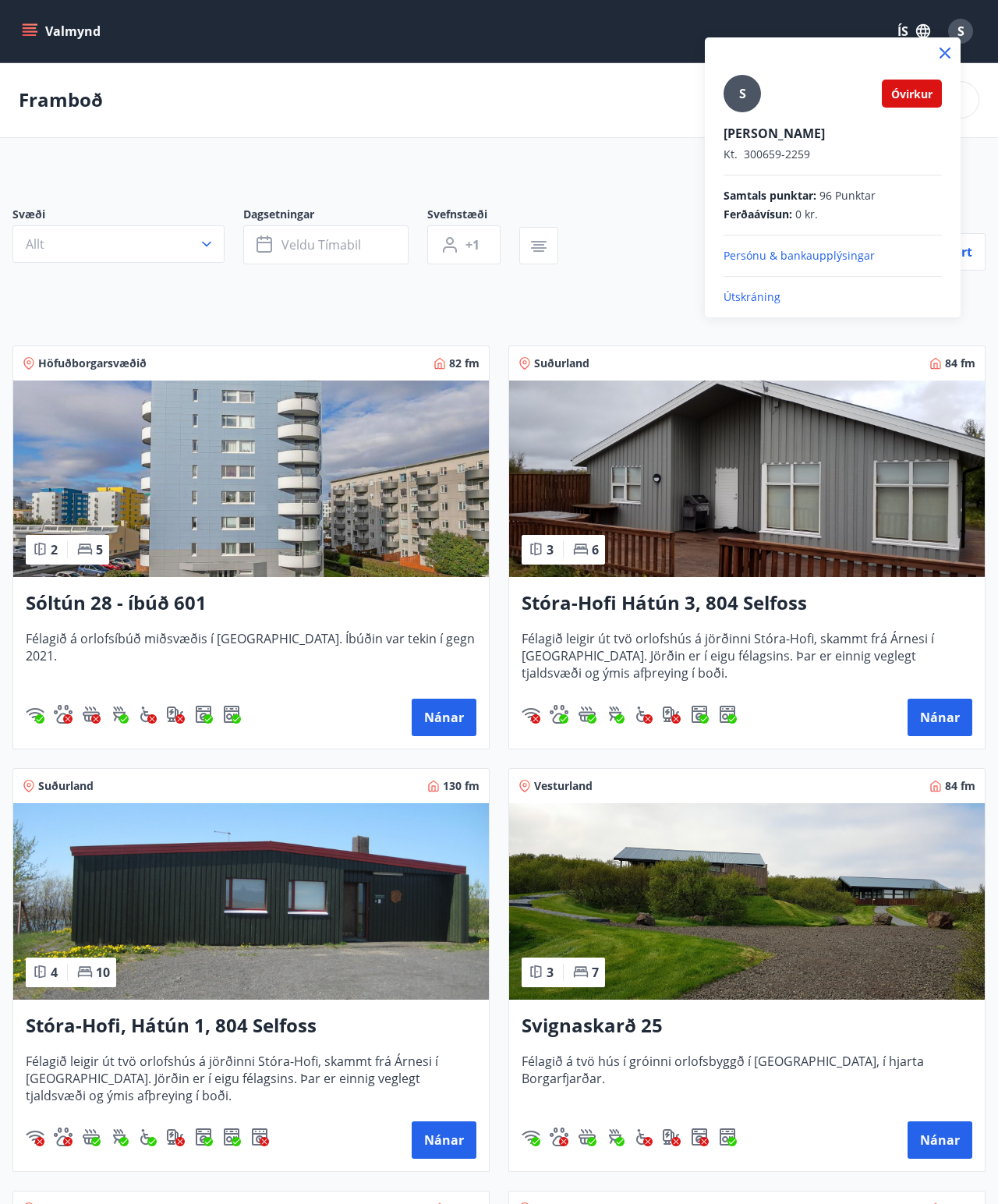
click at [631, 96] on span "Óvirkur" at bounding box center [912, 94] width 42 height 15
click at [631, 92] on div "S" at bounding box center [742, 93] width 37 height 37
click at [631, 115] on input "S" at bounding box center [829, 122] width 212 height 17
click at [619, 294] on div at bounding box center [499, 602] width 998 height 1204
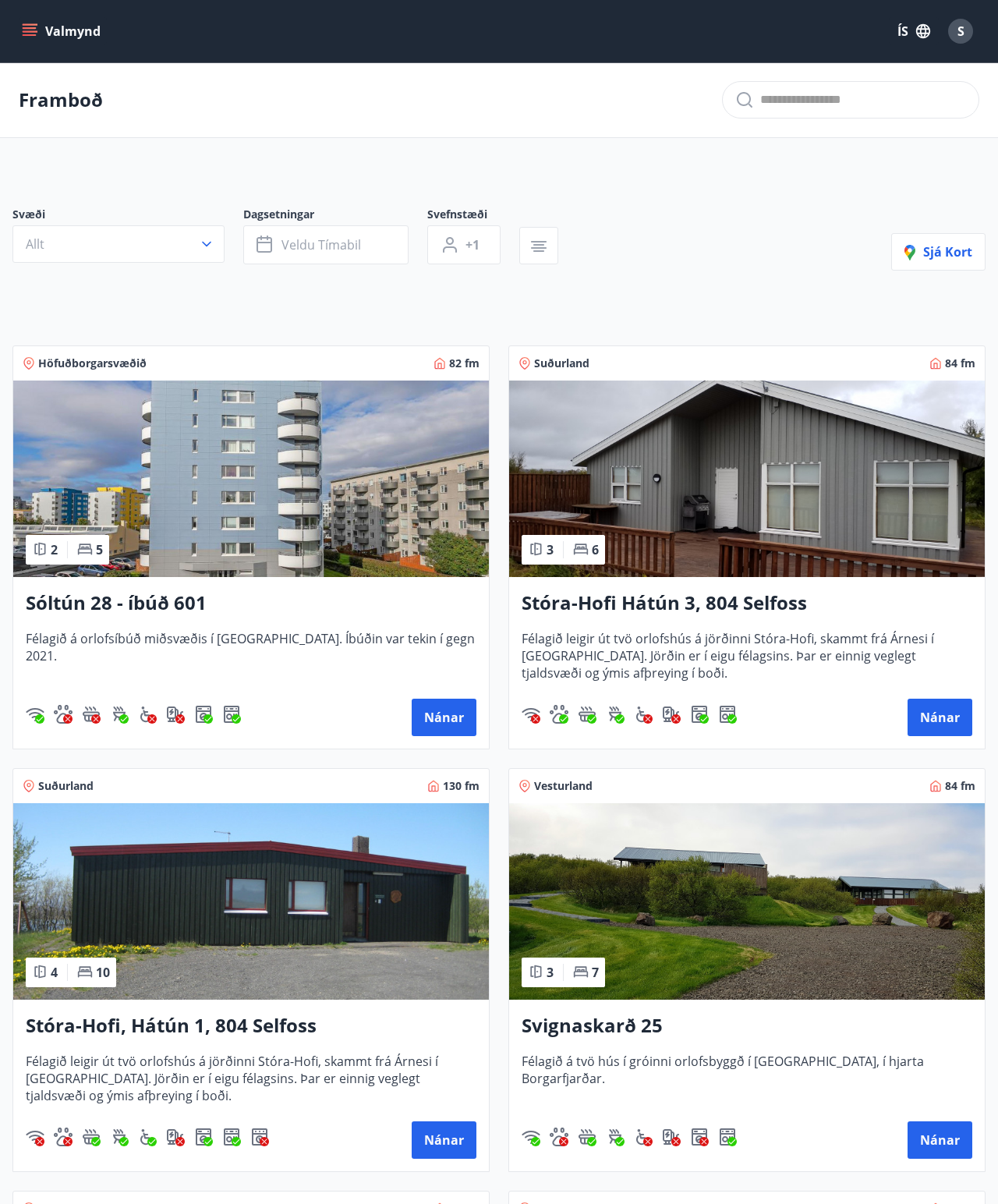
click at [631, 101] on input "text" at bounding box center [863, 100] width 206 height 25
click at [631, 35] on div "S" at bounding box center [961, 31] width 25 height 25
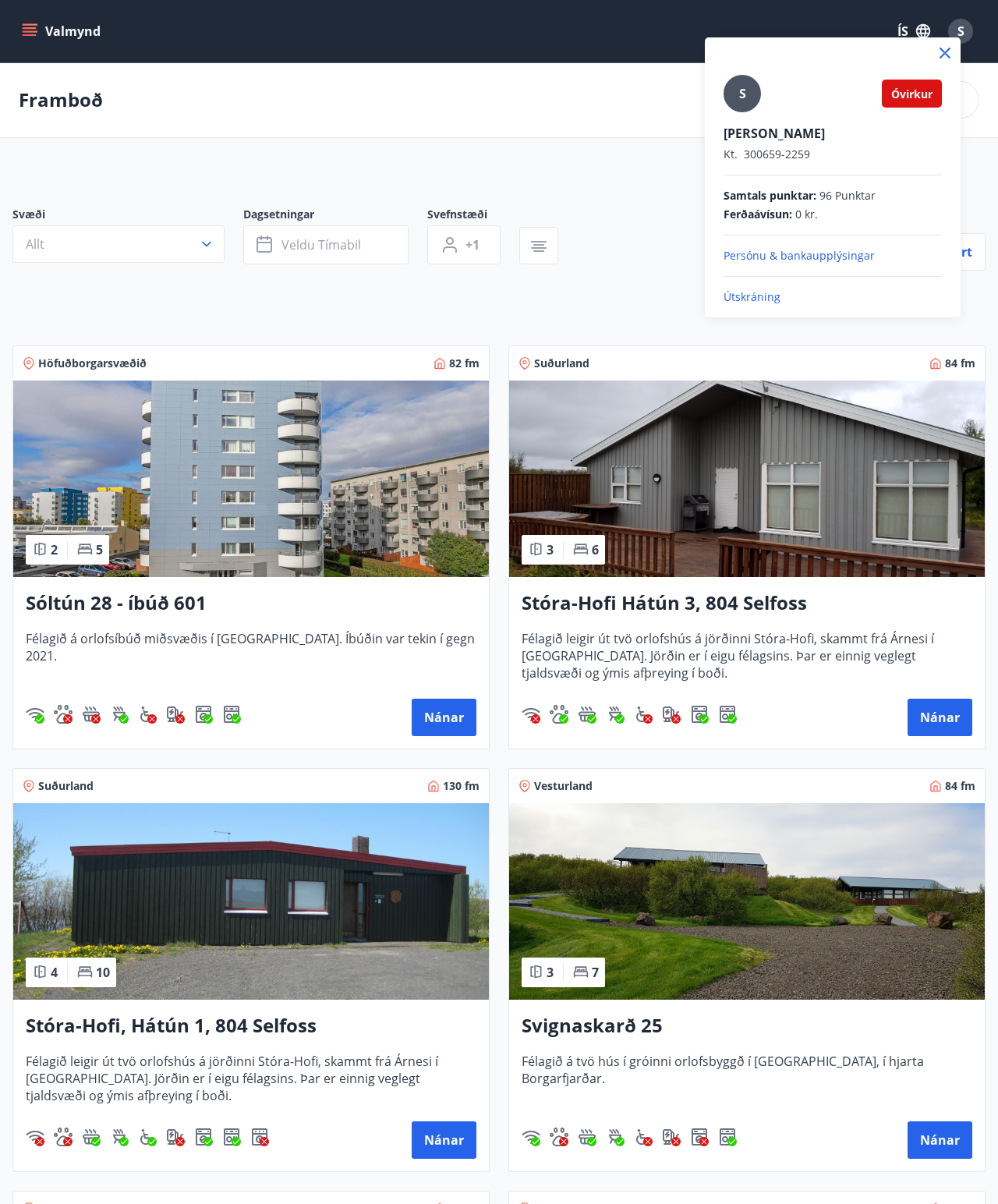
click at [631, 90] on div "S Óvirkur [PERSON_NAME] Kt. 300659-2259 Samtals punktar : 96 Punktar Ferðaávísu…" at bounding box center [833, 171] width 256 height 268
click at [631, 89] on span "Óvirkur" at bounding box center [912, 94] width 42 height 15
click at [631, 43] on icon at bounding box center [946, 53] width 19 height 19
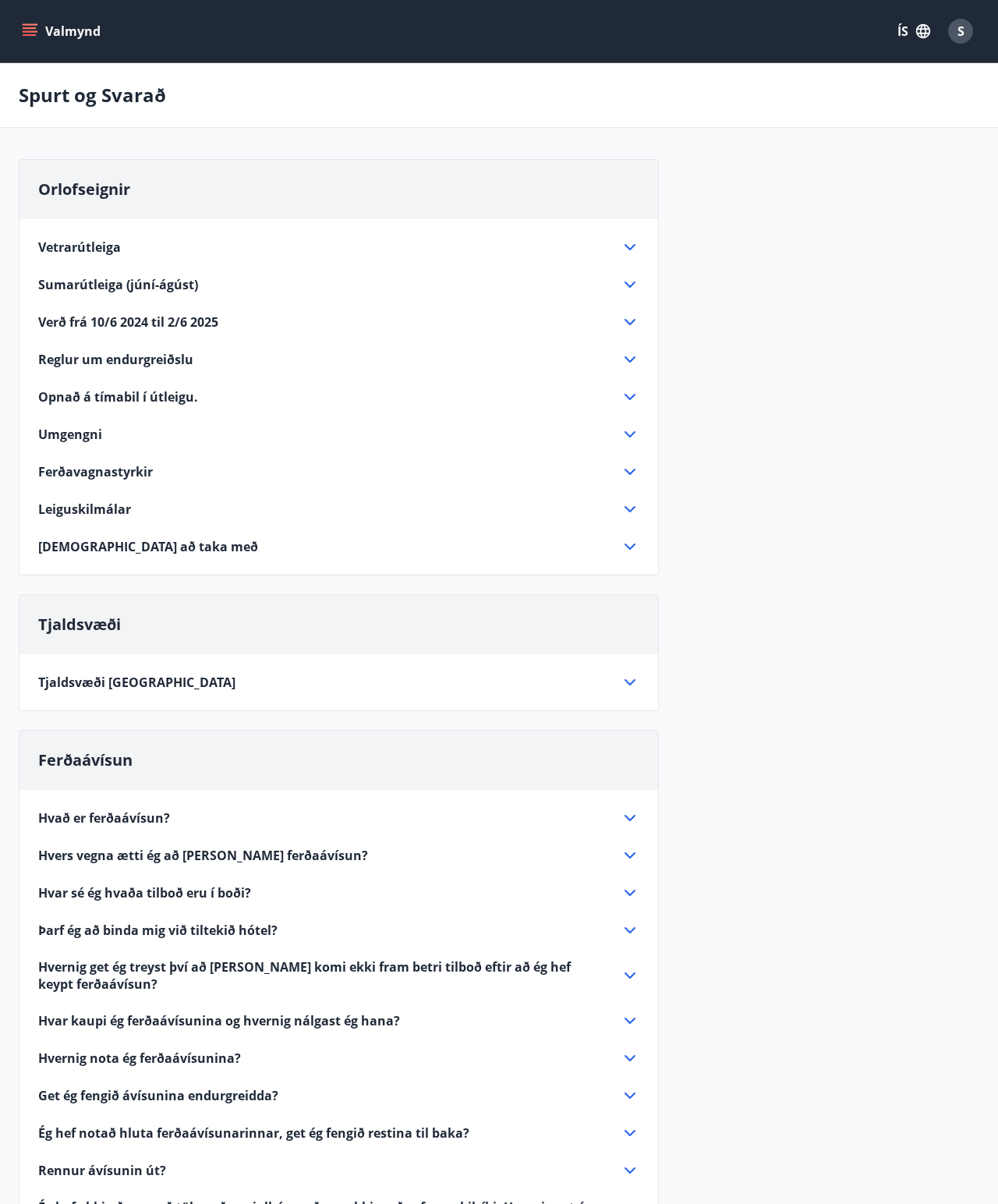
click at [123, 186] on span "Orlofseignir" at bounding box center [84, 189] width 92 height 21
click at [62, 40] on button "Valmynd" at bounding box center [63, 31] width 88 height 28
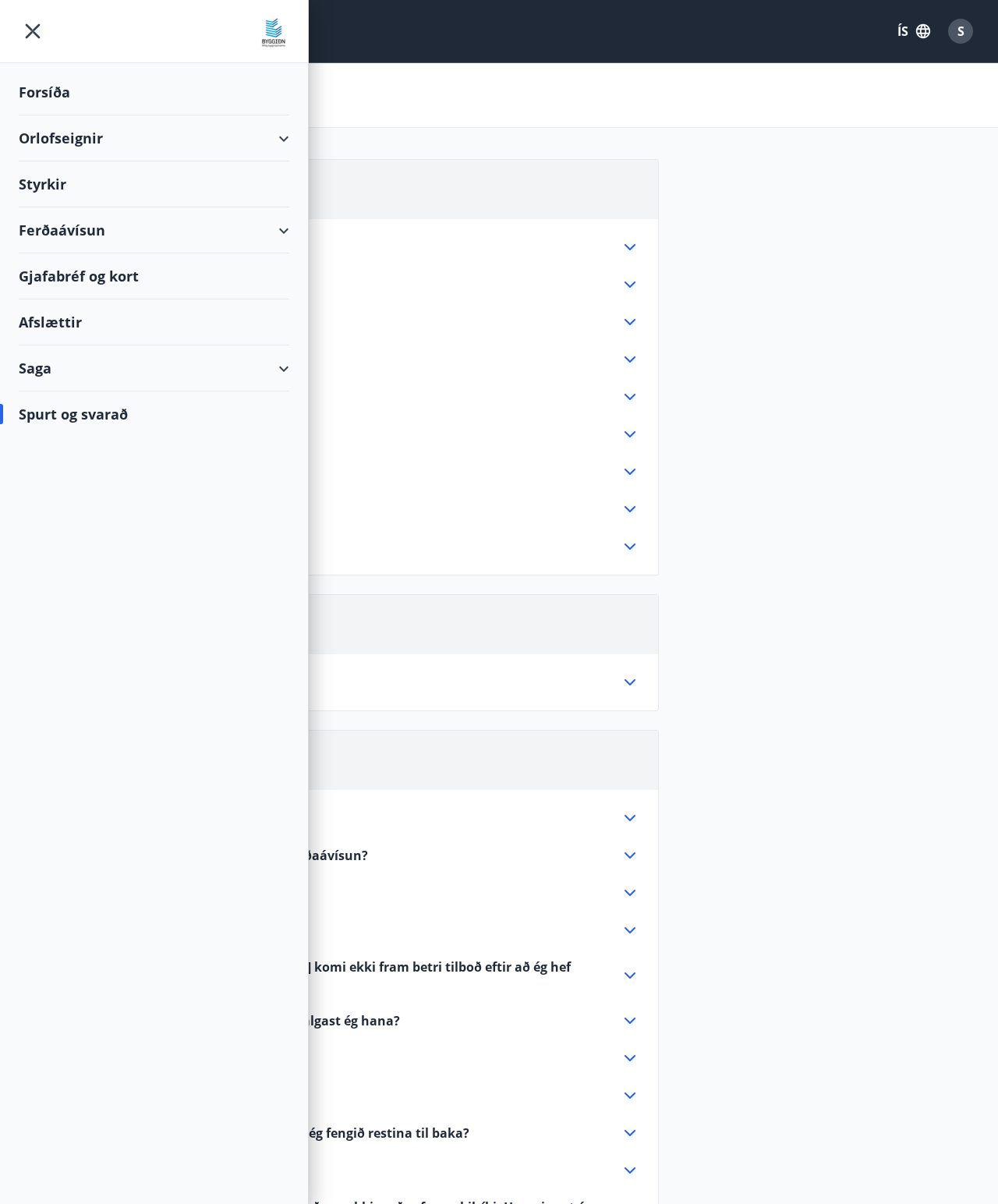
click at [34, 23] on icon "menu" at bounding box center [33, 31] width 28 height 28
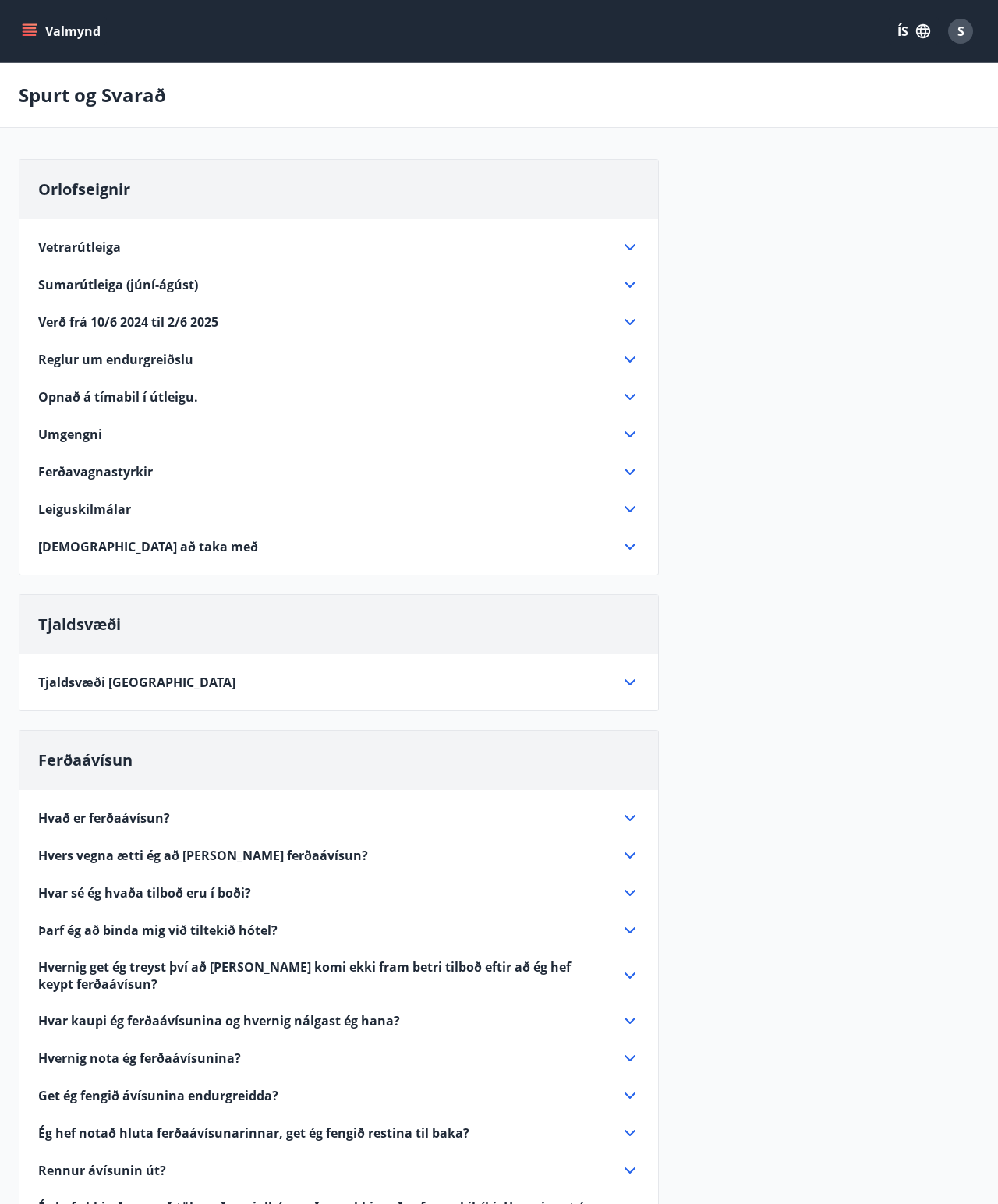
click at [631, 30] on span "S" at bounding box center [962, 31] width 7 height 17
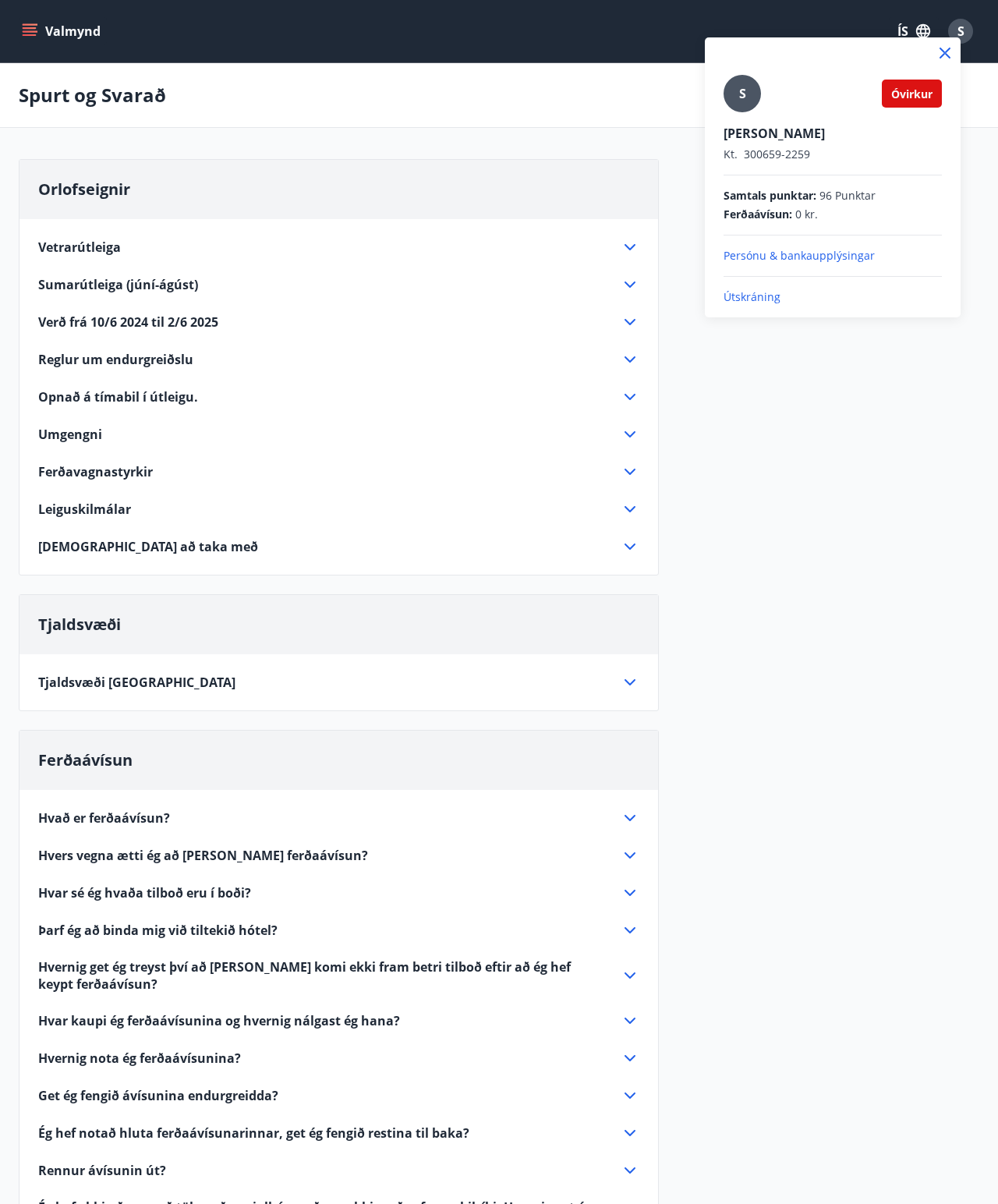
click at [631, 143] on div "[PERSON_NAME] Kt. 300659-2259" at bounding box center [832, 143] width 218 height 37
click at [631, 256] on p "Persónu & bankaupplýsingar" at bounding box center [832, 256] width 218 height 16
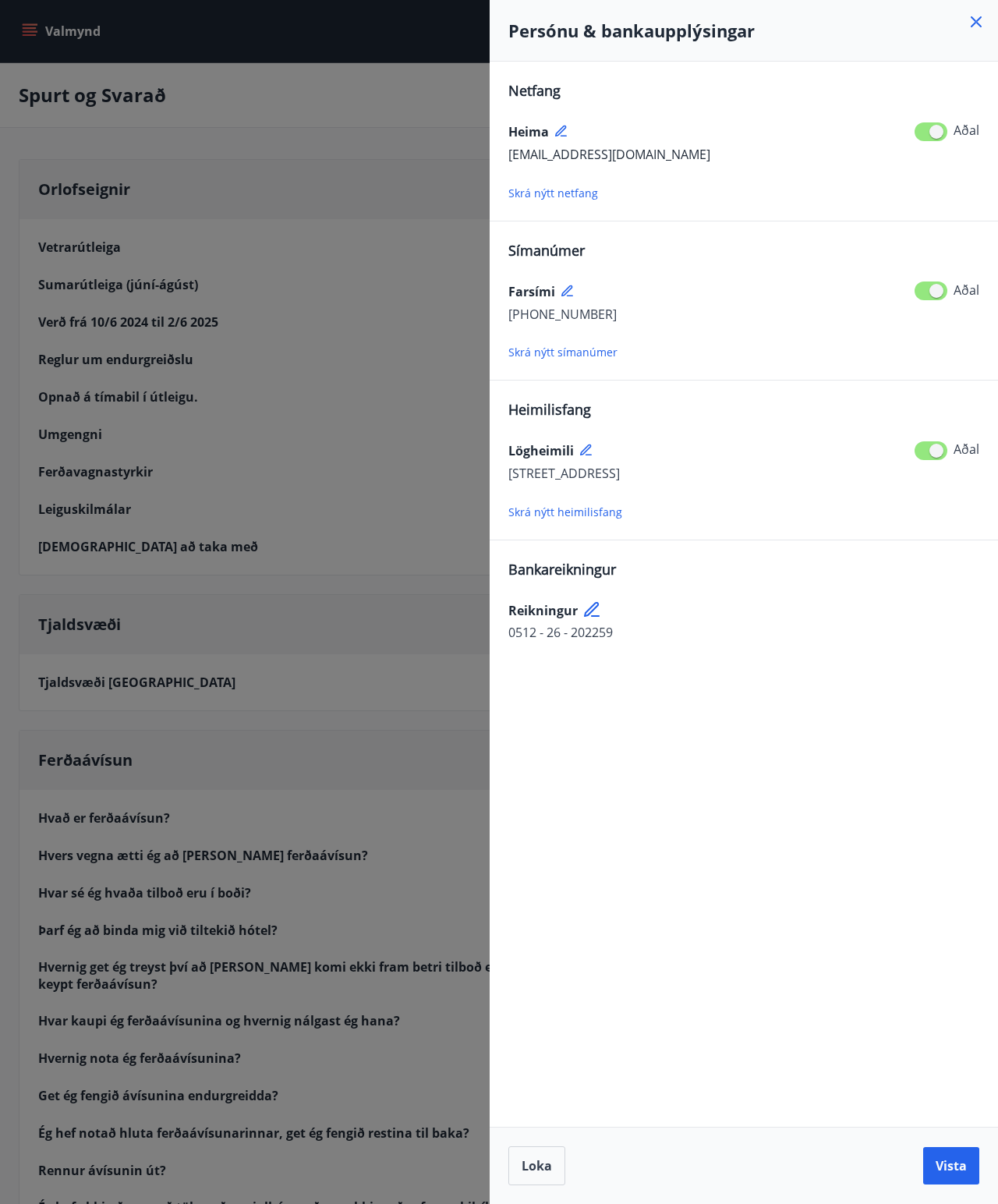
click at [631, 24] on icon at bounding box center [976, 22] width 19 height 19
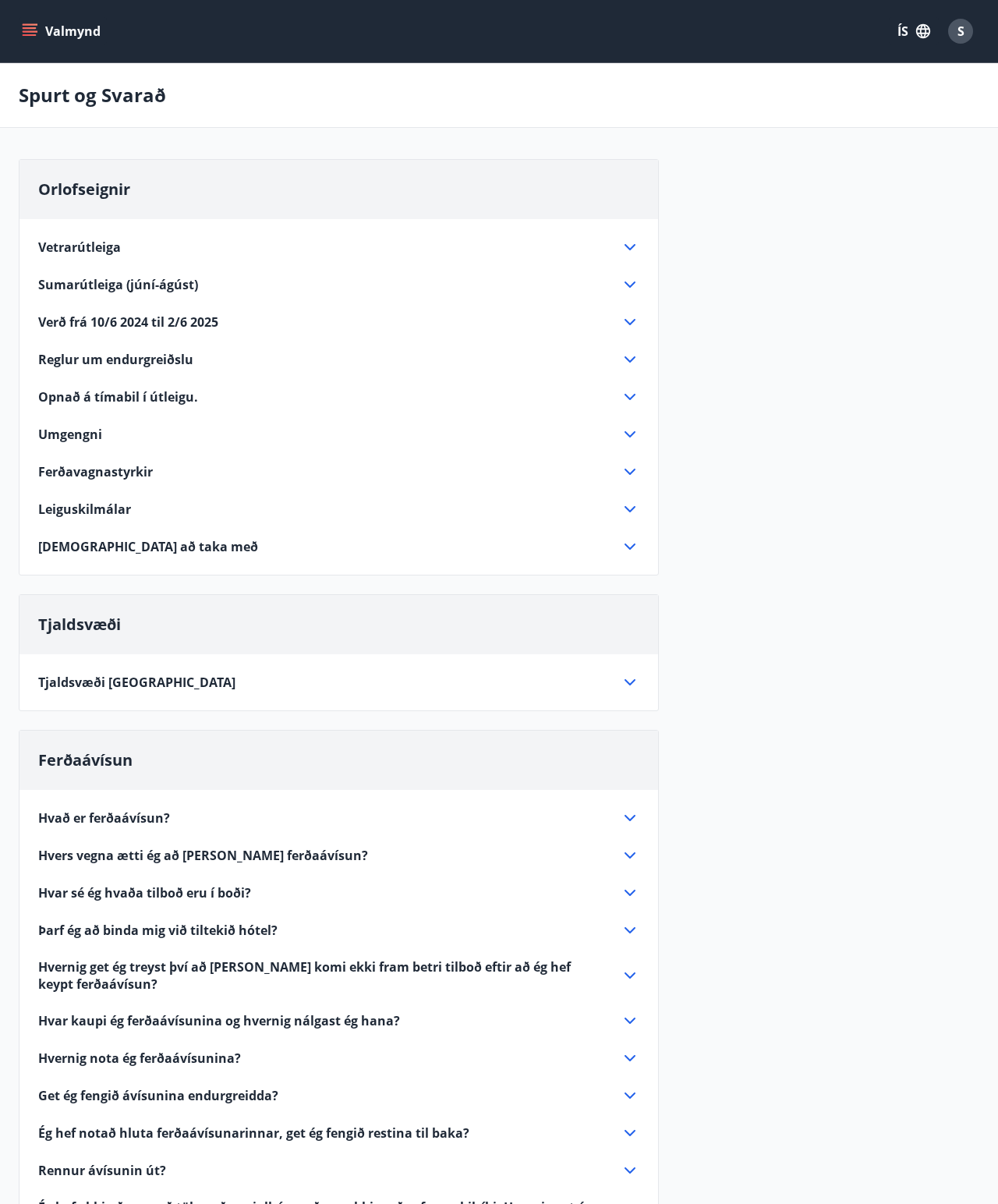
click at [631, 27] on button "S" at bounding box center [961, 30] width 37 height 37
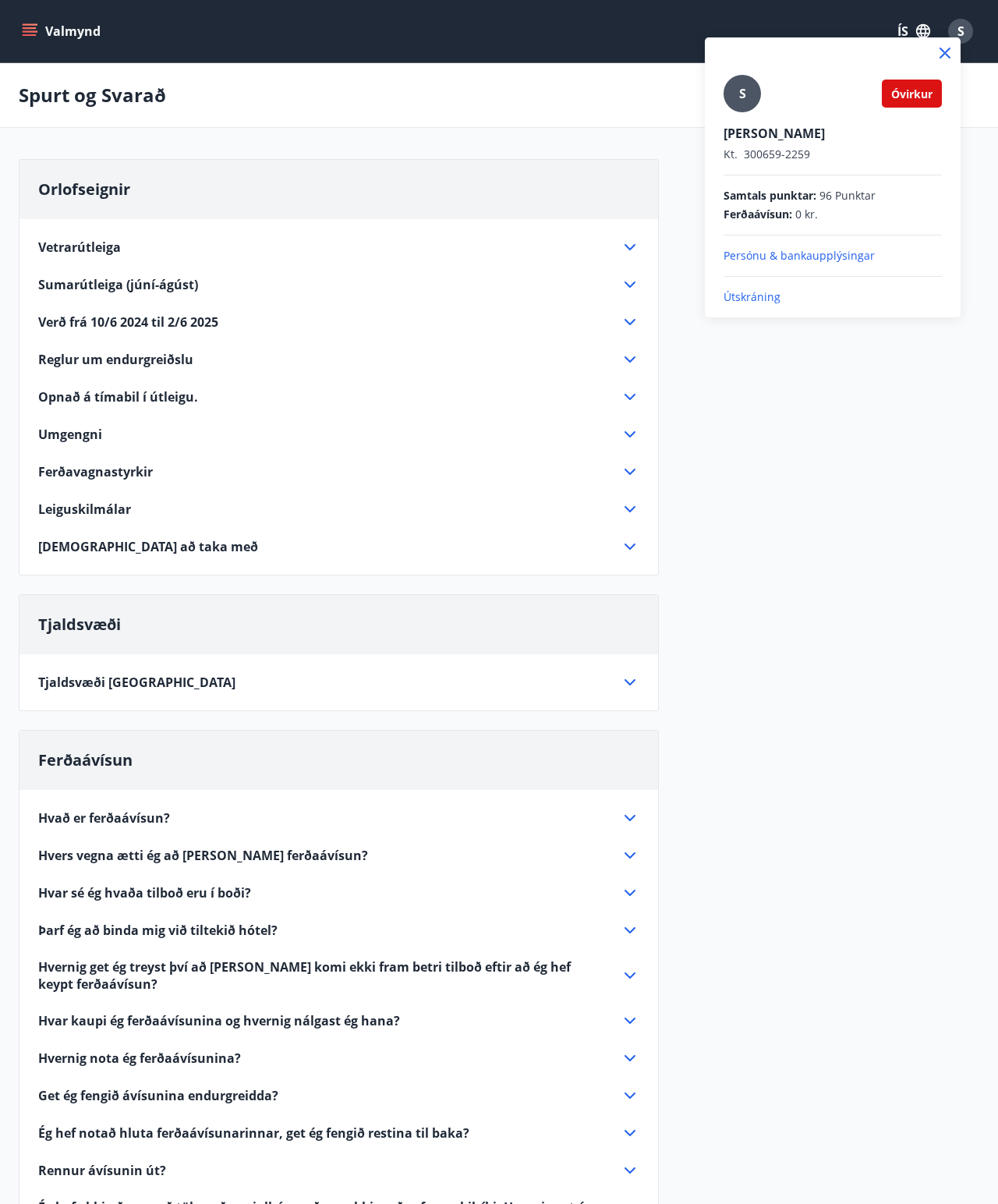
click at [631, 184] on div "S Óvirkur [PERSON_NAME] Kt. 300659-2259 Samtals punktar : 96 Punktar Ferðaávísu…" at bounding box center [832, 189] width 218 height 230
click at [631, 198] on span "Samtals punktar :" at bounding box center [770, 195] width 93 height 16
click at [631, 151] on p "Kt. 300659-2259" at bounding box center [832, 155] width 218 height 16
click at [631, 45] on div at bounding box center [499, 602] width 998 height 1204
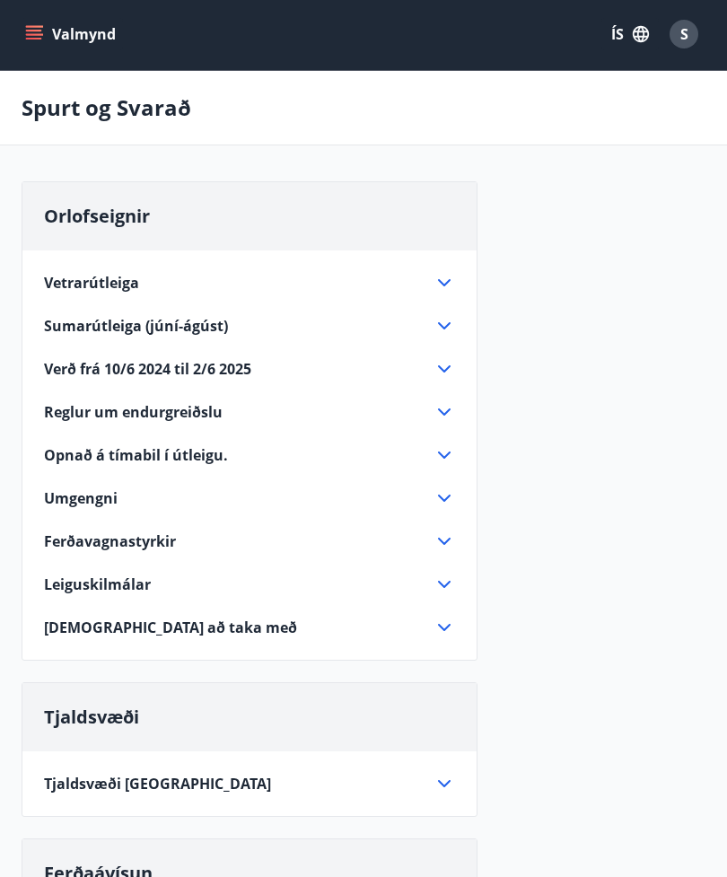
scroll to position [1, 0]
